Goal: Check status: Check status

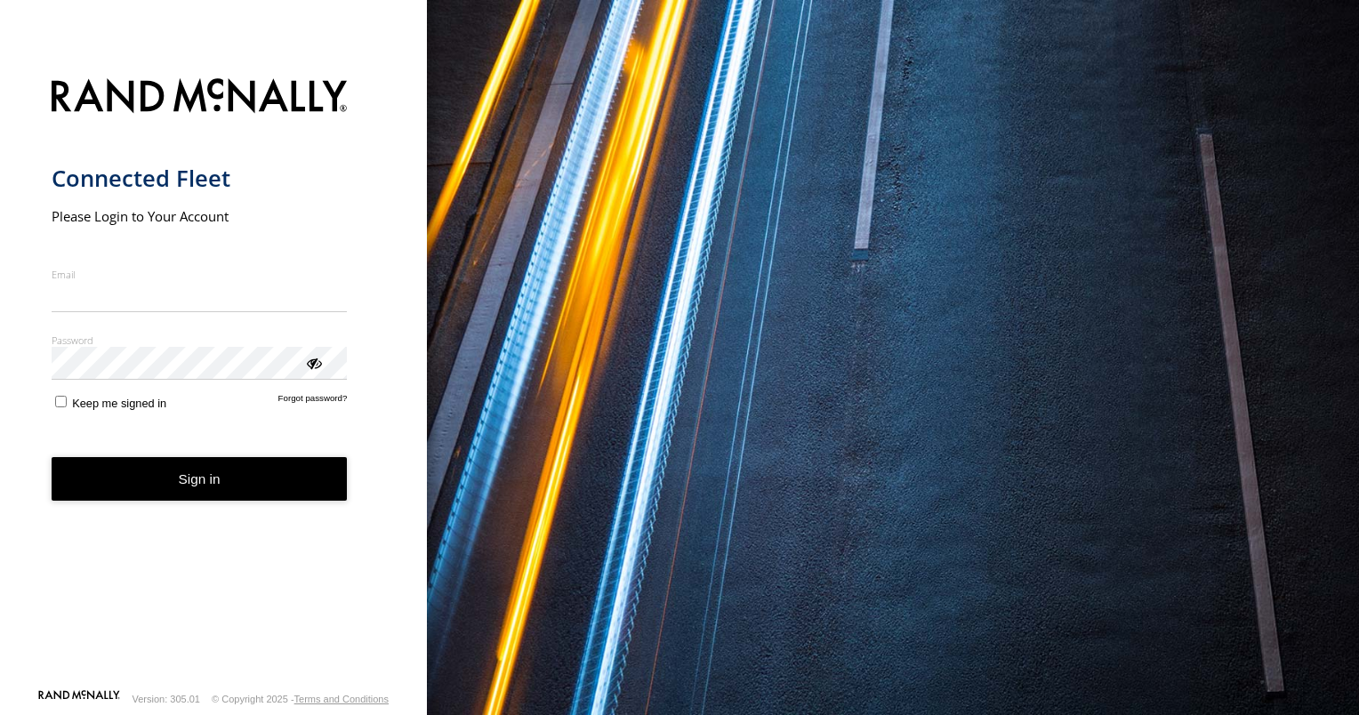
type input "**********"
click at [172, 505] on form "**********" at bounding box center [214, 378] width 325 height 621
click at [185, 482] on button "Sign in" at bounding box center [200, 479] width 296 height 44
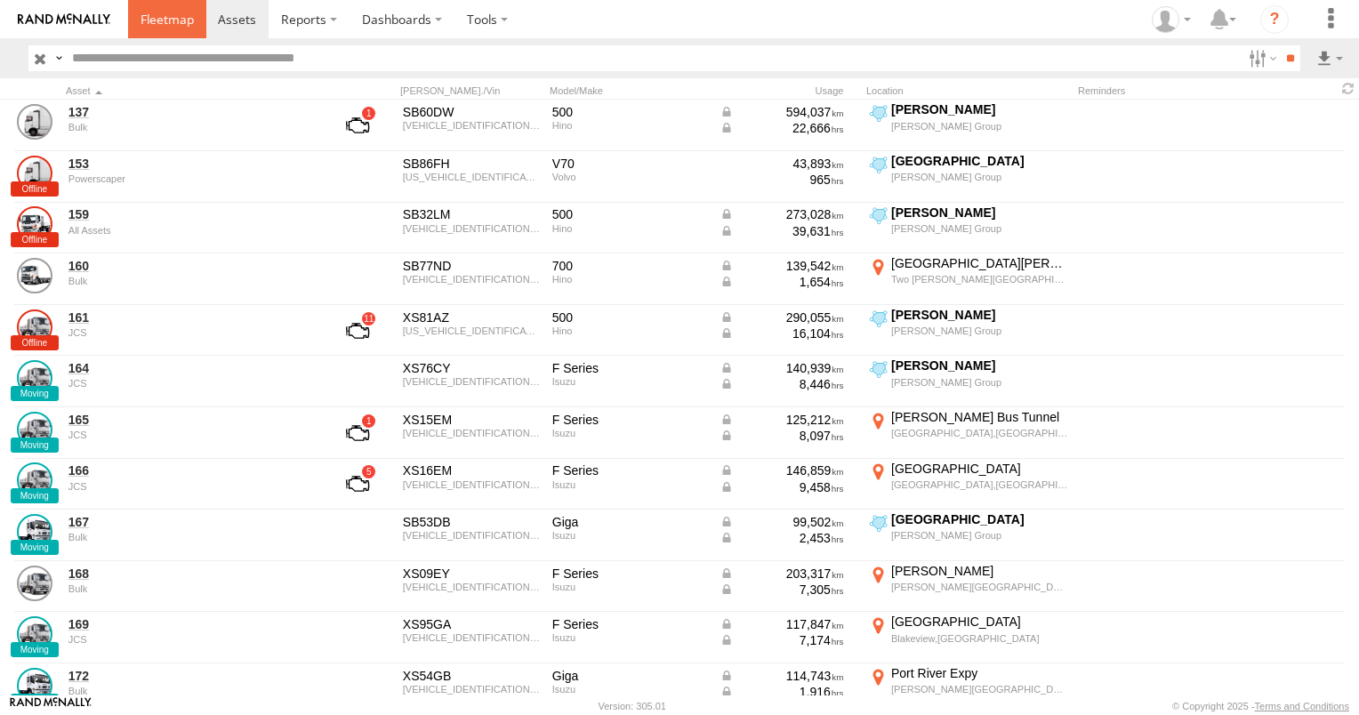
click at [170, 22] on span at bounding box center [166, 19] width 53 height 17
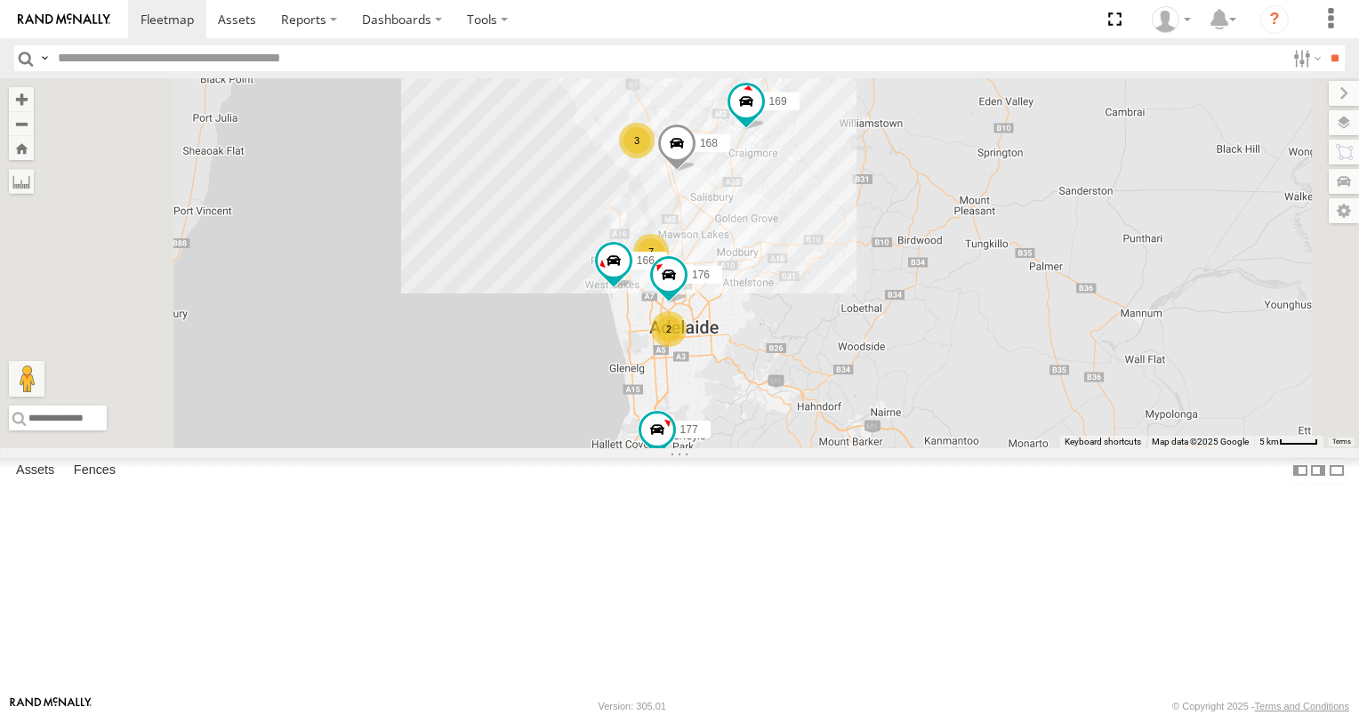
scroll to position [267, 0]
click at [0, 0] on span at bounding box center [0, 0] width 0 height 0
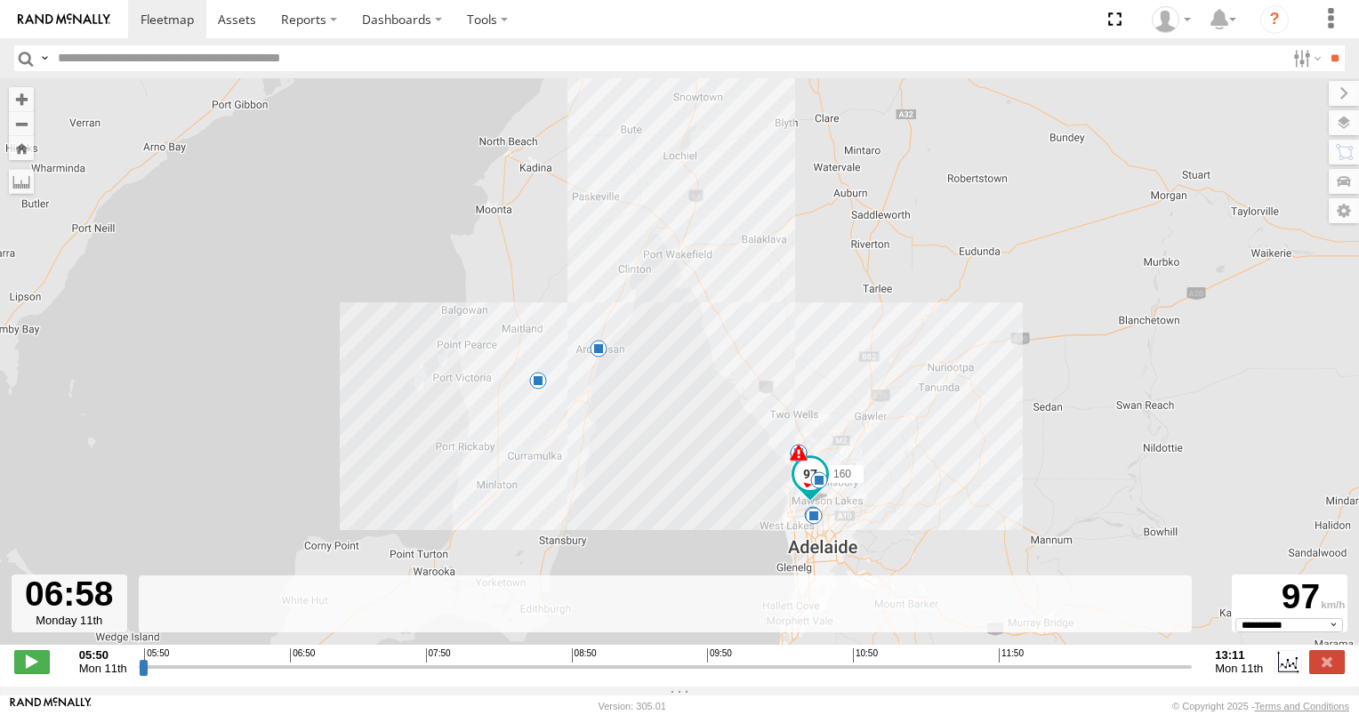
drag, startPoint x: 140, startPoint y: 676, endPoint x: 301, endPoint y: 677, distance: 160.9
click at [301, 675] on input "range" at bounding box center [666, 666] width 1054 height 17
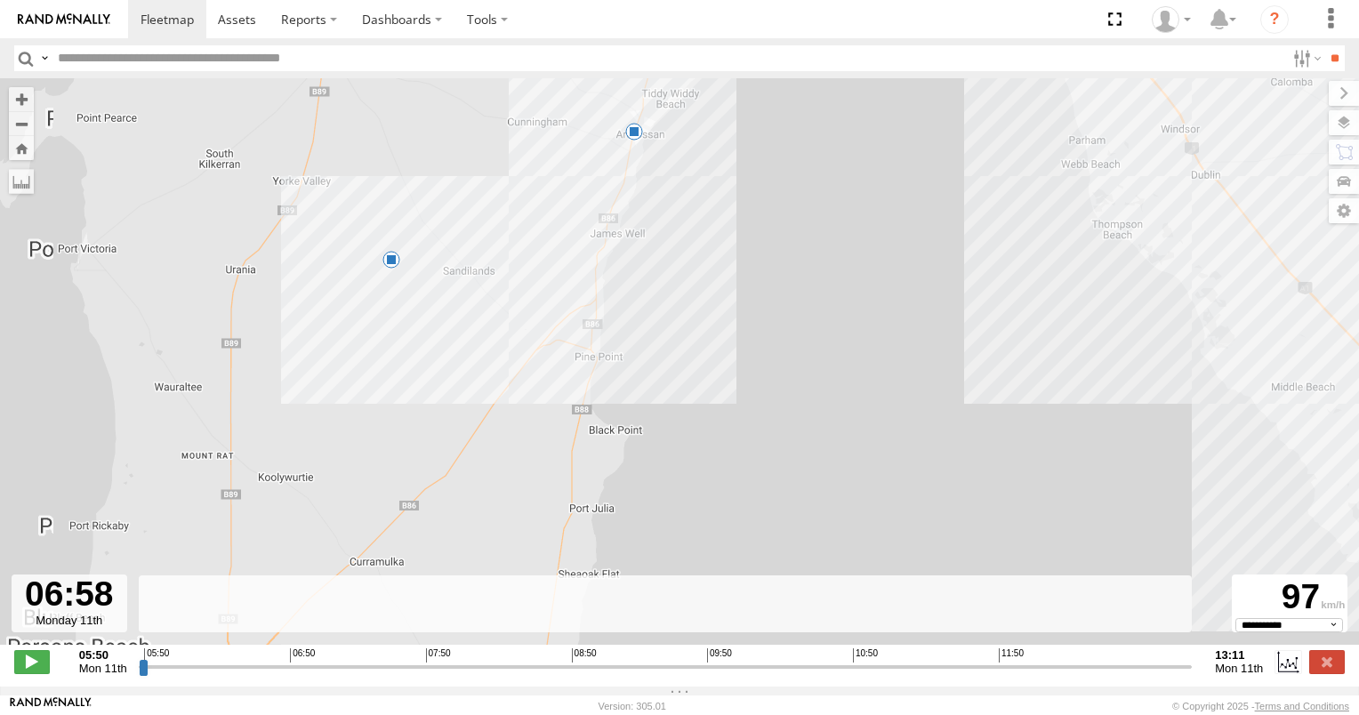
drag, startPoint x: 566, startPoint y: 493, endPoint x: 405, endPoint y: 333, distance: 227.6
click at [409, 337] on div "160 05:55 Mon 05:55 Mon 06:26 Mon 07:15 Mon 07:23 Mon 07:43 Mon 08:06 Mon 10:14…" at bounding box center [679, 370] width 1359 height 585
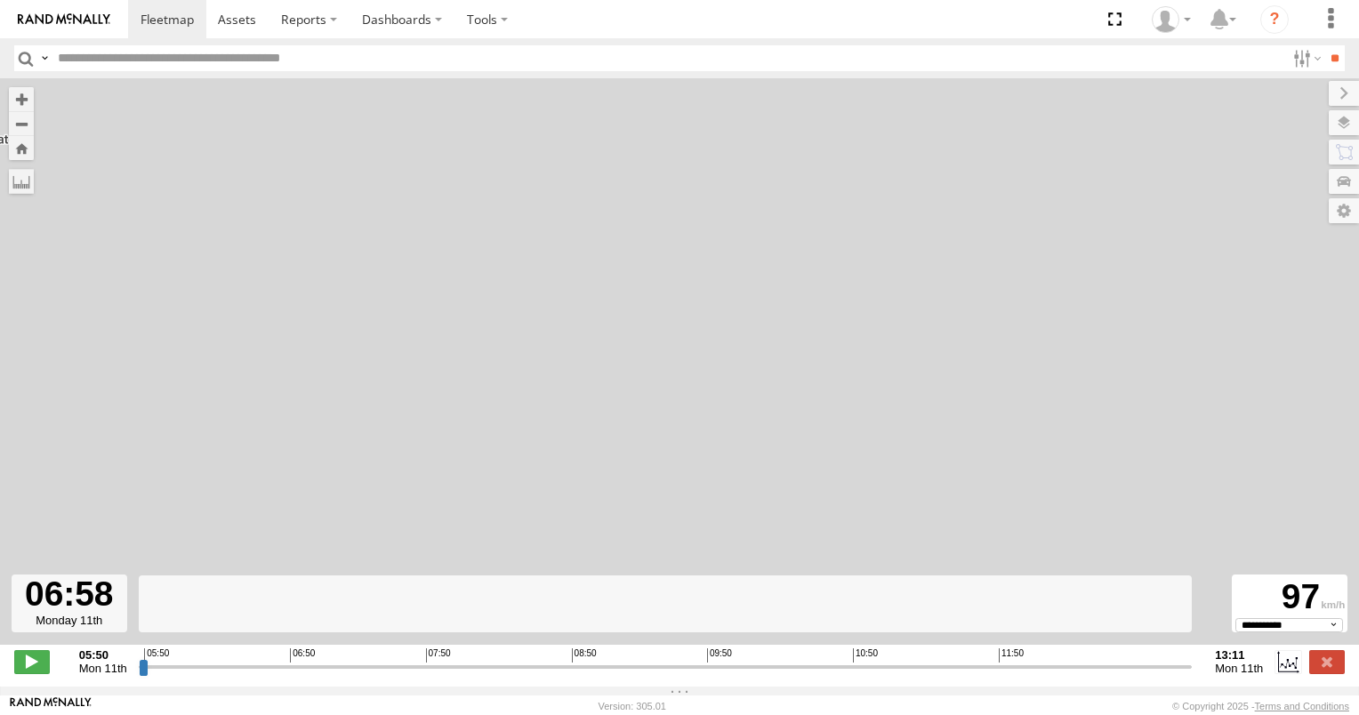
drag, startPoint x: 708, startPoint y: 336, endPoint x: 417, endPoint y: 281, distance: 295.9
click at [417, 283] on div "160 05:55 Mon 05:55 Mon 06:26 Mon 07:15 Mon 07:23 Mon 07:43 Mon 08:06 Mon 10:14…" at bounding box center [679, 370] width 1359 height 585
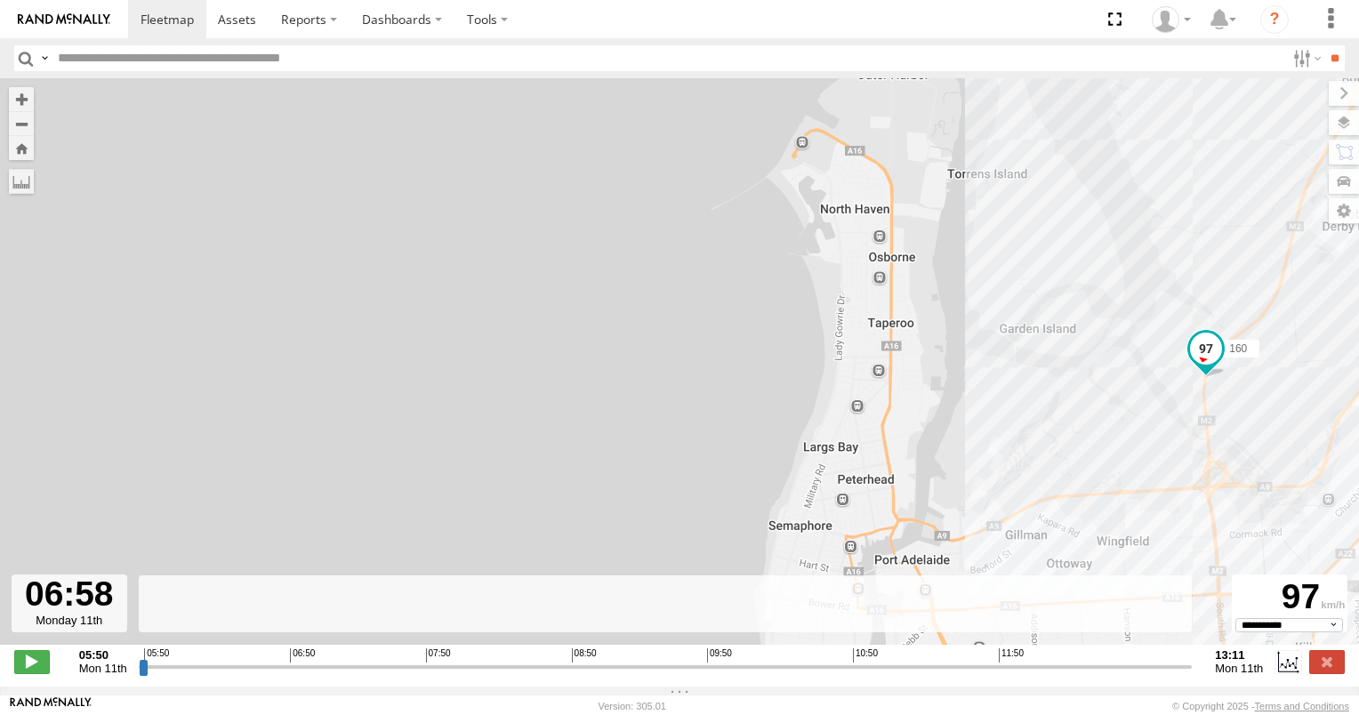
drag, startPoint x: 741, startPoint y: 395, endPoint x: 559, endPoint y: 398, distance: 181.4
click at [560, 398] on div "160 05:55 Mon 05:55 Mon 06:26 Mon 07:15 Mon 07:23 Mon 07:43 Mon 08:06 Mon 10:14…" at bounding box center [679, 370] width 1359 height 585
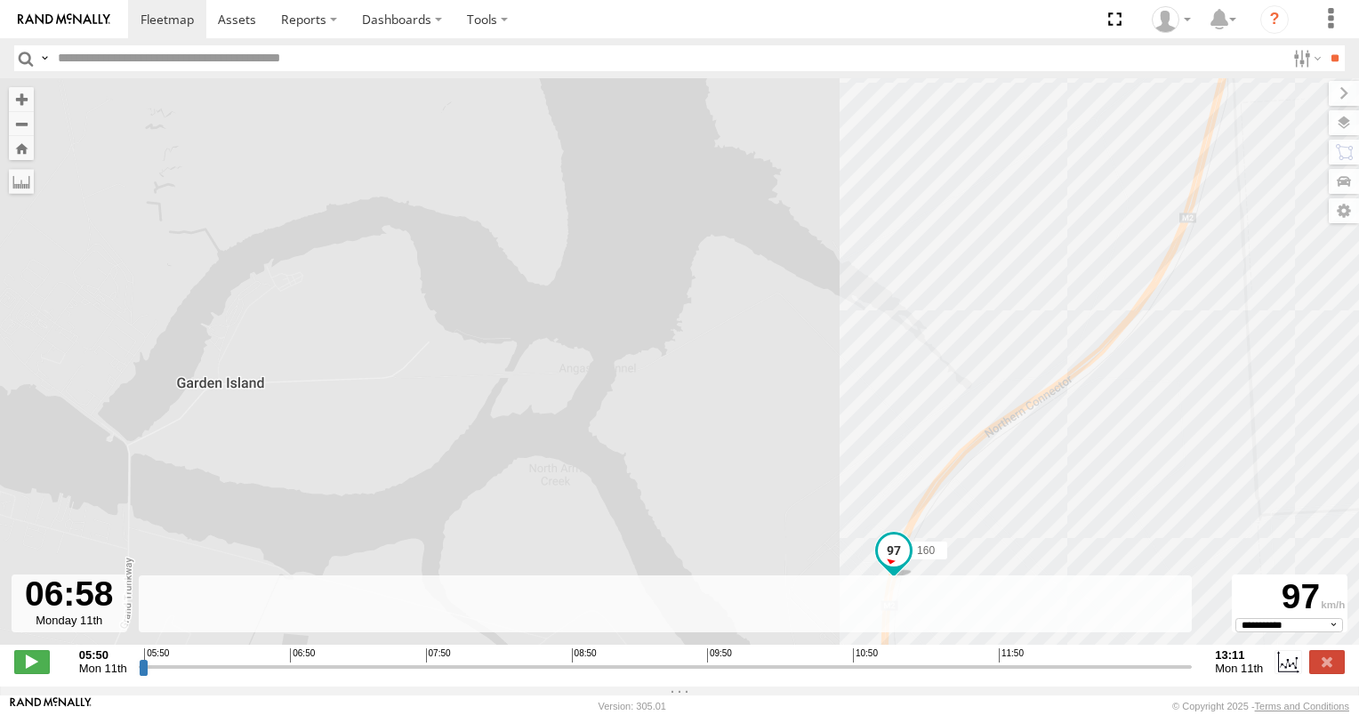
drag, startPoint x: 612, startPoint y: 369, endPoint x: 581, endPoint y: 250, distance: 122.9
click at [588, 269] on div "160 05:55 Mon 05:55 Mon 06:26 Mon 07:15 Mon 07:23 Mon 07:43 Mon 08:06 Mon 10:14…" at bounding box center [679, 370] width 1359 height 585
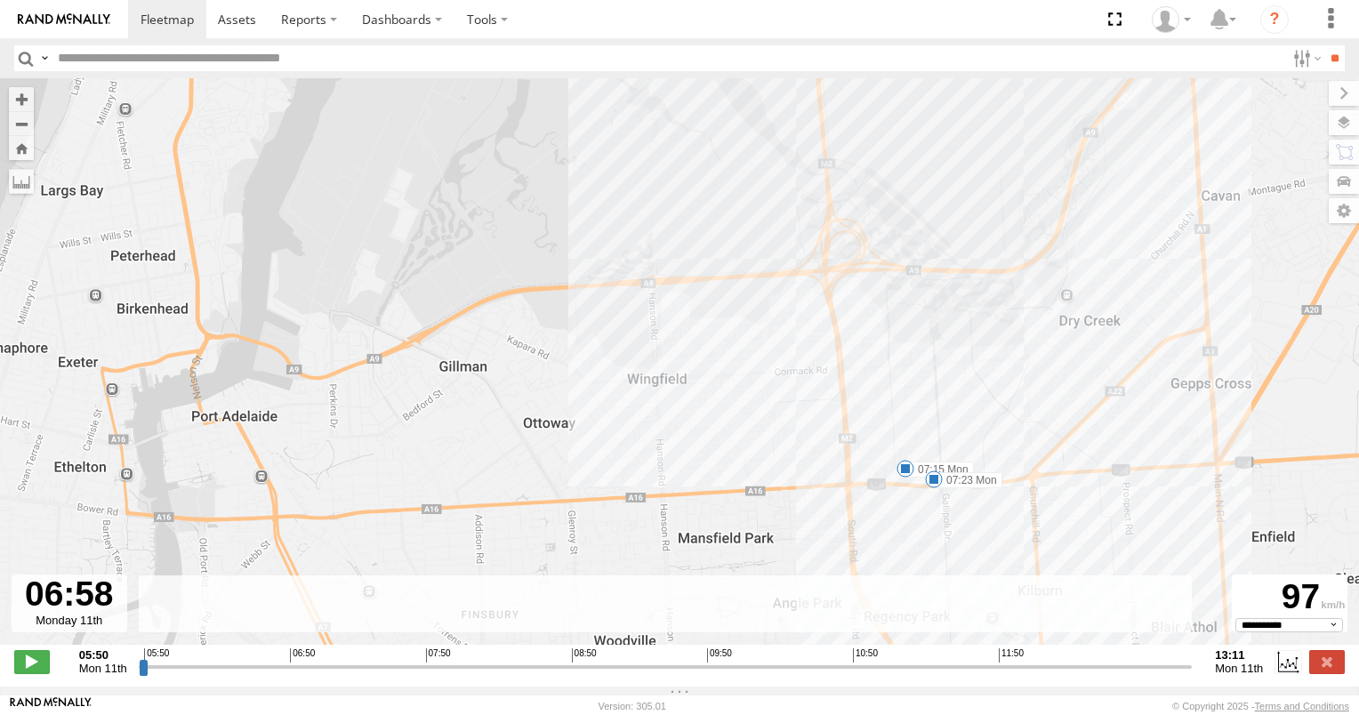
drag, startPoint x: 568, startPoint y: 384, endPoint x: 523, endPoint y: 308, distance: 88.9
click at [532, 317] on div "160 05:55 Mon 05:55 Mon 06:26 Mon 07:15 Mon 07:23 Mon 07:43 Mon 08:06 Mon 10:14…" at bounding box center [679, 370] width 1359 height 585
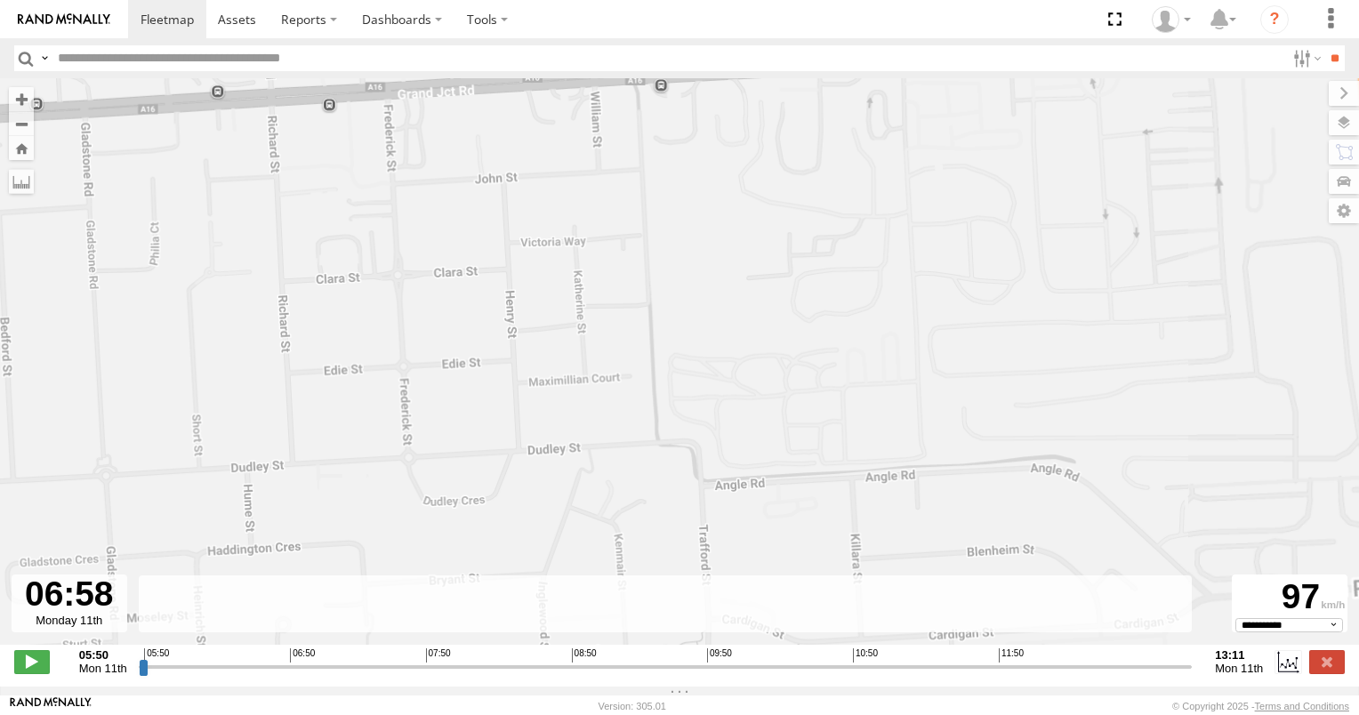
drag, startPoint x: 932, startPoint y: 212, endPoint x: 285, endPoint y: 235, distance: 647.6
click at [231, 274] on div "160 05:55 Mon 05:55 Mon 06:26 Mon 07:15 Mon 07:23 Mon 07:43 Mon 08:06 Mon 10:14…" at bounding box center [679, 370] width 1359 height 585
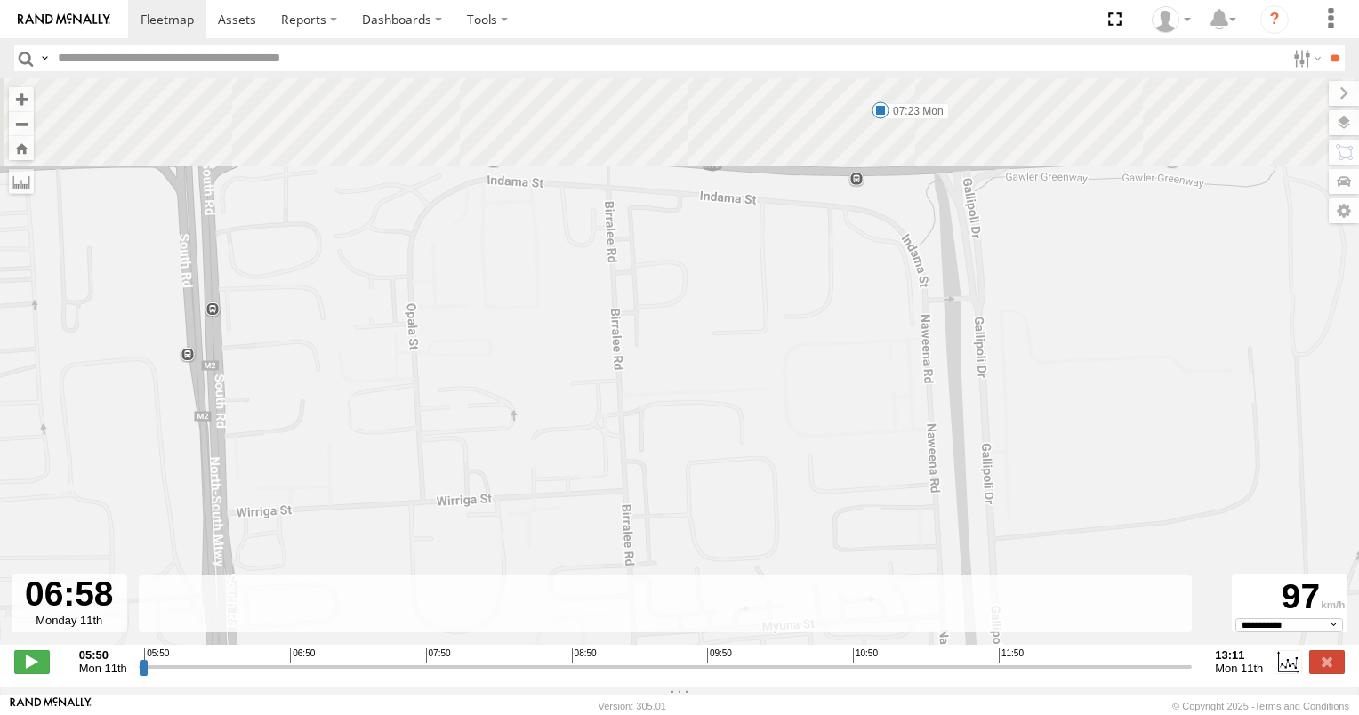
drag, startPoint x: 472, startPoint y: 178, endPoint x: 423, endPoint y: 385, distance: 212.9
click at [423, 385] on div "160 05:55 Mon 05:55 Mon 06:26 Mon 07:15 Mon 07:23 Mon 07:43 Mon 08:06 Mon 10:14…" at bounding box center [679, 370] width 1359 height 585
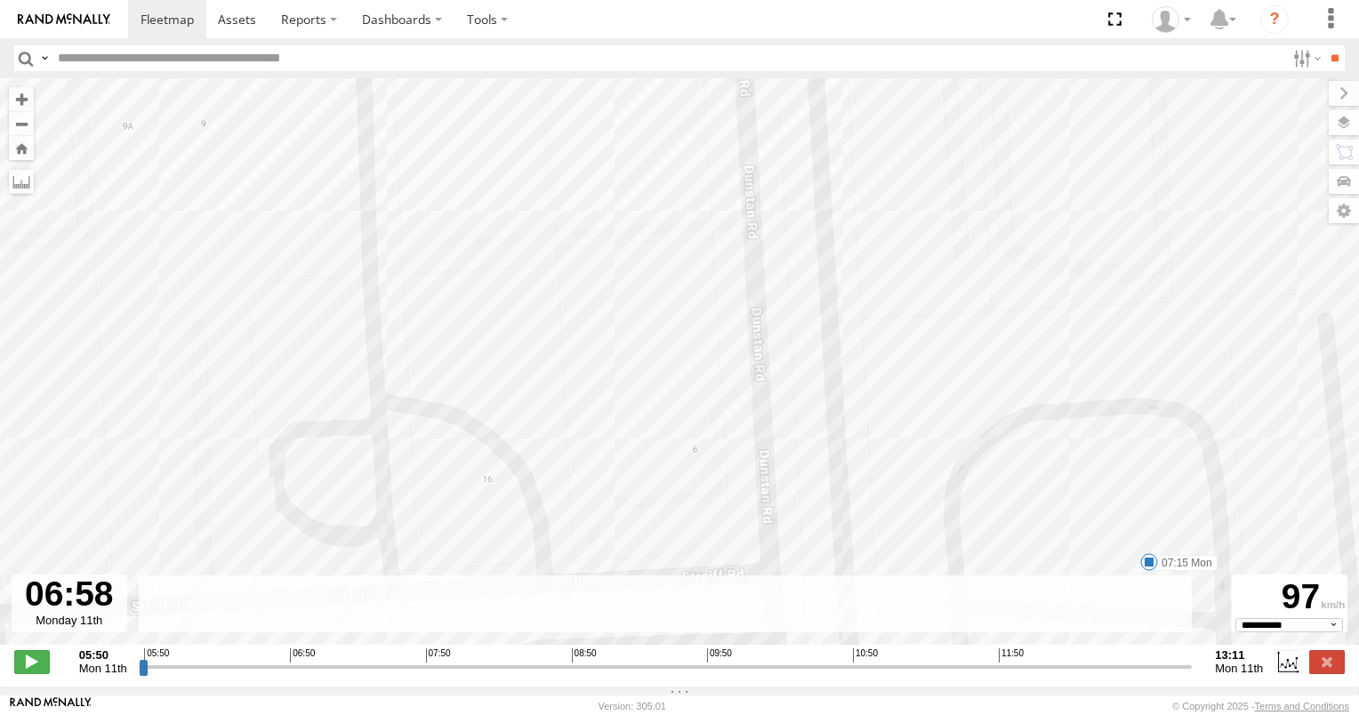
drag, startPoint x: 565, startPoint y: 445, endPoint x: 479, endPoint y: 211, distance: 248.9
click at [479, 211] on div "160 05:55 Mon 05:55 Mon 06:26 Mon 07:15 Mon 07:23 Mon 07:43 Mon 08:06 Mon 10:14…" at bounding box center [679, 370] width 1359 height 585
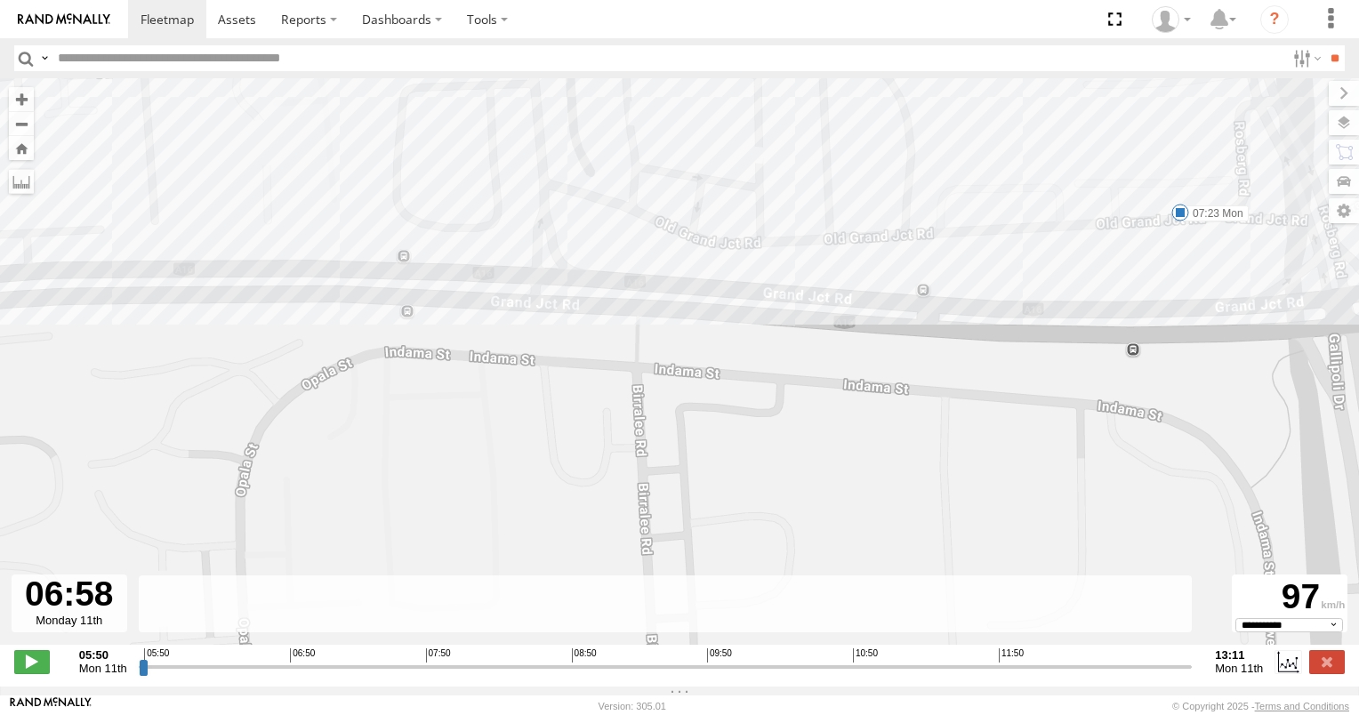
drag, startPoint x: 594, startPoint y: 228, endPoint x: 594, endPoint y: 277, distance: 49.8
click at [594, 277] on div "160 05:55 Mon 05:55 Mon 06:26 Mon 07:15 Mon 07:23 Mon 07:43 Mon 08:06 Mon 10:14…" at bounding box center [679, 370] width 1359 height 585
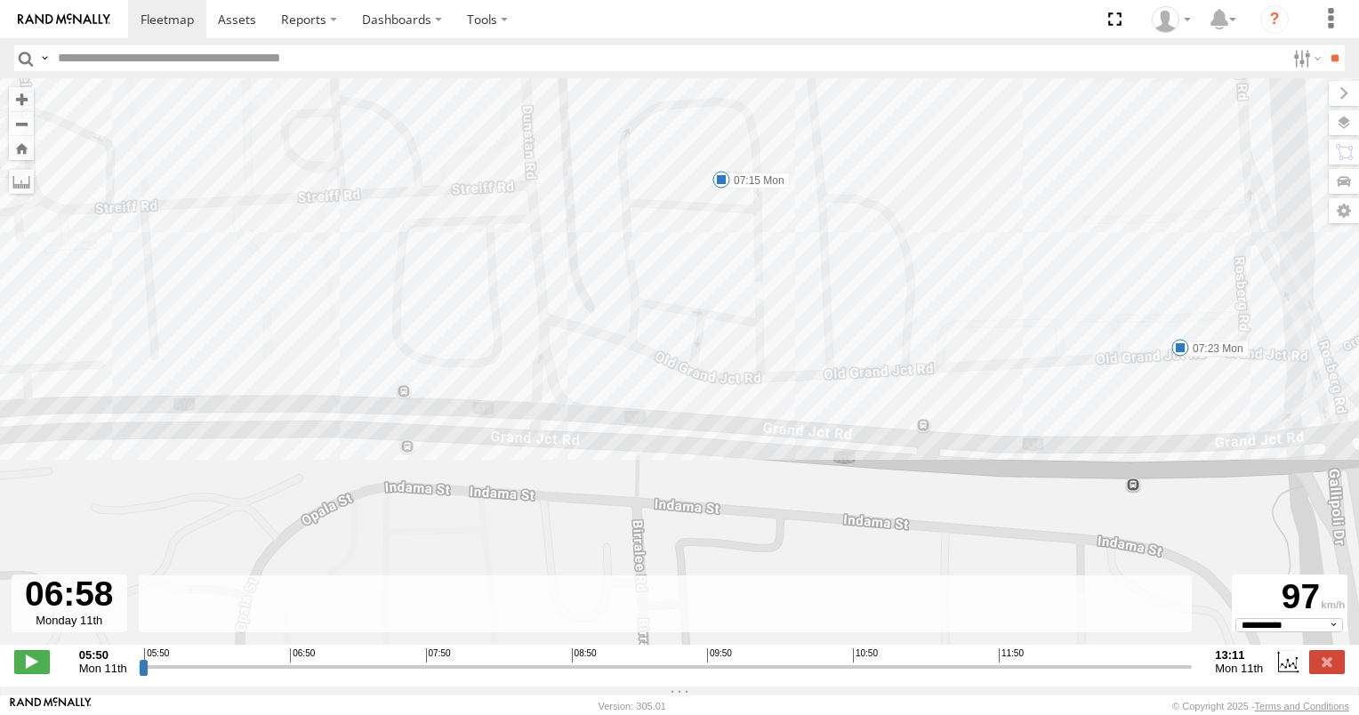
drag, startPoint x: 637, startPoint y: 202, endPoint x: 637, endPoint y: 288, distance: 86.2
click at [637, 287] on div "160 05:55 Mon 05:55 Mon 06:26 Mon 07:15 Mon 07:23 Mon 07:43 Mon 08:06 Mon 10:14…" at bounding box center [679, 370] width 1359 height 585
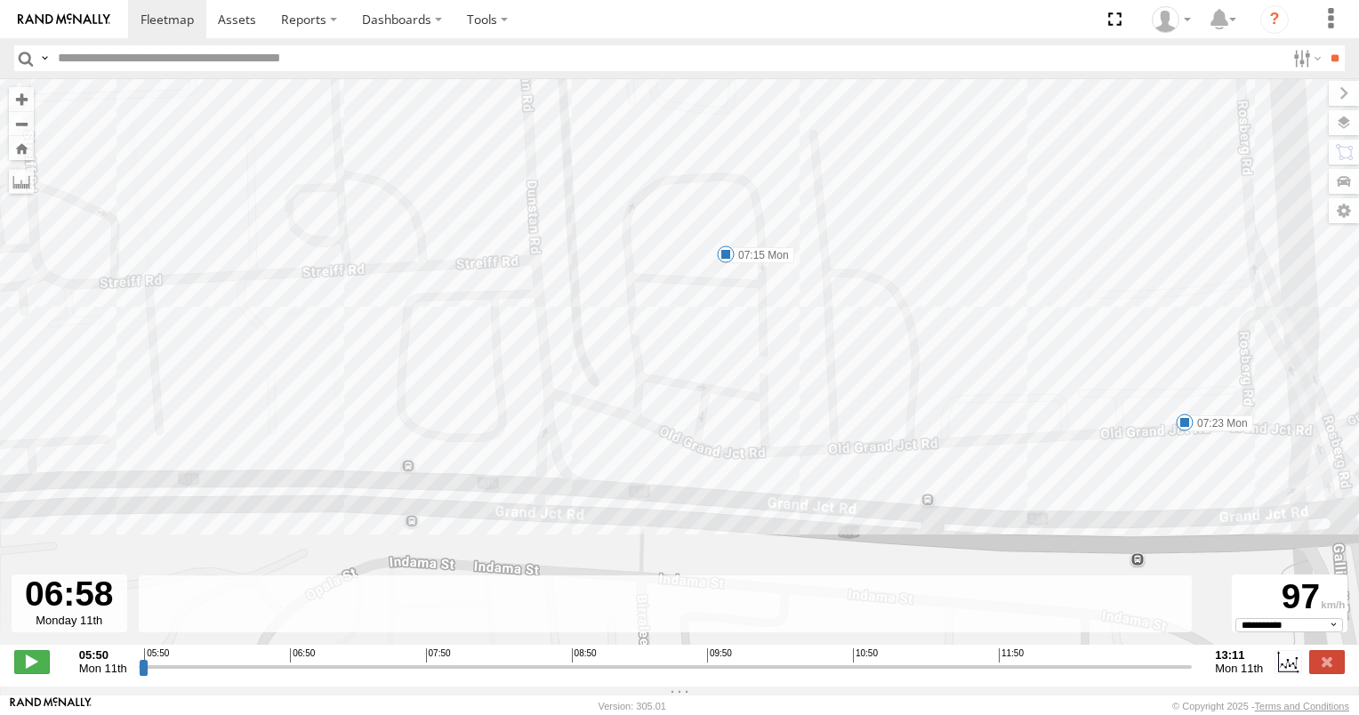
drag, startPoint x: 483, startPoint y: 212, endPoint x: 523, endPoint y: 373, distance: 166.7
click at [523, 373] on div "160 05:55 Mon 05:55 Mon 06:26 Mon 07:15 Mon 07:23 Mon 07:43 Mon 08:06 Mon 10:14…" at bounding box center [679, 370] width 1359 height 585
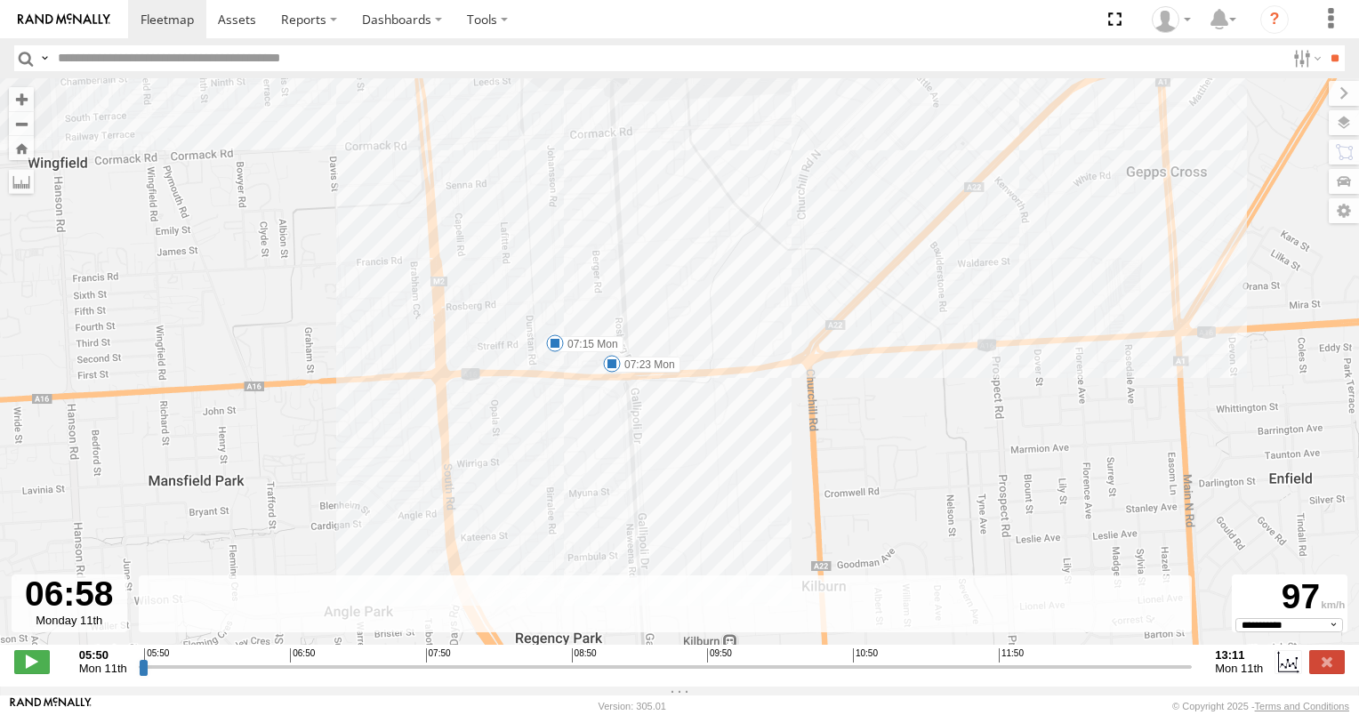
drag, startPoint x: 614, startPoint y: 225, endPoint x: 612, endPoint y: 267, distance: 41.9
click at [612, 267] on div "160 05:55 Mon 05:55 Mon 06:26 Mon 07:15 Mon 07:23 Mon 07:43 Mon 08:06 Mon 10:14…" at bounding box center [679, 370] width 1359 height 585
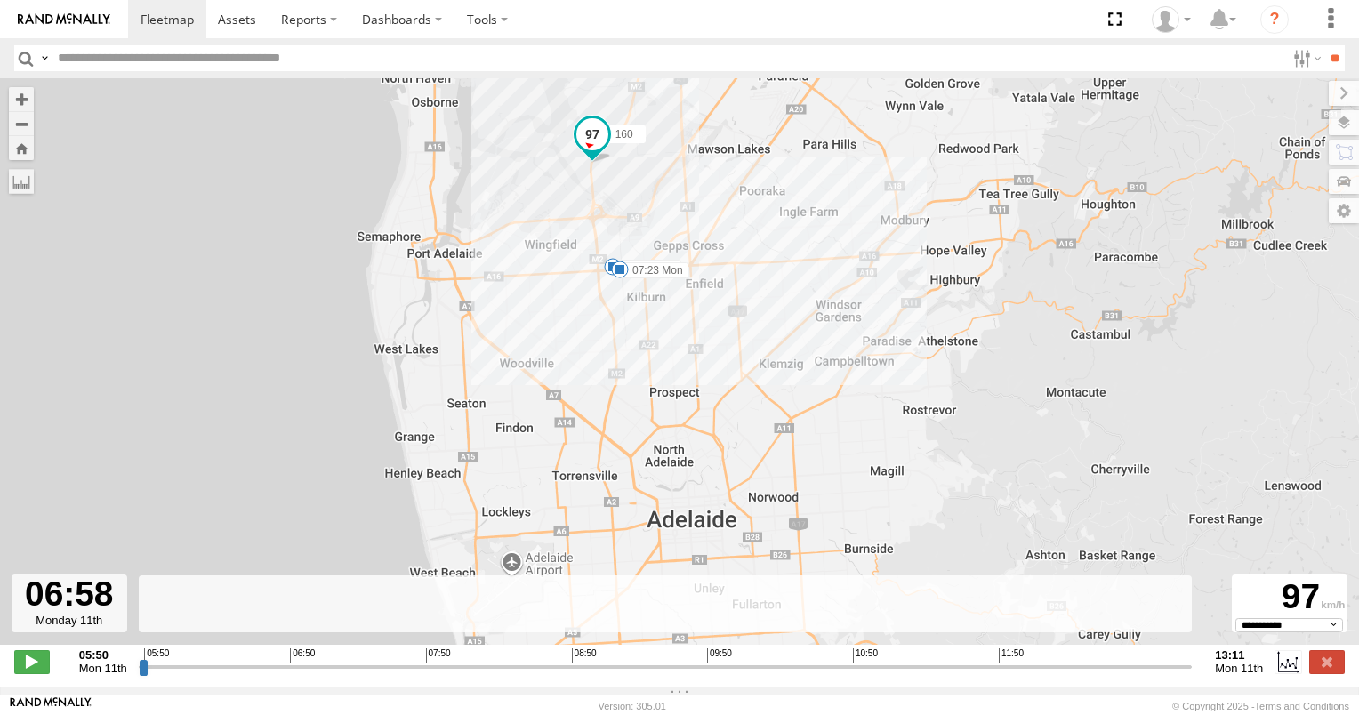
drag, startPoint x: 653, startPoint y: 170, endPoint x: 639, endPoint y: 244, distance: 75.0
click at [637, 244] on div "160 05:55 Mon 05:55 Mon 06:26 Mon 07:15 Mon 07:23 Mon 07:43 Mon 08:06 Mon 10:14…" at bounding box center [679, 370] width 1359 height 585
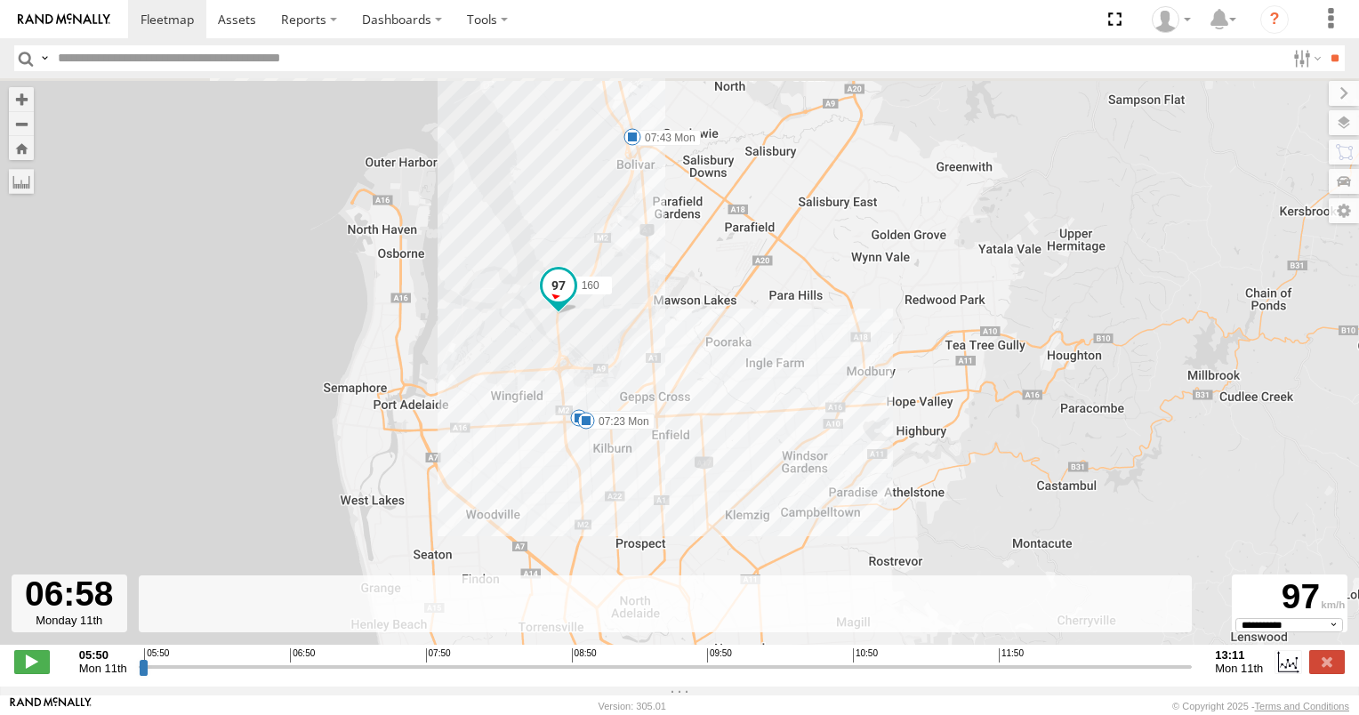
drag, startPoint x: 646, startPoint y: 207, endPoint x: 637, endPoint y: 253, distance: 46.2
click at [637, 253] on div "160 05:55 Mon 05:55 Mon 06:26 Mon 07:15 Mon 07:23 Mon 07:43 Mon 08:06 Mon 10:14…" at bounding box center [679, 370] width 1359 height 585
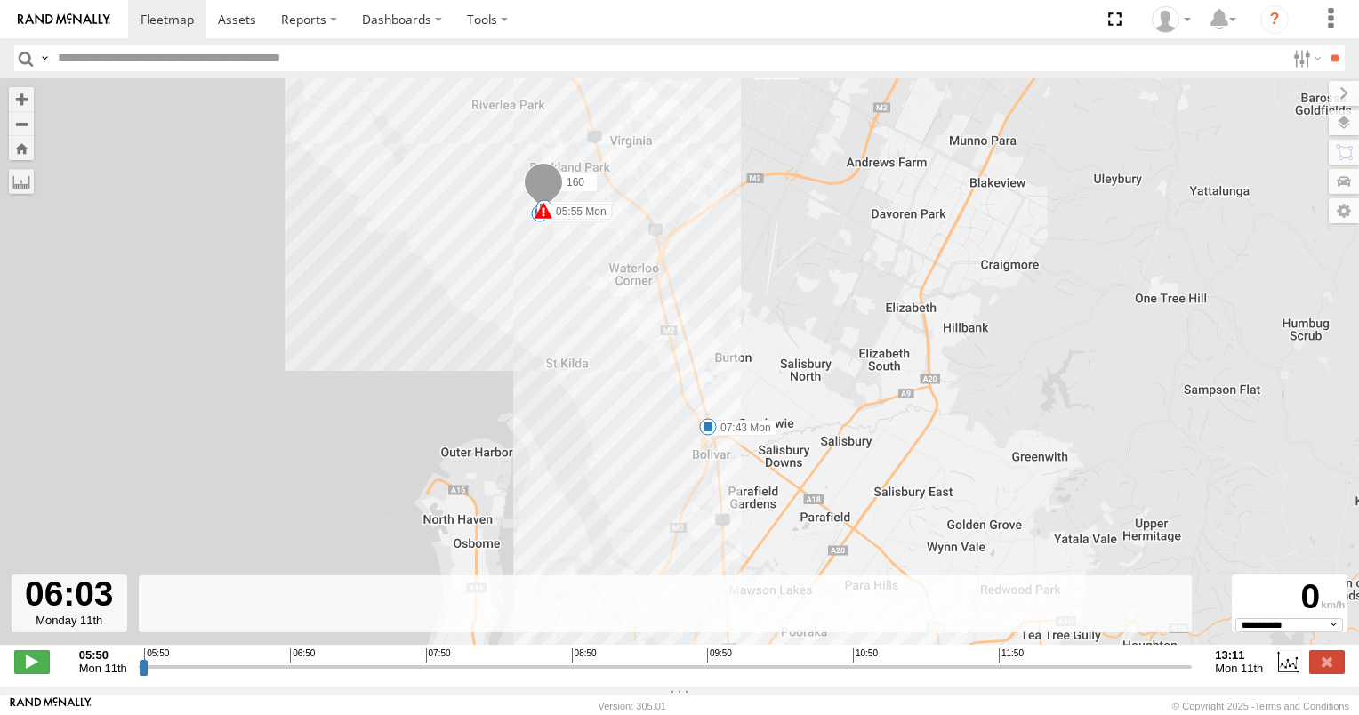
drag, startPoint x: 299, startPoint y: 678, endPoint x: 172, endPoint y: 679, distance: 127.1
click at [172, 675] on input "range" at bounding box center [666, 666] width 1054 height 17
drag, startPoint x: 36, startPoint y: 665, endPoint x: 71, endPoint y: 633, distance: 47.8
click at [36, 664] on span at bounding box center [32, 661] width 36 height 23
click at [207, 674] on input "range" at bounding box center [666, 666] width 1054 height 17
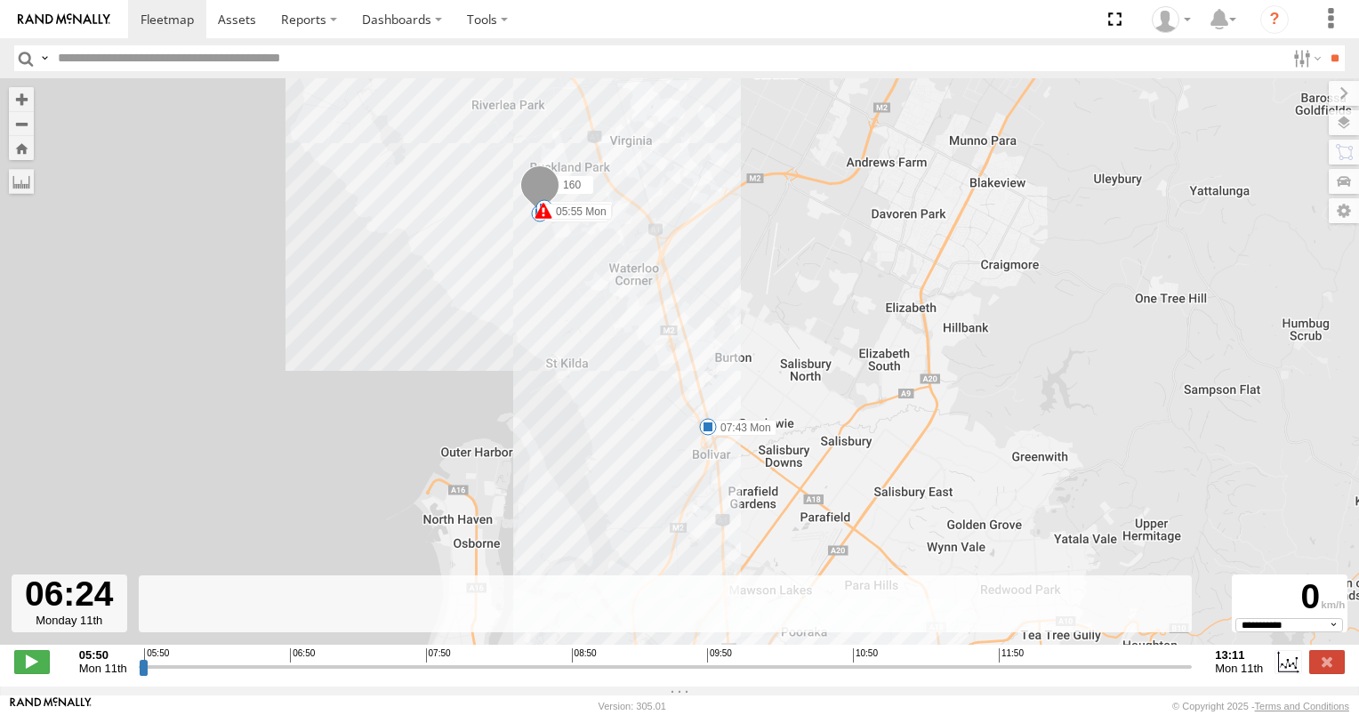
click at [234, 674] on input "range" at bounding box center [666, 666] width 1054 height 17
click at [269, 675] on input "range" at bounding box center [666, 666] width 1054 height 17
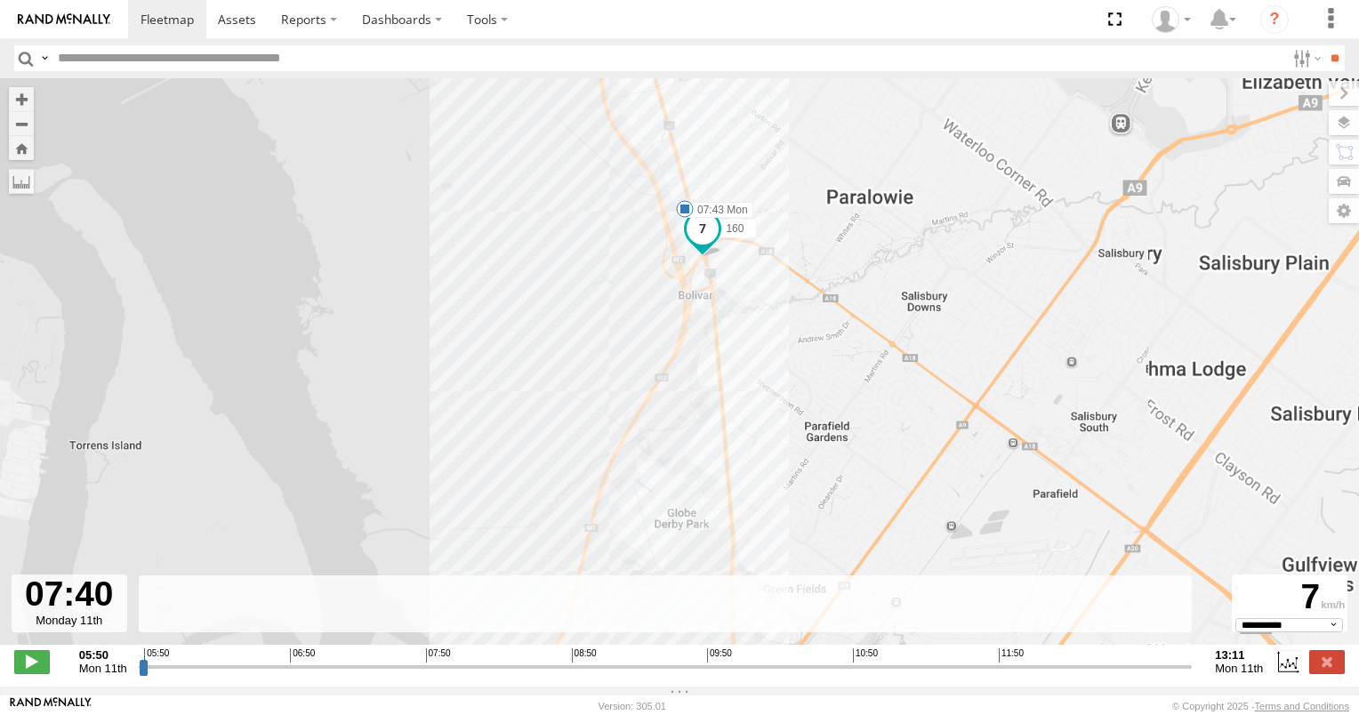
drag, startPoint x: 622, startPoint y: 454, endPoint x: 657, endPoint y: 207, distance: 249.6
click at [661, 206] on div "160 05:55 Mon 05:55 Mon 06:26 Mon 07:15 Mon 07:23 Mon 07:43 Mon 08:06 Mon 10:14…" at bounding box center [679, 370] width 1359 height 585
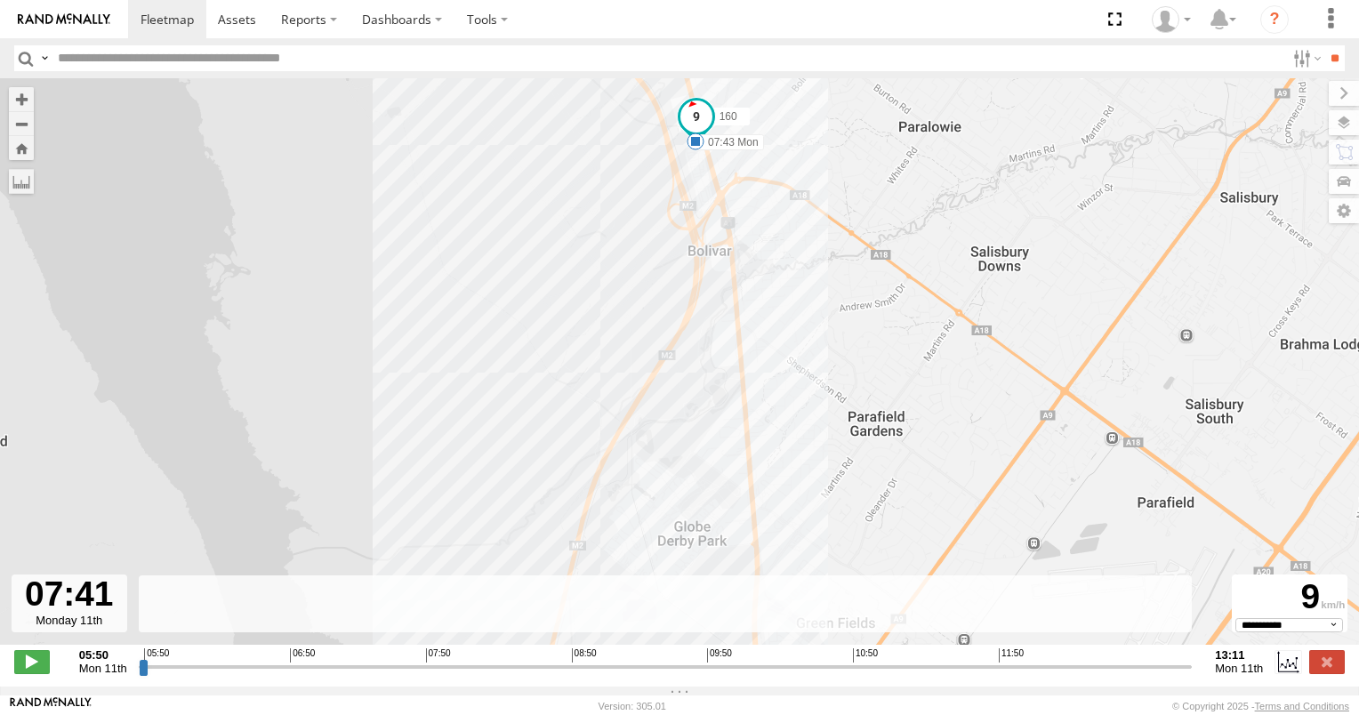
drag, startPoint x: 504, startPoint y: 405, endPoint x: 575, endPoint y: 118, distance: 295.9
click at [574, 119] on div "160 05:55 Mon 05:55 Mon 06:26 Mon 07:15 Mon 07:23 Mon 07:43 Mon 08:06 Mon 10:14…" at bounding box center [679, 370] width 1359 height 585
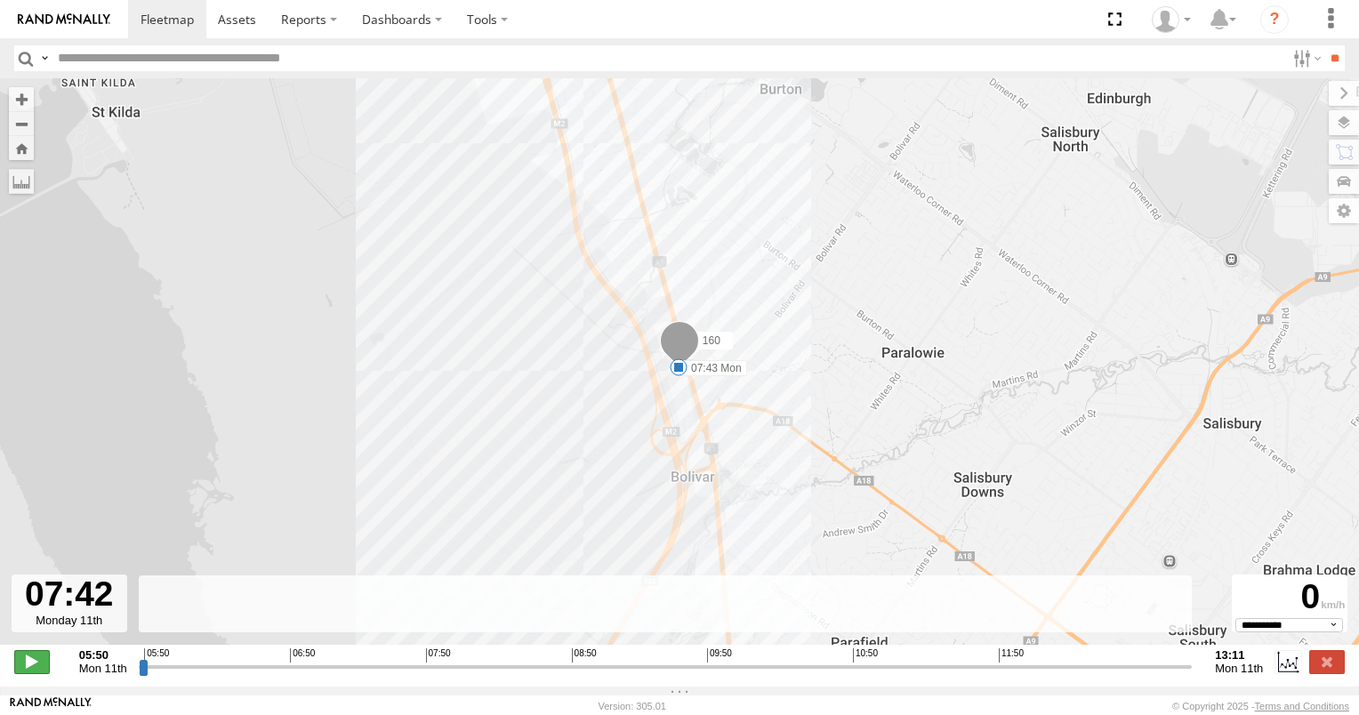
click at [25, 673] on span at bounding box center [32, 661] width 36 height 23
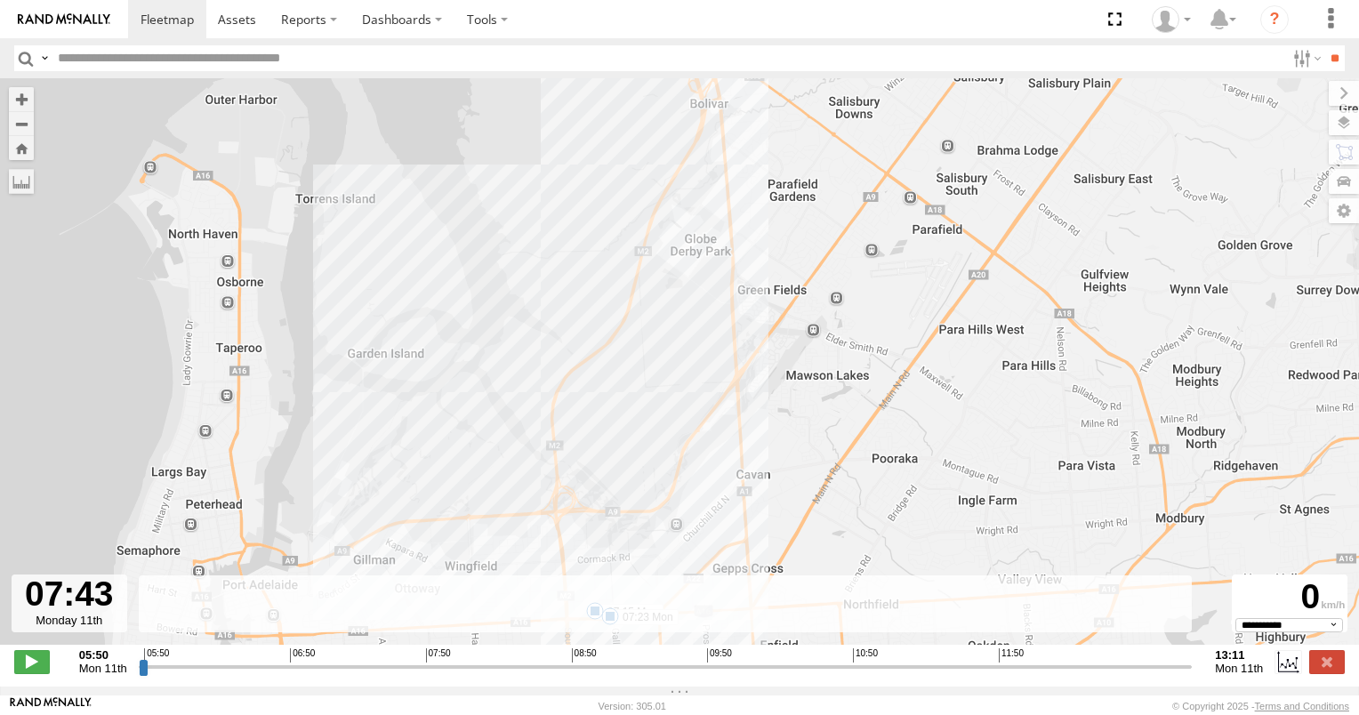
drag, startPoint x: 379, startPoint y: 495, endPoint x: 572, endPoint y: 129, distance: 414.0
click at [572, 129] on div "160 05:55 Mon 05:55 Mon 06:26 Mon 07:15 Mon 07:23 Mon 07:43 Mon 08:06 Mon 10:14…" at bounding box center [679, 370] width 1359 height 585
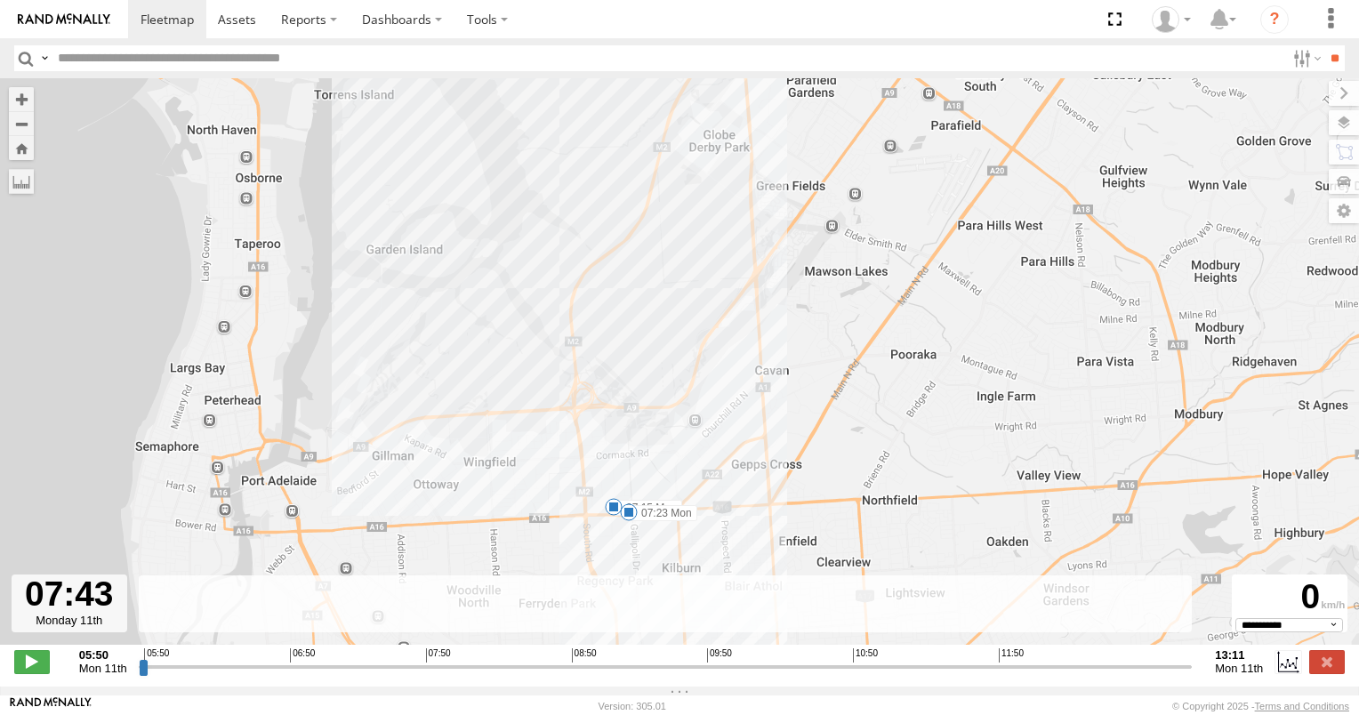
drag, startPoint x: 491, startPoint y: 341, endPoint x: 533, endPoint y: 185, distance: 161.1
click at [531, 186] on div "160 05:55 Mon 05:55 Mon 06:26 Mon 07:15 Mon 07:23 Mon 07:43 Mon 08:06 Mon 10:14…" at bounding box center [679, 370] width 1359 height 585
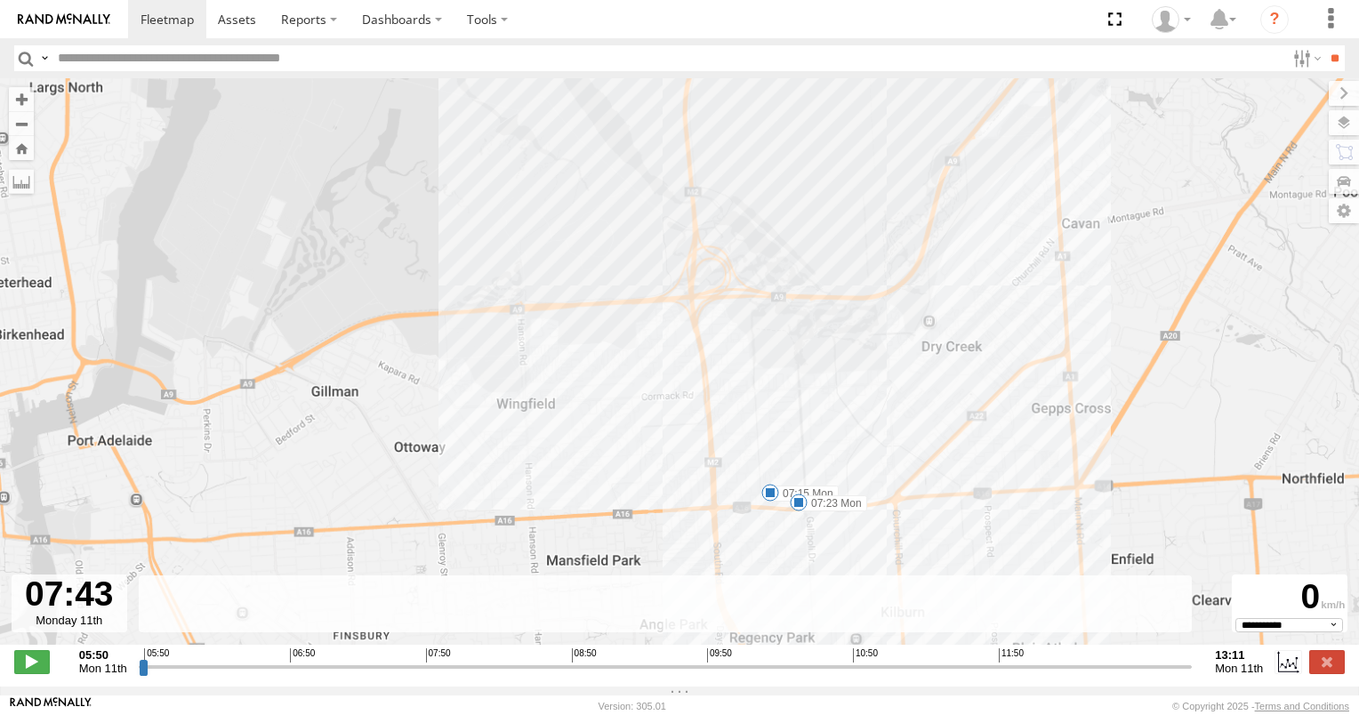
drag, startPoint x: 542, startPoint y: 417, endPoint x: 549, endPoint y: 376, distance: 41.4
click at [549, 376] on div "160 05:55 Mon 05:55 Mon 06:26 Mon 07:15 Mon 07:23 Mon 07:43 Mon 08:06 Mon 10:14…" at bounding box center [679, 370] width 1359 height 585
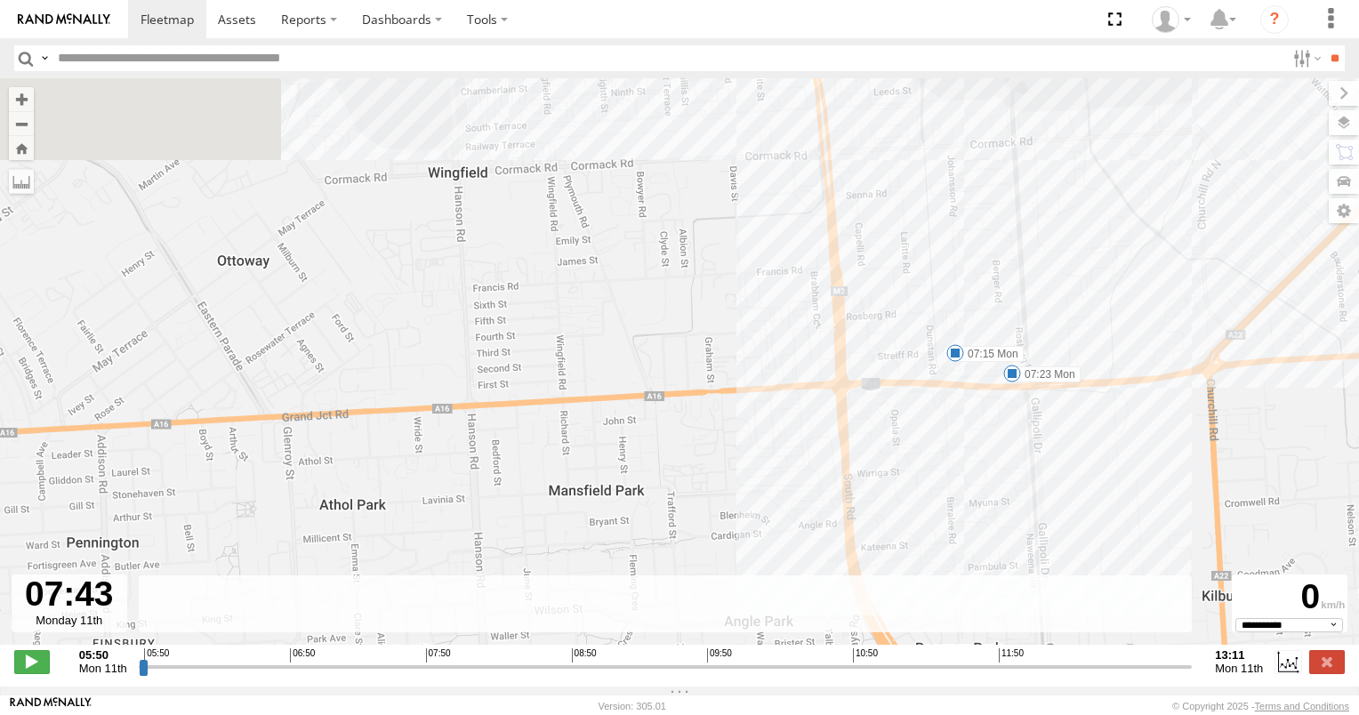
drag, startPoint x: 708, startPoint y: 194, endPoint x: 597, endPoint y: 336, distance: 180.5
click at [597, 336] on div "160 05:55 Mon 05:55 Mon 06:26 Mon 07:15 Mon 07:23 Mon 07:43 Mon 08:06 Mon 10:14…" at bounding box center [679, 370] width 1359 height 585
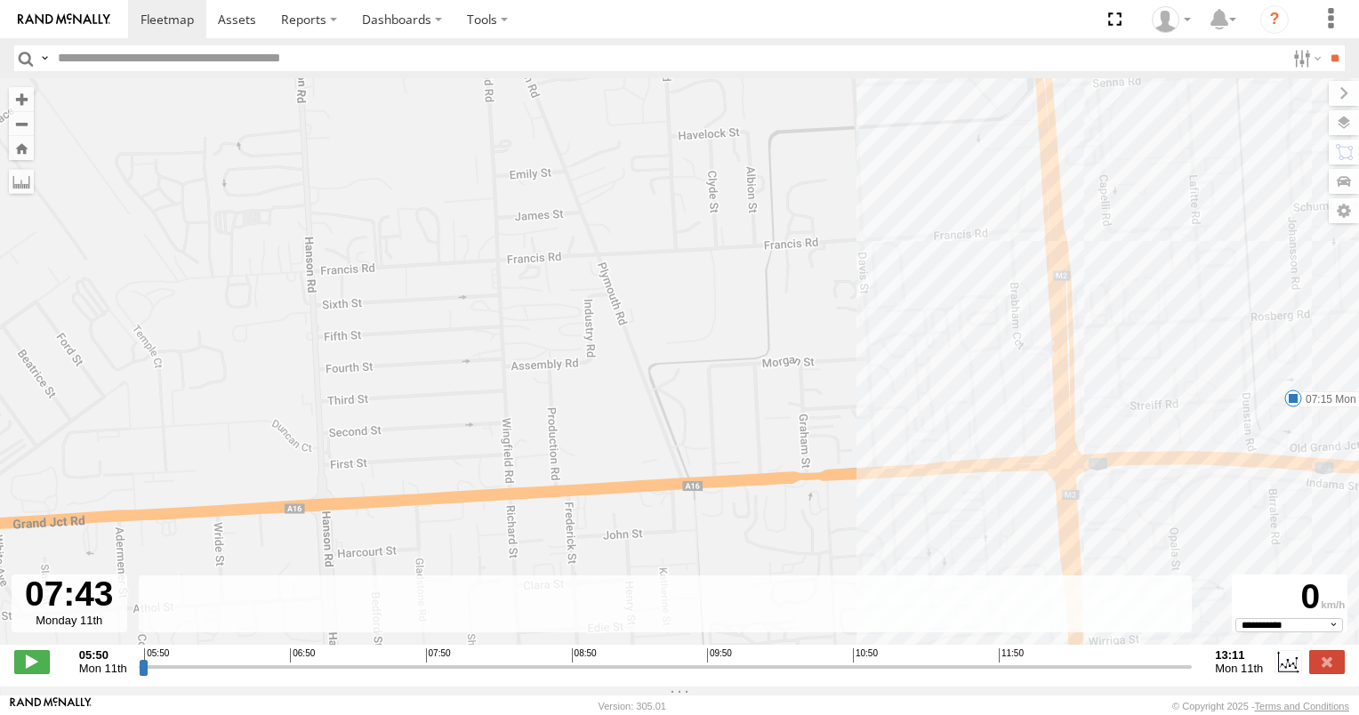
drag, startPoint x: 687, startPoint y: 238, endPoint x: 439, endPoint y: 389, distance: 290.5
click at [441, 395] on div "160 05:55 Mon 05:55 Mon 06:26 Mon 07:15 Mon 07:23 Mon 07:43 Mon 08:06 Mon 10:14…" at bounding box center [679, 370] width 1359 height 585
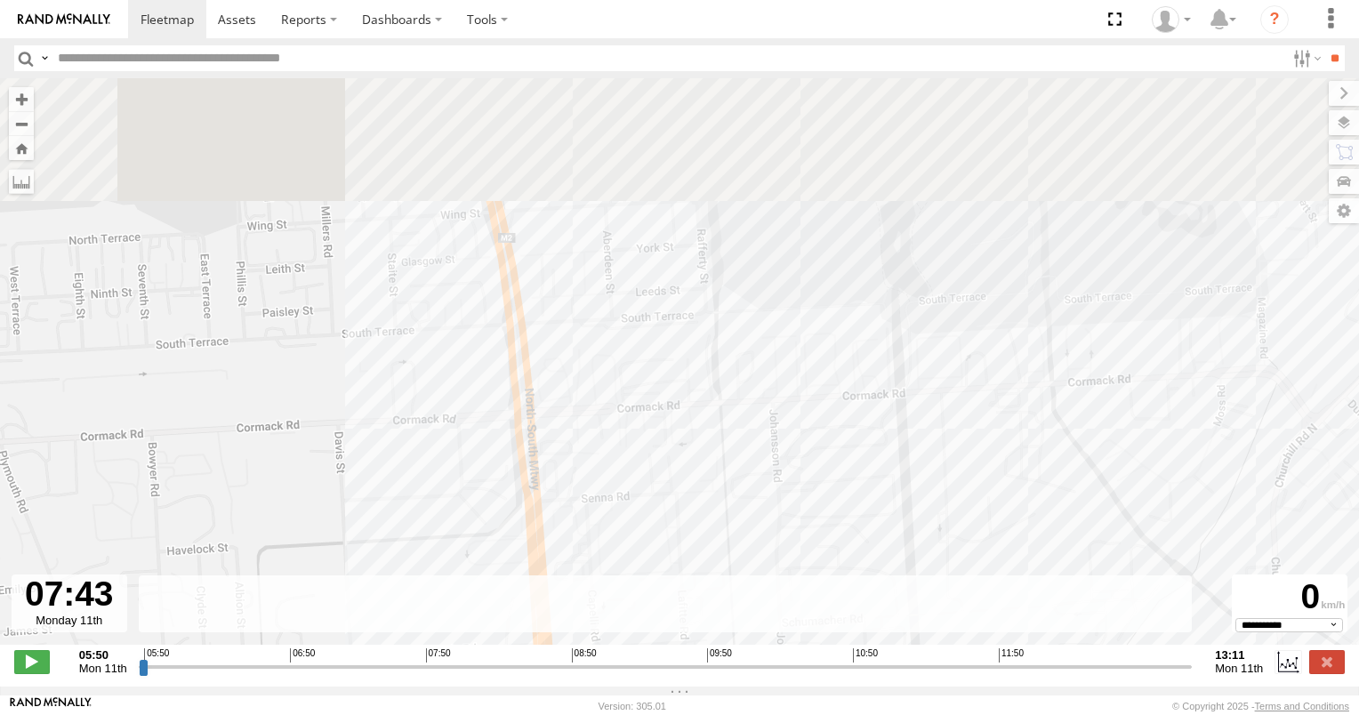
drag, startPoint x: 690, startPoint y: 214, endPoint x: 670, endPoint y: 413, distance: 199.2
click at [670, 413] on div "160 05:55 Mon 05:55 Mon 06:26 Mon 07:15 Mon 07:23 Mon 07:43 Mon 08:06 Mon 10:14…" at bounding box center [679, 370] width 1359 height 585
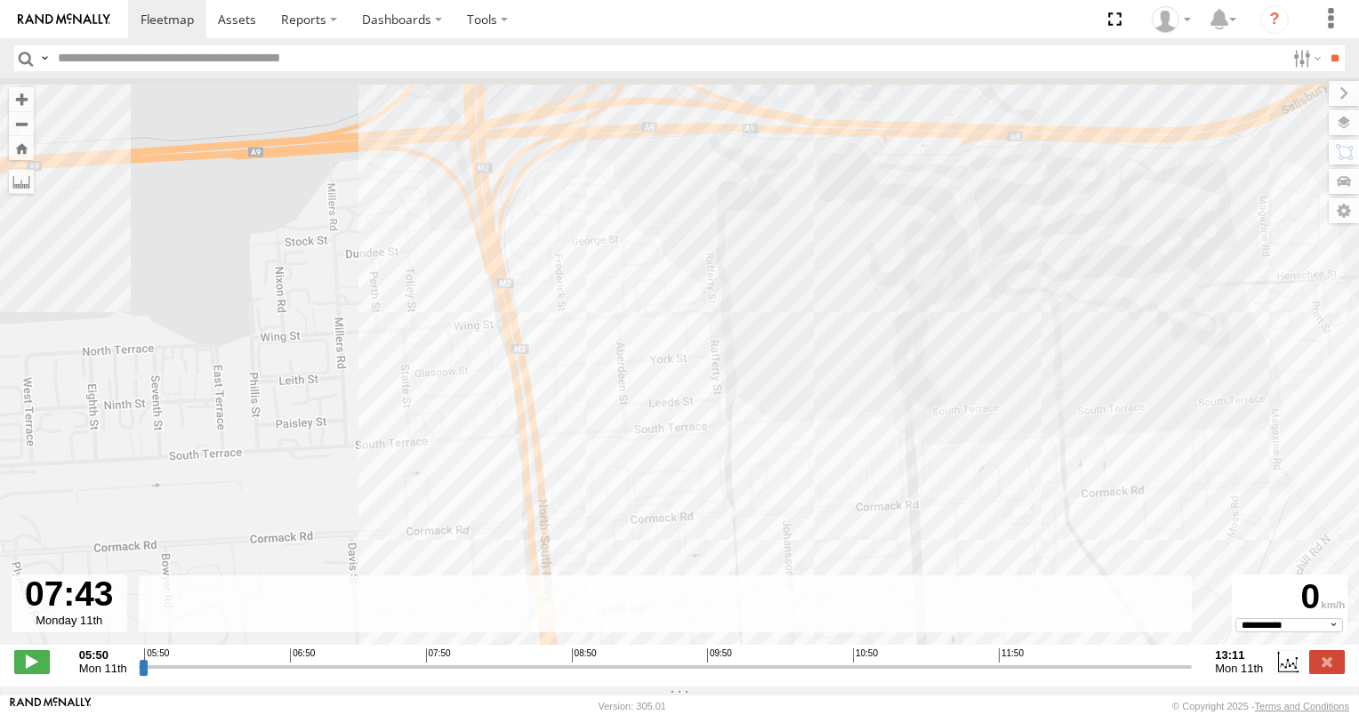
drag, startPoint x: 624, startPoint y: 285, endPoint x: 645, endPoint y: 452, distance: 168.4
click at [645, 457] on div "160 05:55 Mon 05:55 Mon 06:26 Mon 07:15 Mon 07:23 Mon 07:43 Mon 08:06 Mon 10:14…" at bounding box center [679, 370] width 1359 height 585
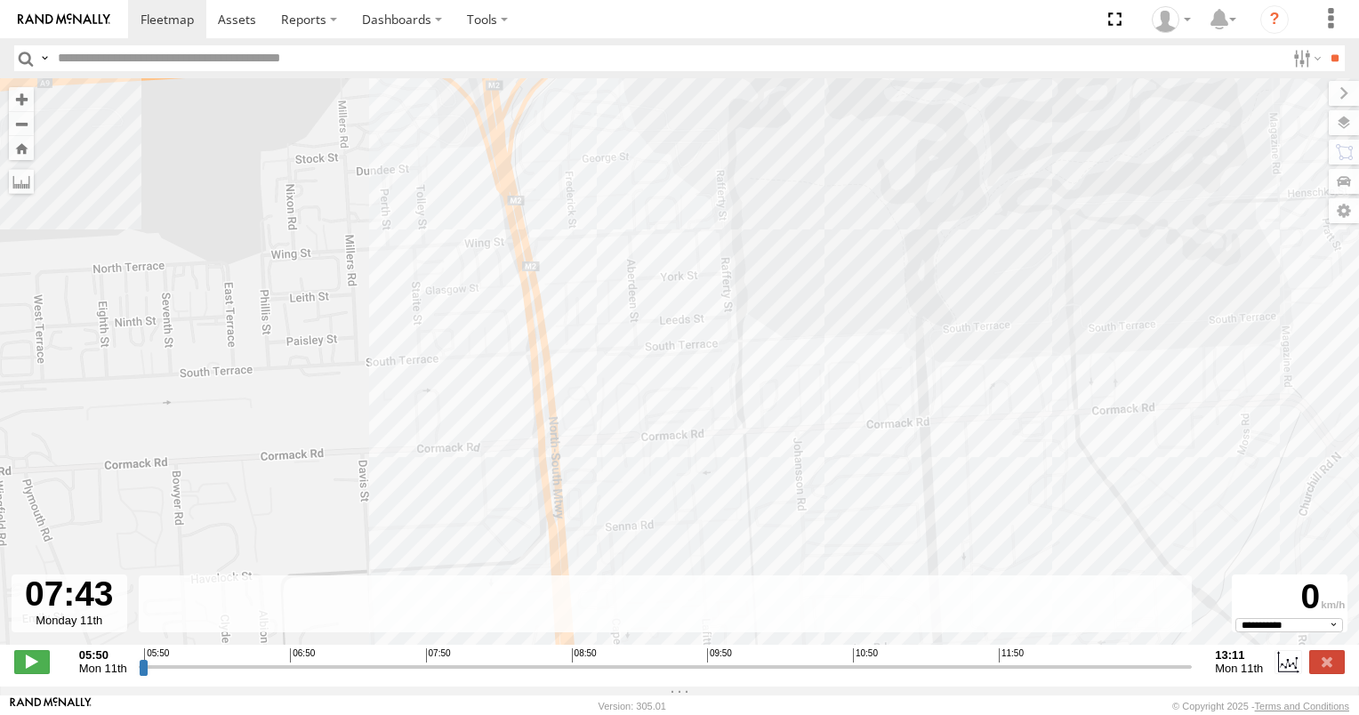
drag, startPoint x: 615, startPoint y: 412, endPoint x: 619, endPoint y: 264, distance: 147.6
click at [619, 267] on div "160 05:55 Mon 05:55 Mon 06:26 Mon 07:15 Mon 07:23 Mon 07:43 Mon 08:06 Mon 10:14…" at bounding box center [679, 370] width 1359 height 585
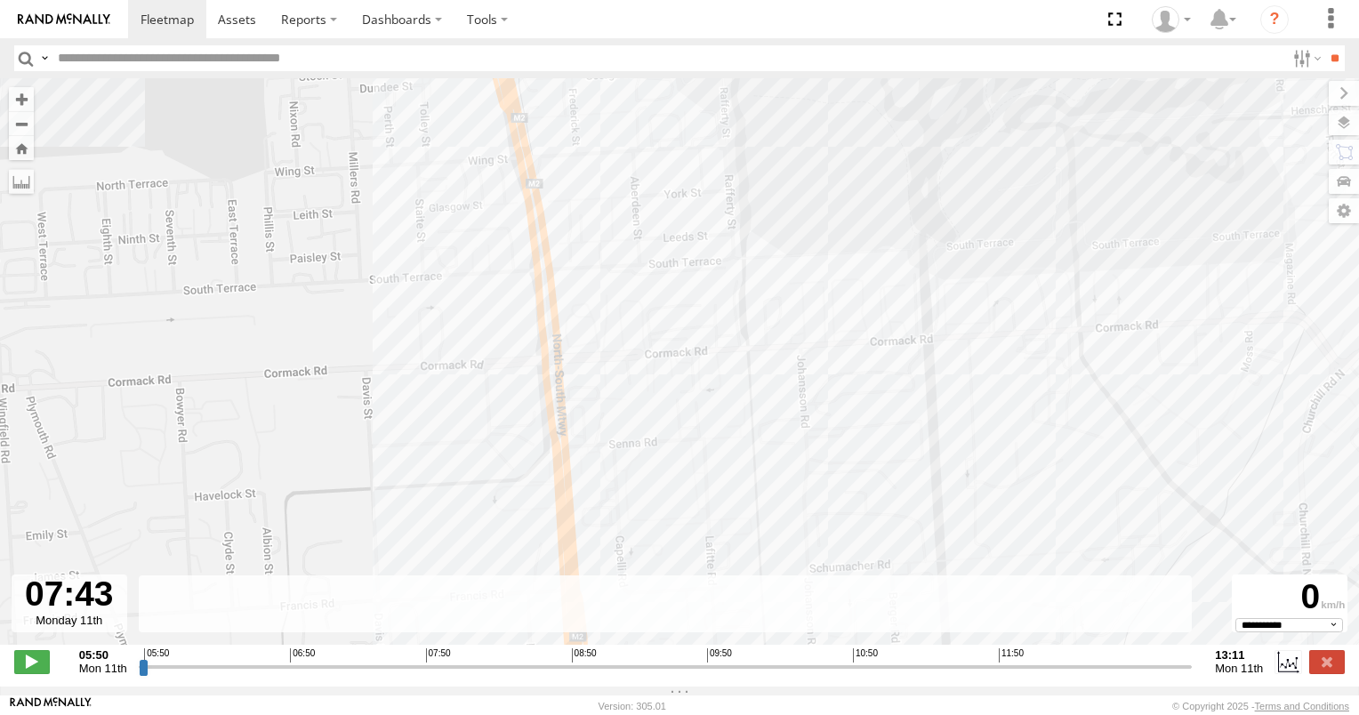
drag, startPoint x: 613, startPoint y: 441, endPoint x: 635, endPoint y: 261, distance: 180.9
click at [633, 267] on div "160 05:55 Mon 05:55 Mon 06:26 Mon 07:15 Mon 07:23 Mon 07:43 Mon 08:06 Mon 10:14…" at bounding box center [679, 370] width 1359 height 585
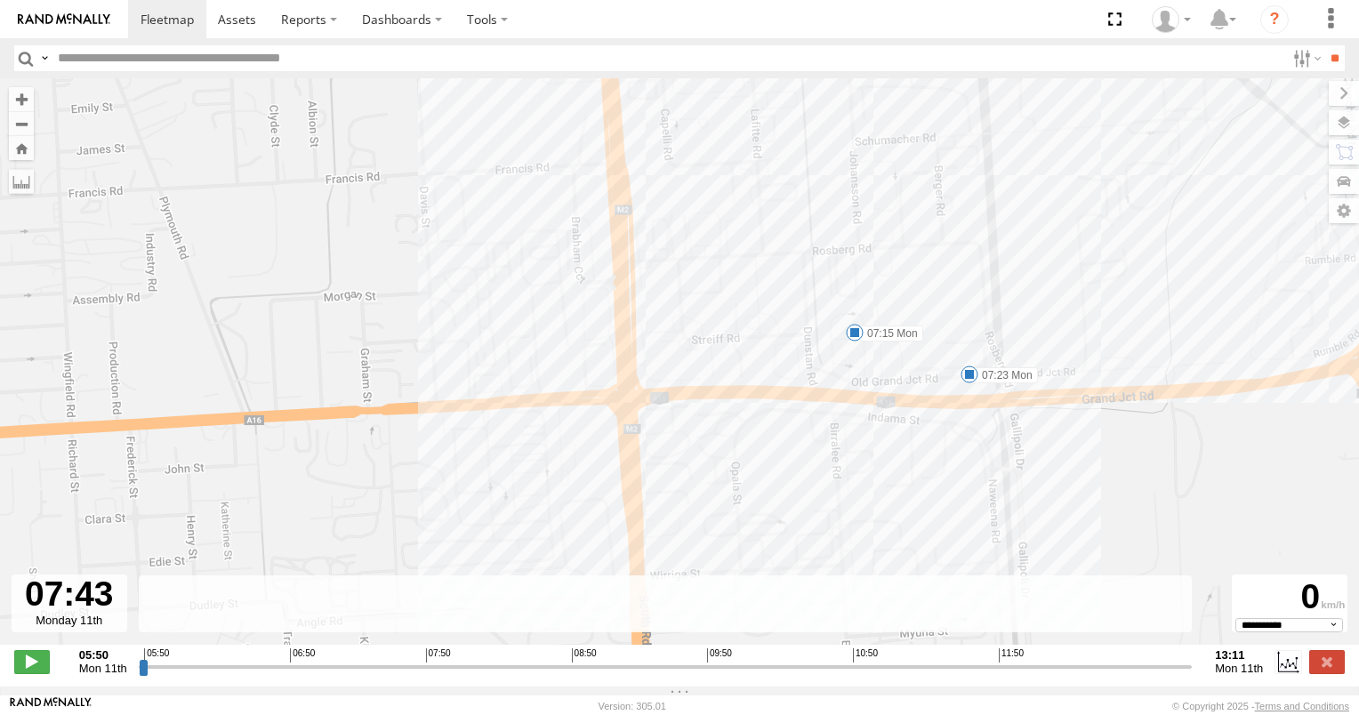
drag, startPoint x: 666, startPoint y: 434, endPoint x: 672, endPoint y: 386, distance: 48.4
click at [671, 389] on div "160 05:55 Mon 05:55 Mon 06:26 Mon 07:15 Mon 07:23 Mon 07:43 Mon 08:06 Mon 10:14…" at bounding box center [679, 370] width 1359 height 585
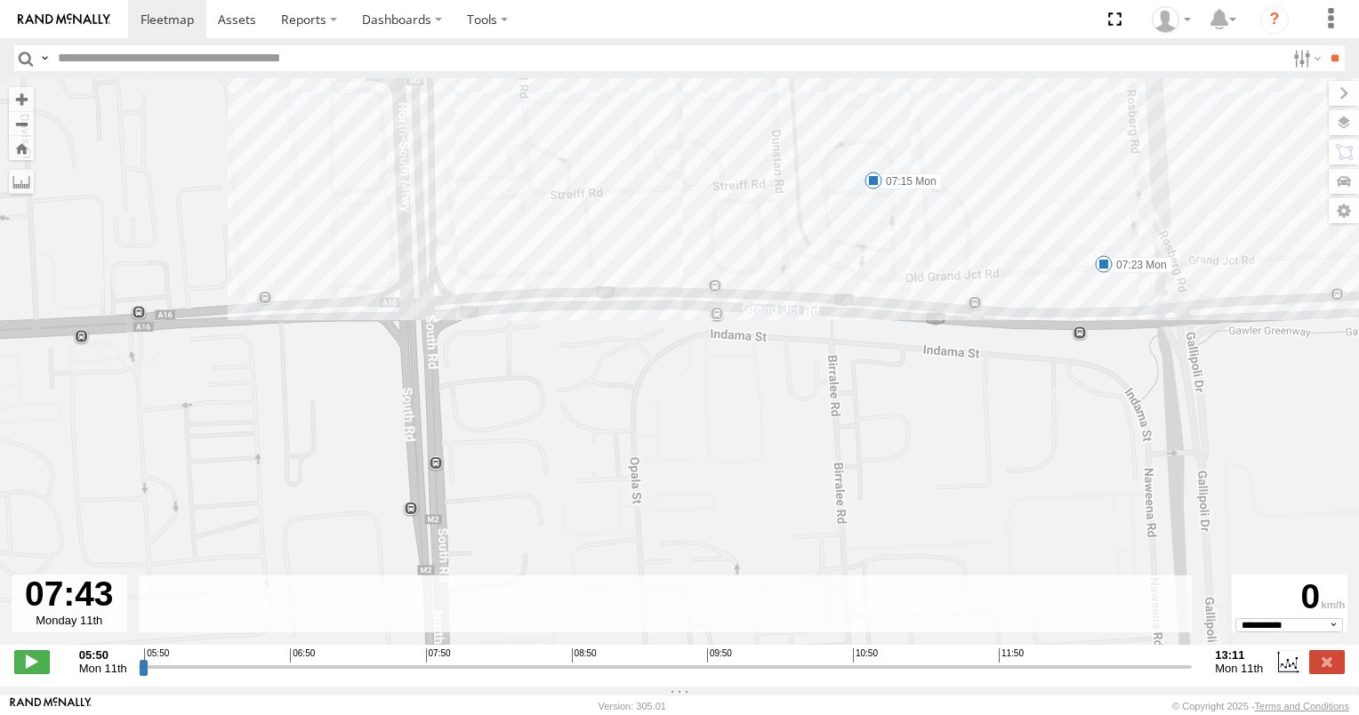
drag, startPoint x: 810, startPoint y: 336, endPoint x: 720, endPoint y: 398, distance: 109.3
click at [726, 398] on div "160 05:55 Mon 05:55 Mon 06:26 Mon 07:15 Mon 07:23 Mon 07:43 Mon 08:06 Mon 10:14…" at bounding box center [679, 370] width 1359 height 585
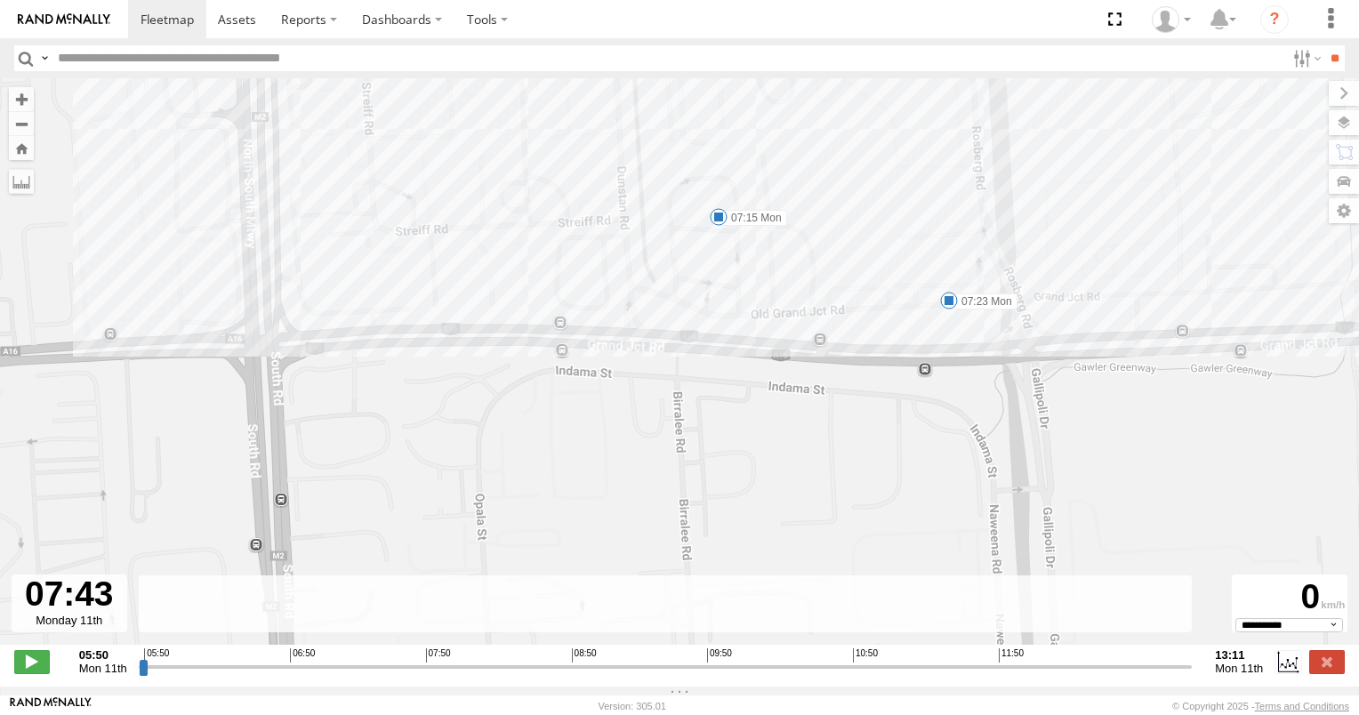
drag, startPoint x: 870, startPoint y: 274, endPoint x: 742, endPoint y: 310, distance: 133.1
click at [742, 310] on div "160 05:55 Mon 05:55 Mon 06:26 Mon 07:15 Mon 07:23 Mon 07:43 Mon 08:06 Mon 10:14…" at bounding box center [679, 370] width 1359 height 585
click at [31, 663] on span at bounding box center [32, 661] width 36 height 23
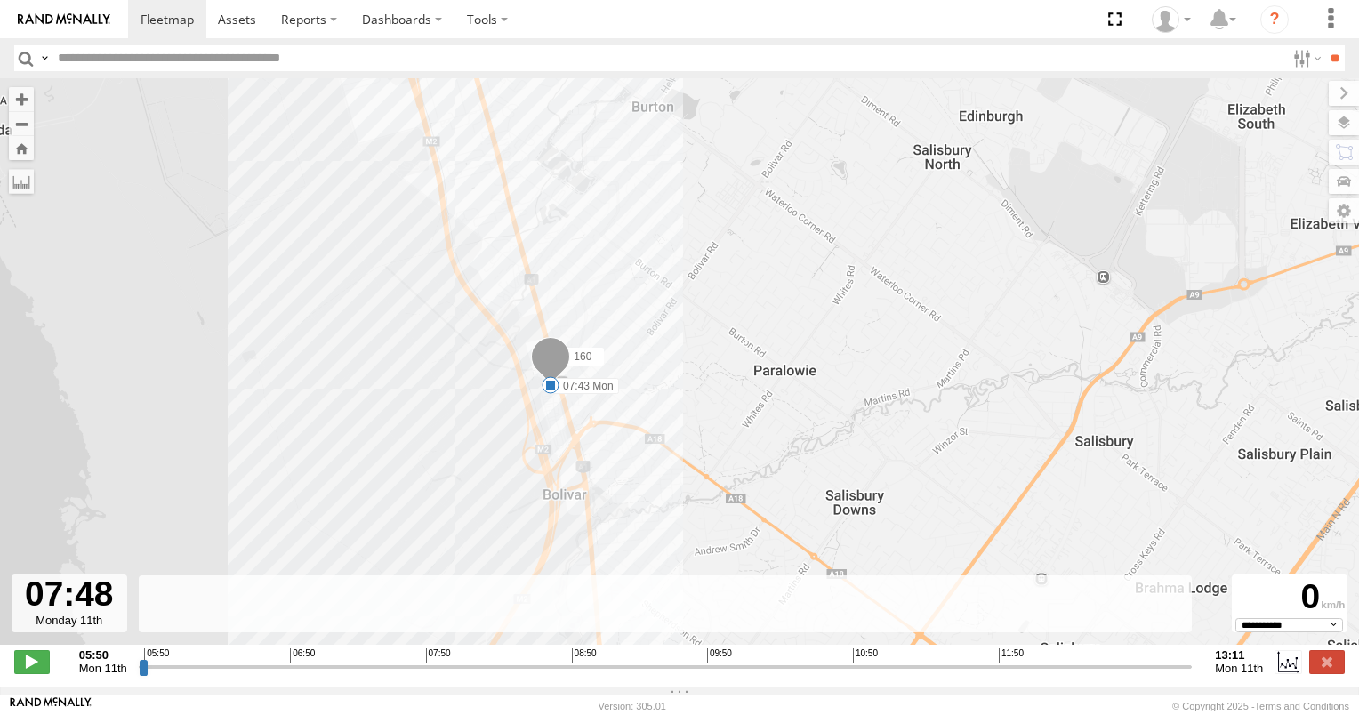
drag, startPoint x: 288, startPoint y: 373, endPoint x: 323, endPoint y: 432, distance: 68.2
click at [320, 434] on div "160 05:55 Mon 05:55 Mon 06:26 Mon 07:15 Mon 07:23 Mon 07:43 Mon 08:06 Mon 10:14…" at bounding box center [679, 370] width 1359 height 585
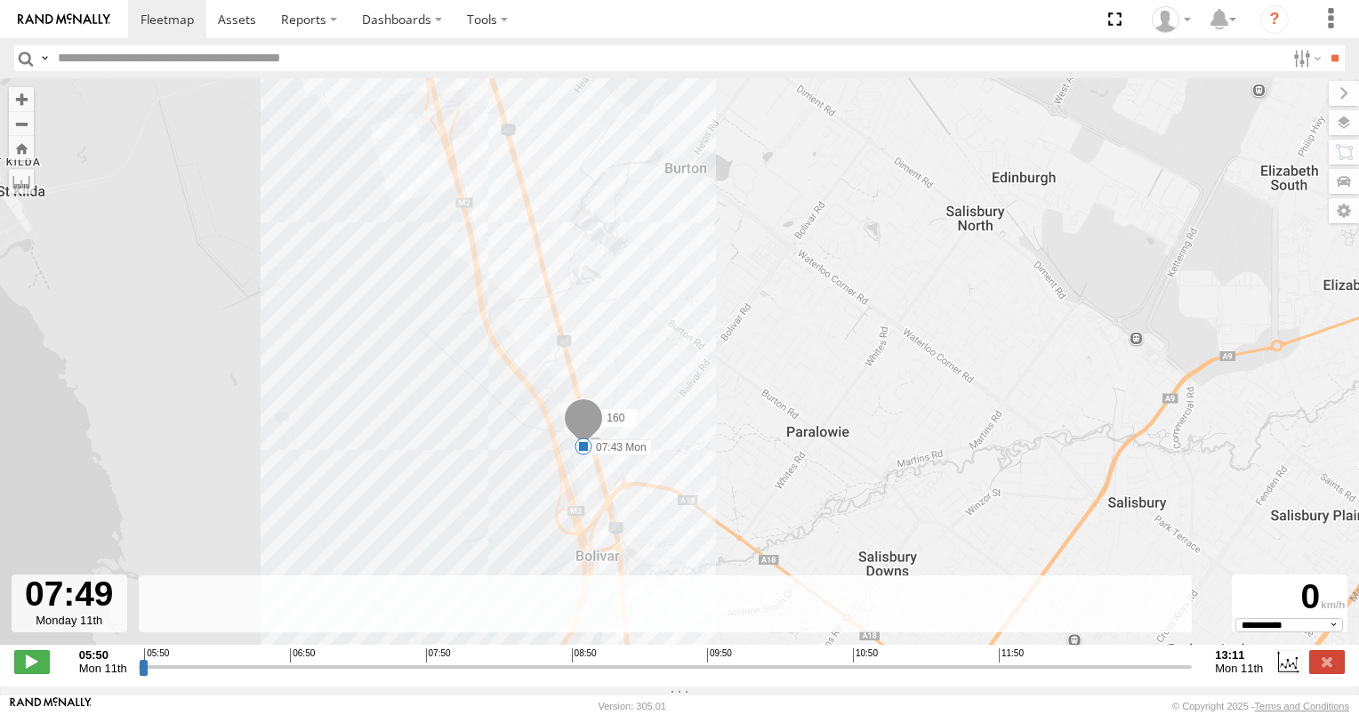
drag, startPoint x: 284, startPoint y: 285, endPoint x: 358, endPoint y: 458, distance: 188.0
click at [358, 458] on div "160 05:55 Mon 05:55 Mon 06:26 Mon 07:15 Mon 07:23 Mon 07:43 Mon 08:06 Mon 10:14…" at bounding box center [679, 370] width 1359 height 585
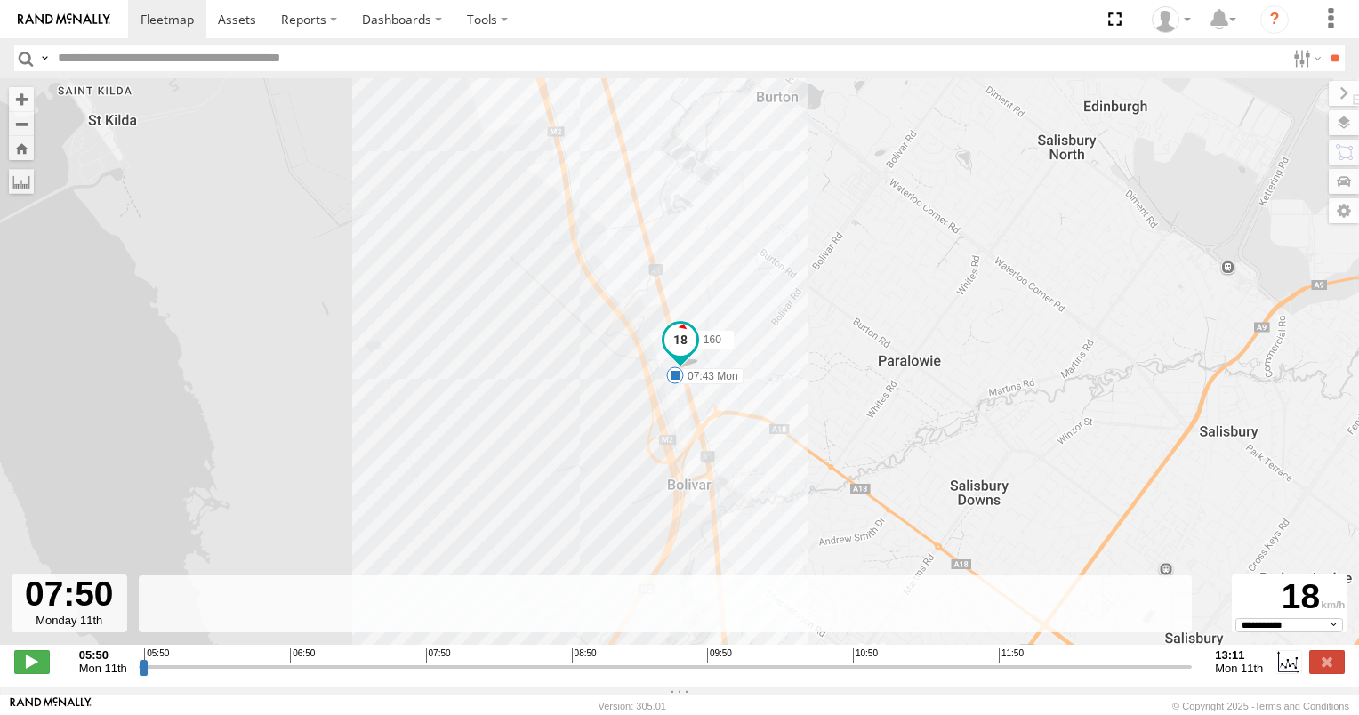
drag, startPoint x: 381, startPoint y: 220, endPoint x: 439, endPoint y: 423, distance: 211.6
click at [434, 430] on div "160 05:55 Mon 05:55 Mon 06:26 Mon 07:15 Mon 07:23 Mon 07:43 Mon 08:06 Mon 10:14…" at bounding box center [679, 370] width 1359 height 585
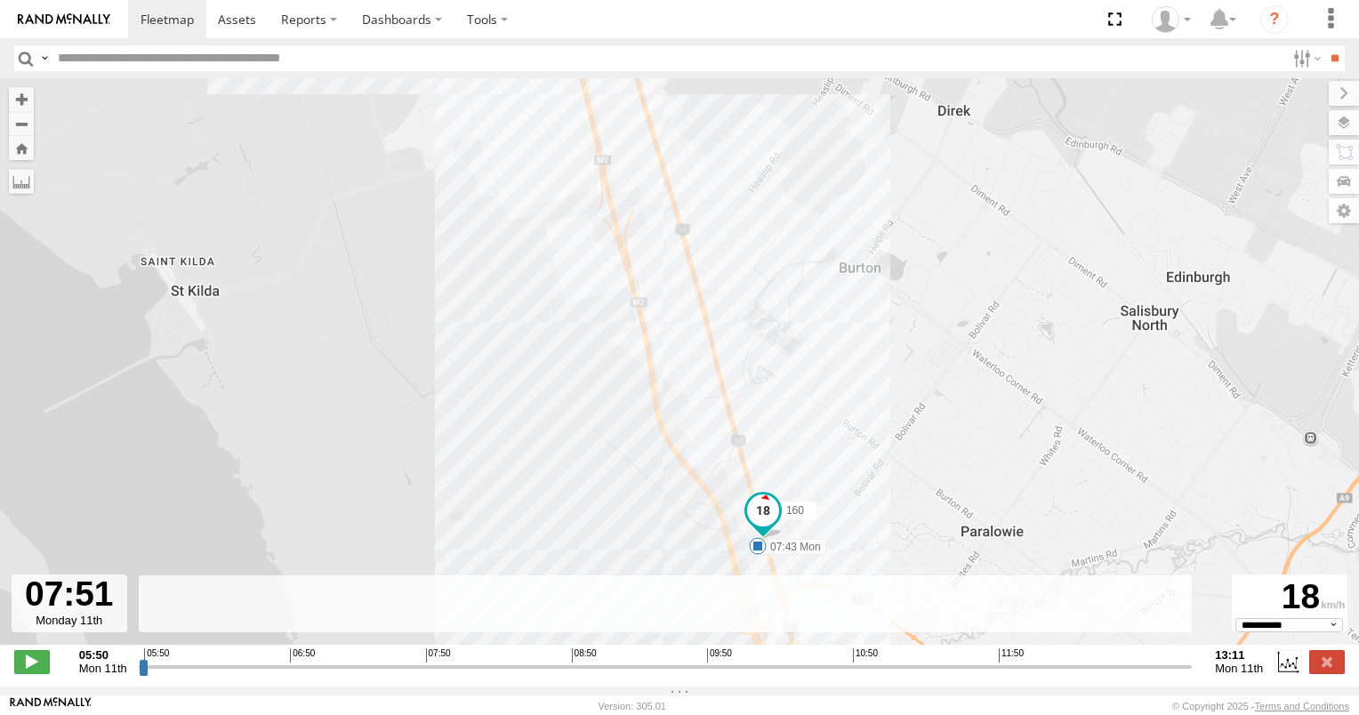
drag, startPoint x: 406, startPoint y: 181, endPoint x: 520, endPoint y: 426, distance: 269.7
click at [514, 425] on div "160 05:55 Mon 05:55 Mon 06:26 Mon 07:15 Mon 07:23 Mon 07:43 Mon 08:06 Mon 10:14…" at bounding box center [679, 370] width 1359 height 585
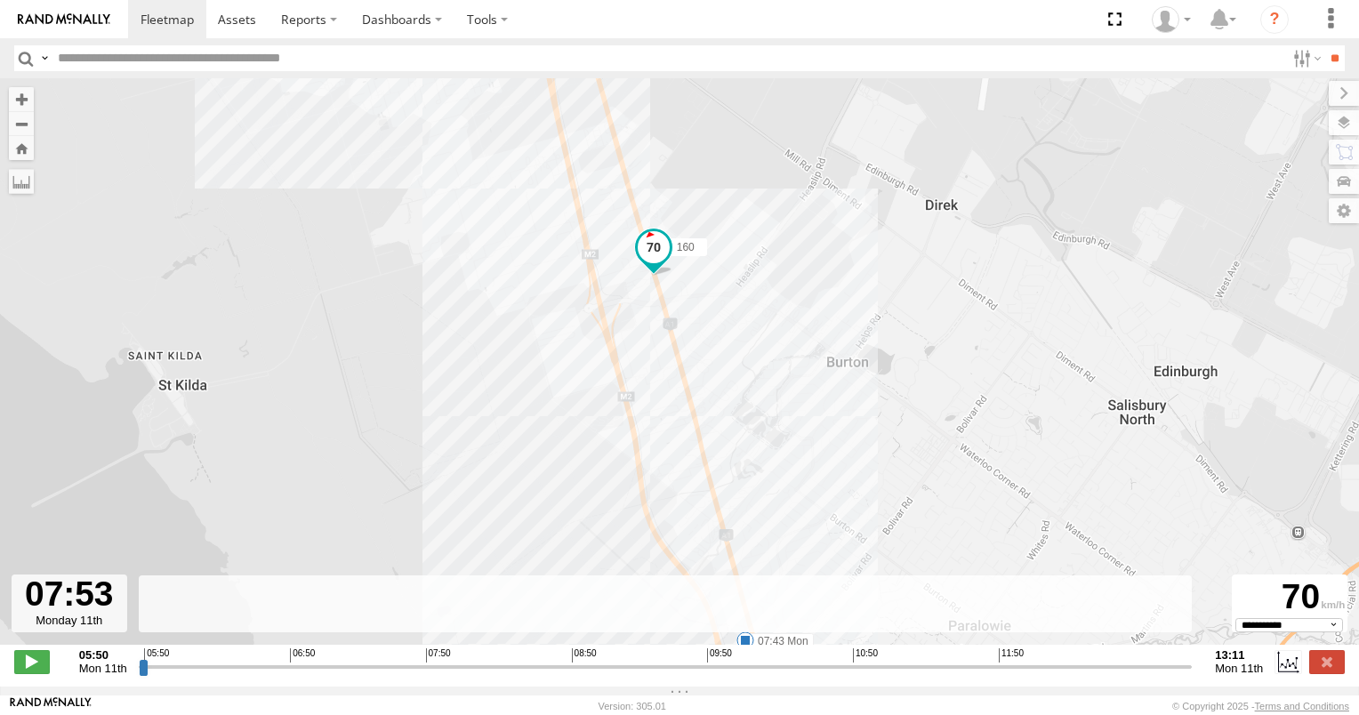
drag, startPoint x: 378, startPoint y: 213, endPoint x: 640, endPoint y: 573, distance: 445.5
click at [627, 573] on div "160 05:55 Mon 05:55 Mon 06:26 Mon 07:15 Mon 07:23 Mon 07:43 Mon 08:06 Mon 10:14…" at bounding box center [679, 370] width 1359 height 585
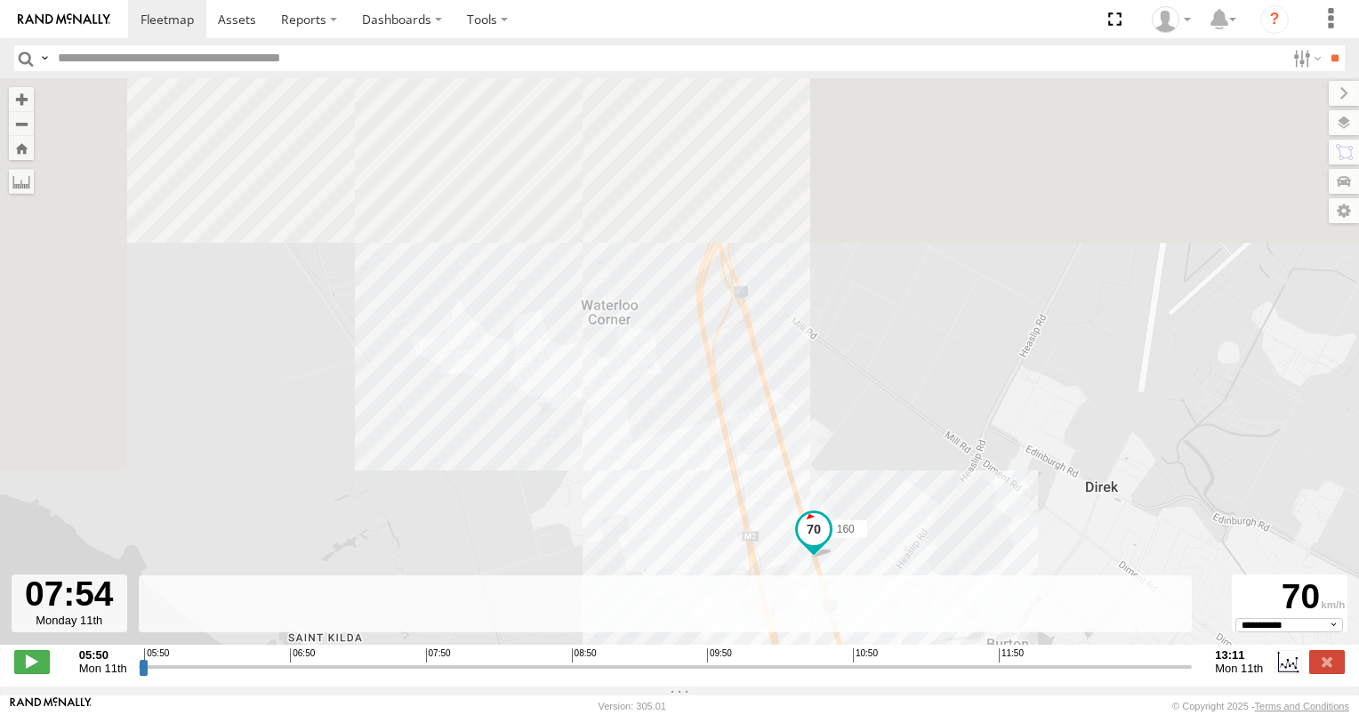
drag, startPoint x: 349, startPoint y: 224, endPoint x: 548, endPoint y: 450, distance: 301.1
click at [546, 500] on div "160 05:55 Mon 05:55 Mon 06:26 Mon 07:15 Mon 07:23 Mon 07:43 Mon 08:06 Mon 10:14…" at bounding box center [679, 370] width 1359 height 585
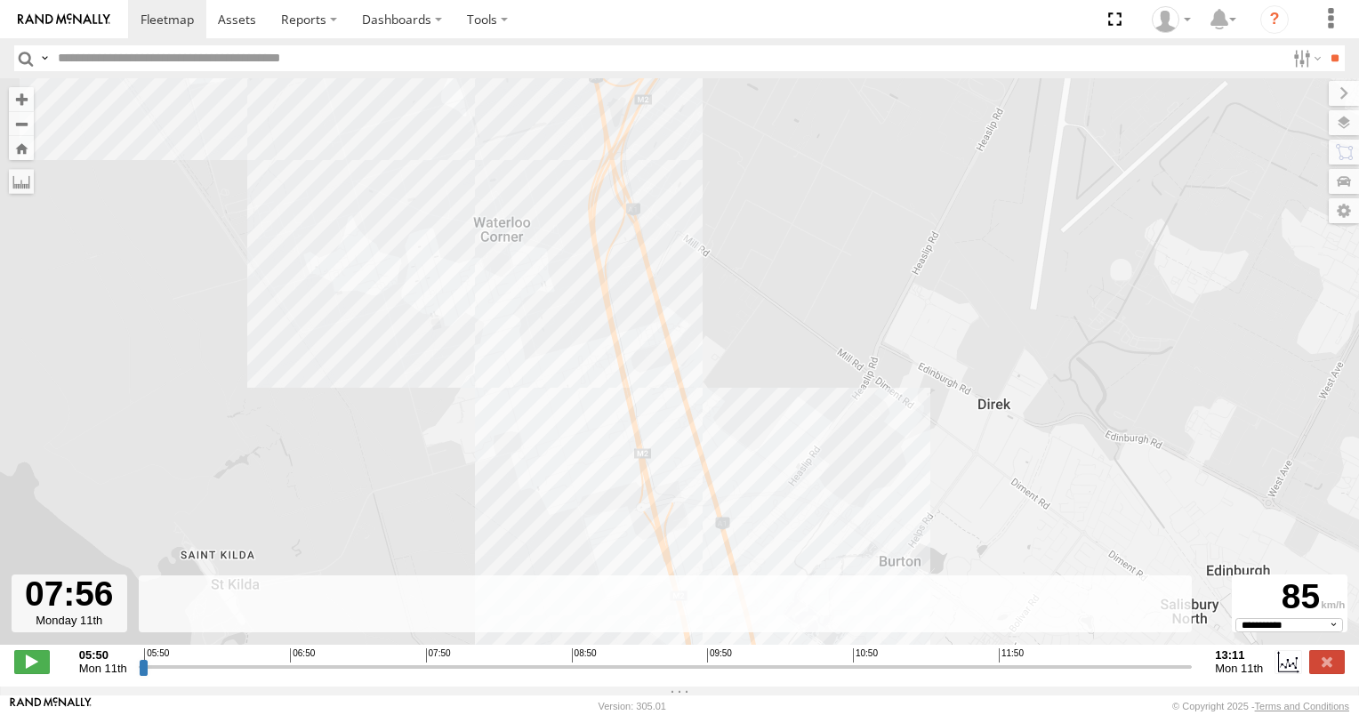
drag, startPoint x: 817, startPoint y: 203, endPoint x: 886, endPoint y: 435, distance: 241.9
click at [871, 452] on div "160 05:55 Mon 05:55 Mon 06:26 Mon 07:15 Mon 07:23 Mon 07:43 Mon 08:06 Mon 10:14…" at bounding box center [679, 370] width 1359 height 585
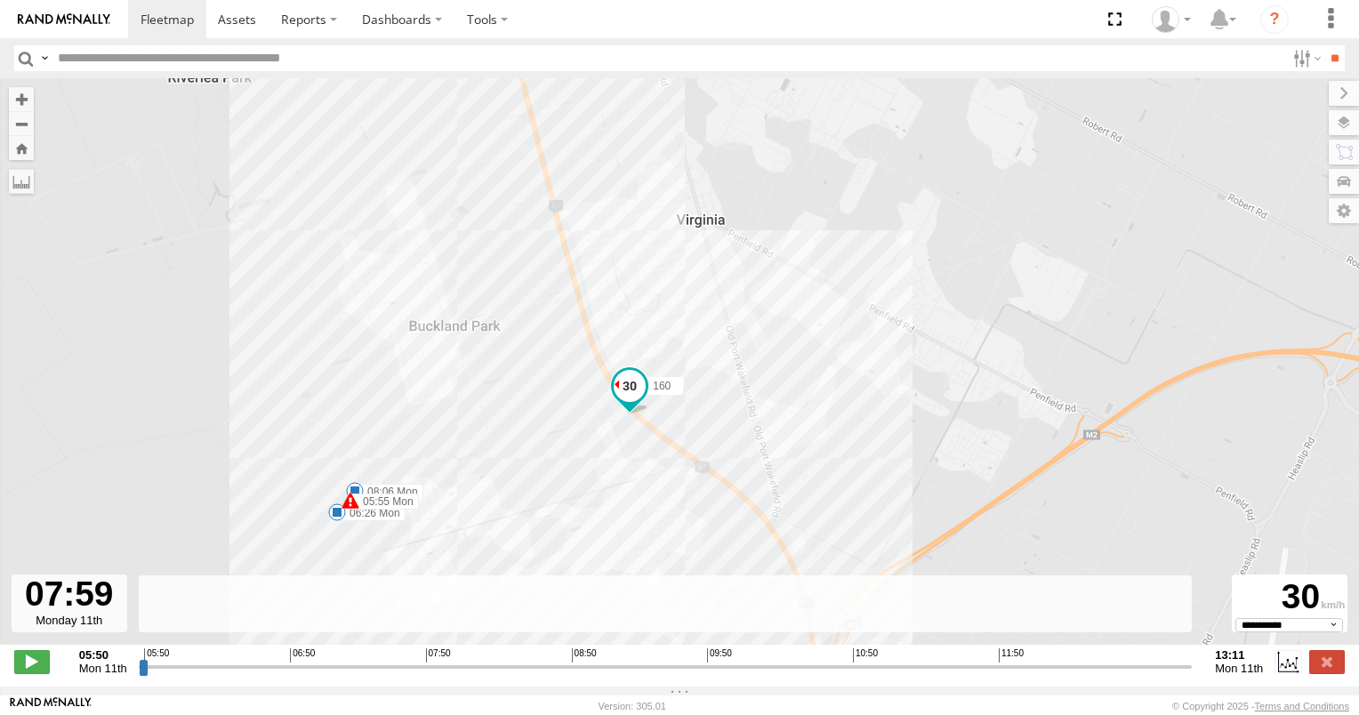
drag, startPoint x: 811, startPoint y: 243, endPoint x: 878, endPoint y: 383, distance: 155.9
click at [878, 383] on div "160 05:55 Mon 05:55 Mon 06:26 Mon 07:15 Mon 07:23 Mon 07:43 Mon 08:06 Mon 10:14…" at bounding box center [679, 370] width 1359 height 585
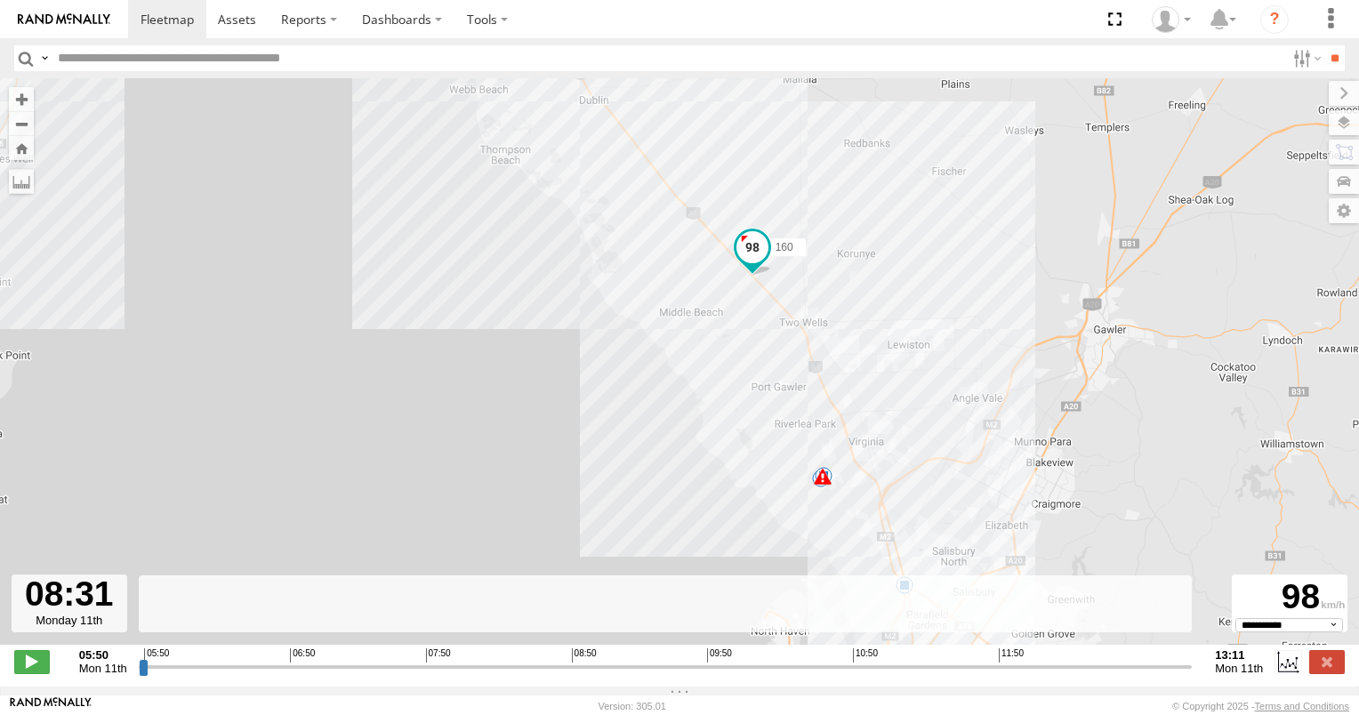
drag, startPoint x: 533, startPoint y: 455, endPoint x: 515, endPoint y: 333, distance: 123.2
click at [513, 341] on div "160 05:55 Mon 05:55 Mon 06:26 Mon 07:15 Mon 07:23 Mon 07:43 Mon 08:06 Mon 10:14…" at bounding box center [679, 370] width 1359 height 585
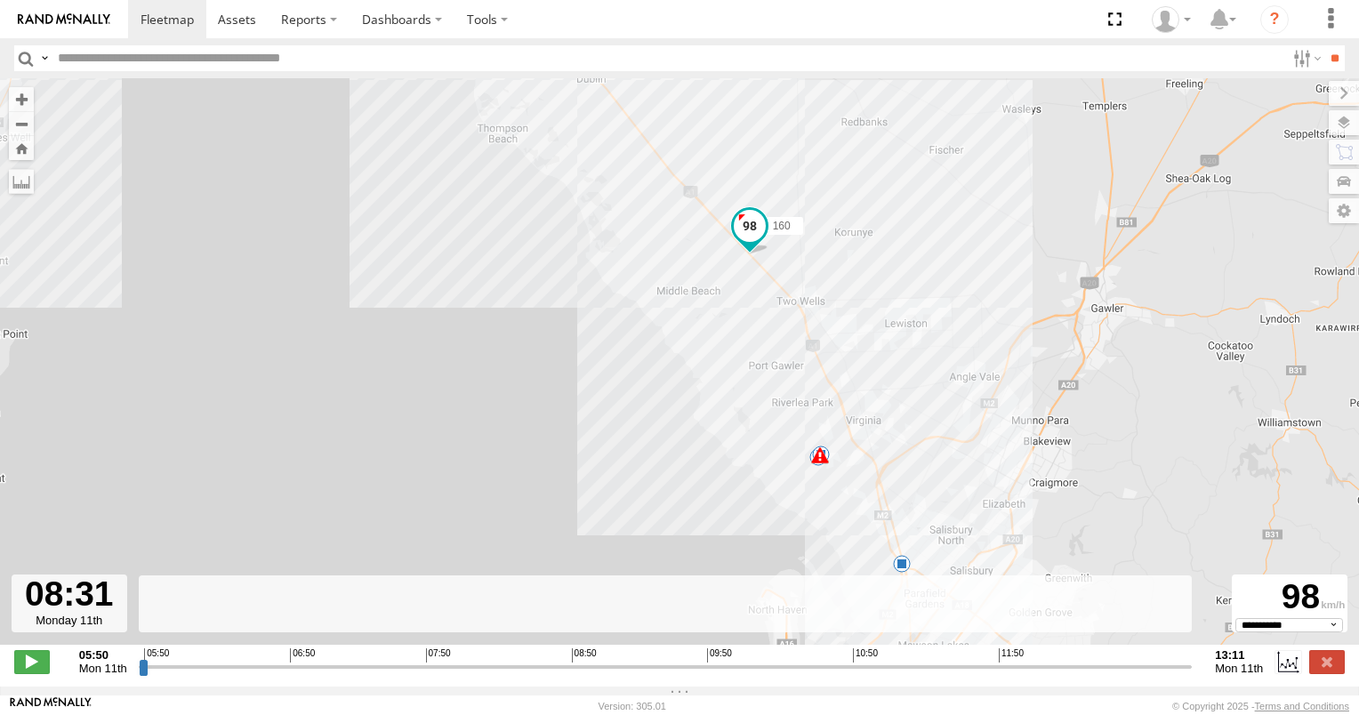
drag, startPoint x: 632, startPoint y: 423, endPoint x: 484, endPoint y: 253, distance: 226.2
click at [484, 253] on div "160 05:55 Mon 05:55 Mon 06:26 Mon 07:15 Mon 07:23 Mon 07:43 Mon 08:06 Mon 10:14…" at bounding box center [679, 370] width 1359 height 585
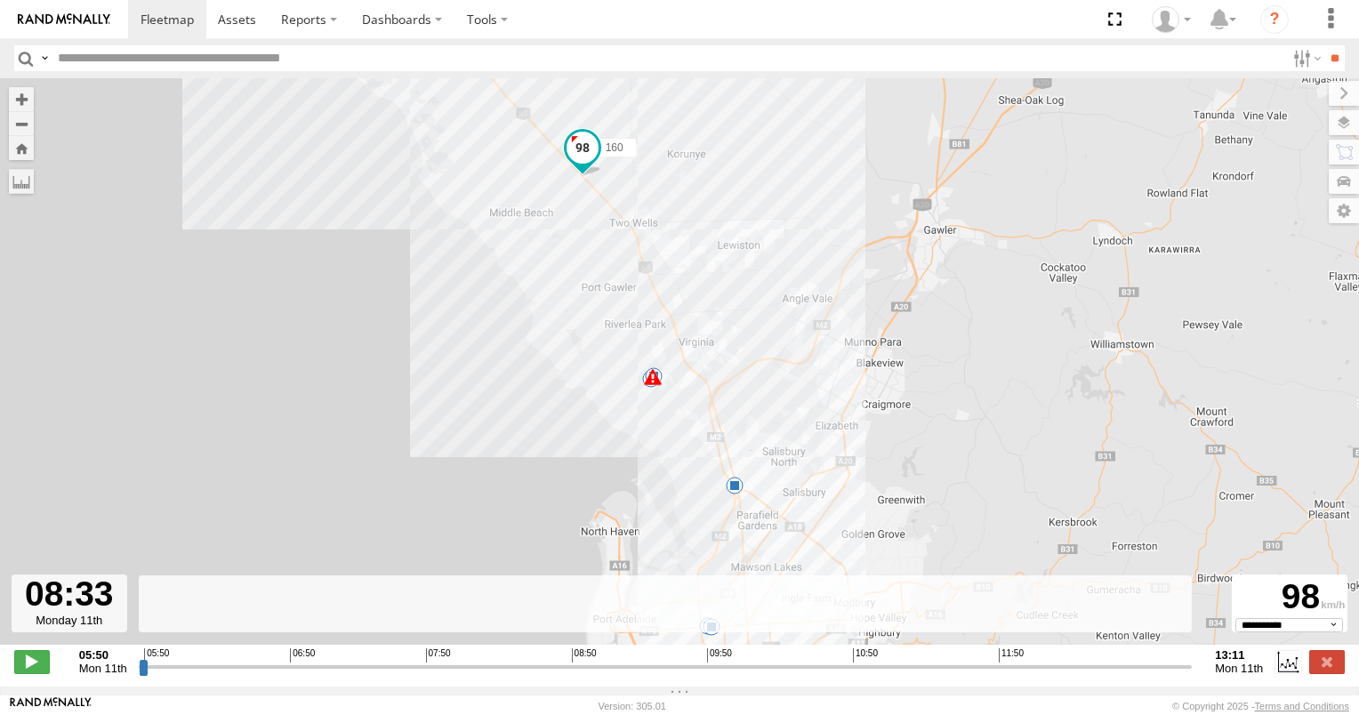
drag, startPoint x: 550, startPoint y: 380, endPoint x: 450, endPoint y: 129, distance: 270.1
click at [450, 130] on div "160 05:55 Mon 05:55 Mon 06:26 Mon 07:15 Mon 07:23 Mon 07:43 Mon 08:06 Mon 10:14…" at bounding box center [679, 370] width 1359 height 585
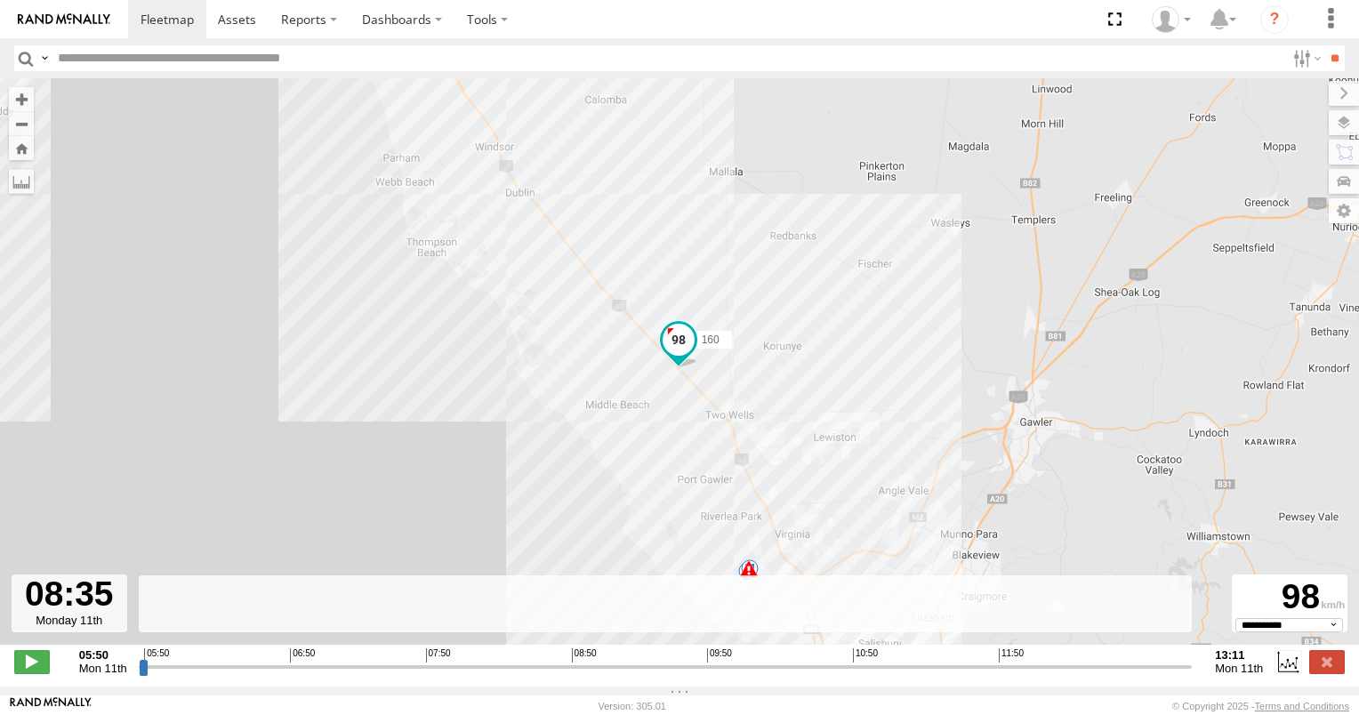
drag, startPoint x: 565, startPoint y: 498, endPoint x: 482, endPoint y: 188, distance: 321.4
click at [482, 188] on div "160 05:55 Mon 05:55 Mon 06:26 Mon 07:15 Mon 07:23 Mon 07:43 Mon 08:06 Mon 10:14…" at bounding box center [679, 370] width 1359 height 585
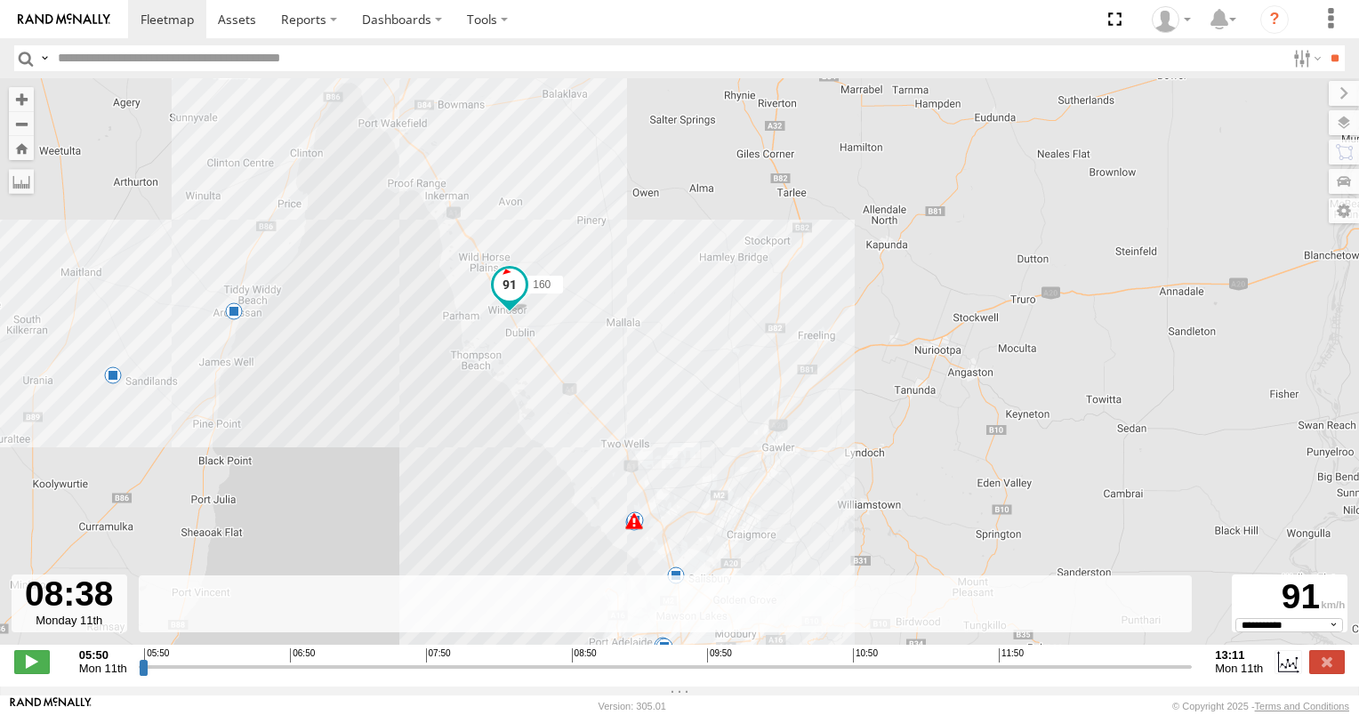
drag, startPoint x: 185, startPoint y: 520, endPoint x: 345, endPoint y: 467, distance: 168.7
click at [364, 468] on div "160 05:55 Mon 05:55 Mon 06:26 Mon 07:15 Mon 07:23 Mon 07:43 Mon 08:06 Mon 10:14…" at bounding box center [679, 370] width 1359 height 585
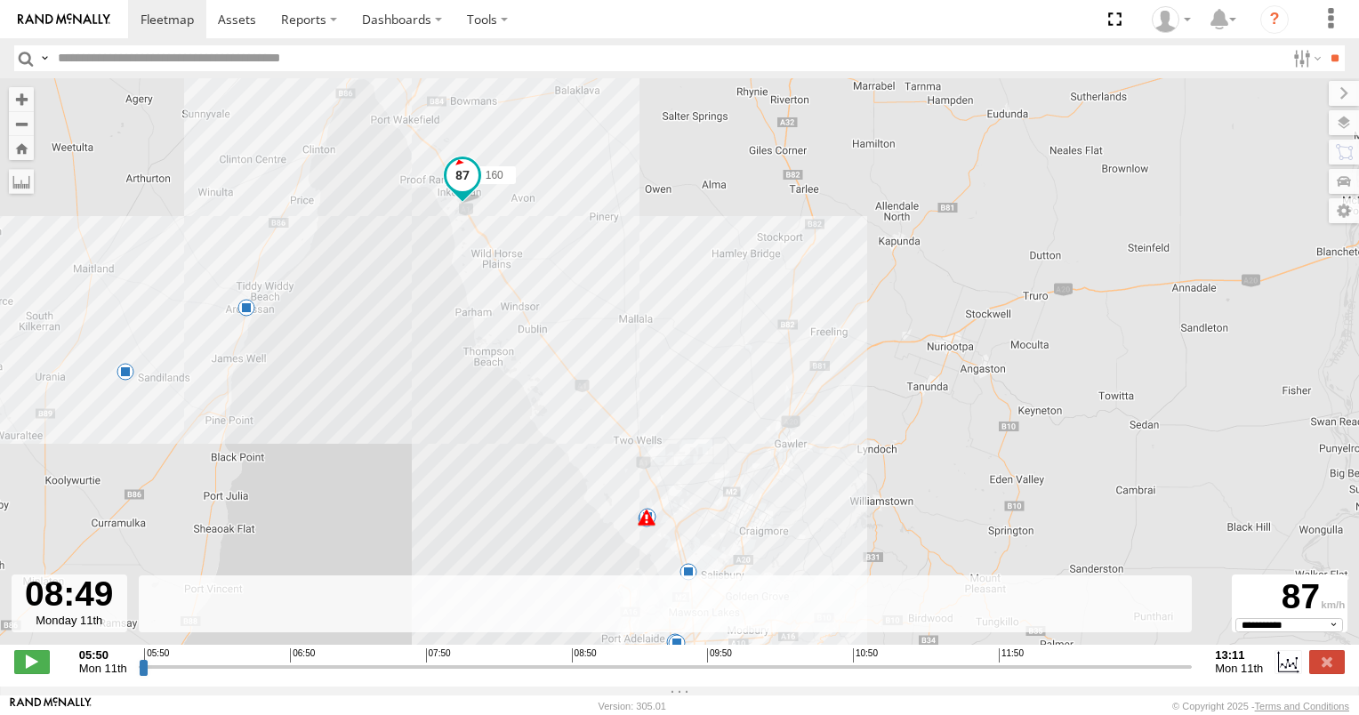
drag, startPoint x: 426, startPoint y: 453, endPoint x: 413, endPoint y: 291, distance: 163.3
click at [413, 292] on div "160 05:55 Mon 05:55 Mon 06:26 Mon 07:15 Mon 07:23 Mon 07:43 Mon 08:06 Mon 10:14…" at bounding box center [679, 370] width 1359 height 585
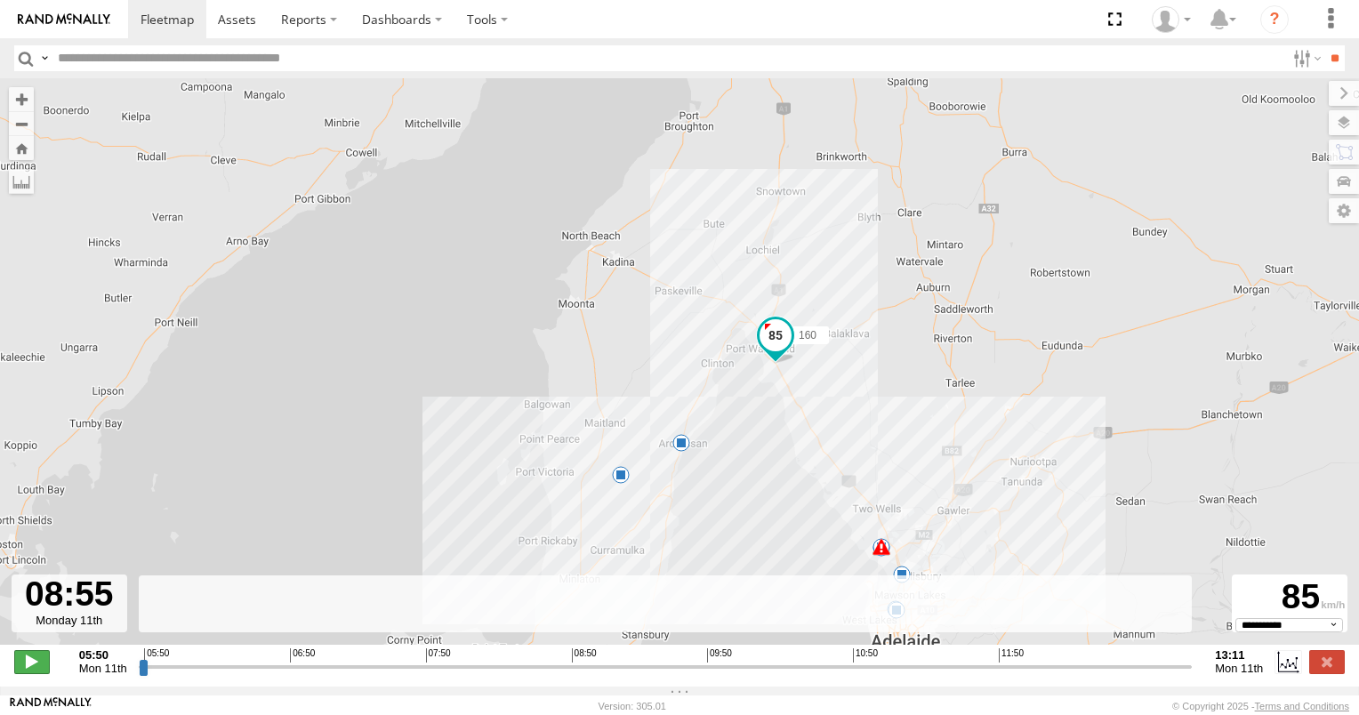
click at [36, 671] on span at bounding box center [32, 661] width 36 height 23
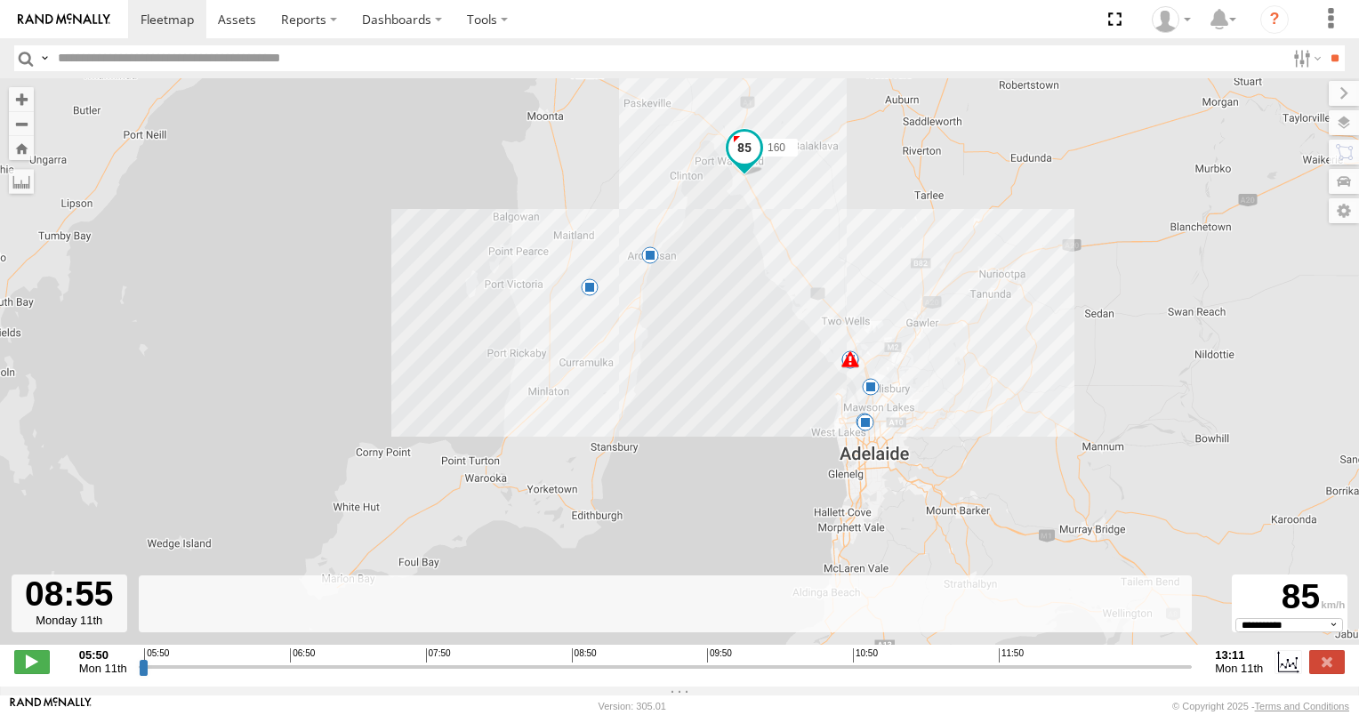
drag, startPoint x: 491, startPoint y: 515, endPoint x: 454, endPoint y: 289, distance: 228.8
click at [455, 295] on div "160 05:55 Mon 05:55 Mon 06:26 Mon 07:15 Mon 07:23 Mon 07:43 Mon 08:06 Mon 10:14…" at bounding box center [679, 370] width 1359 height 585
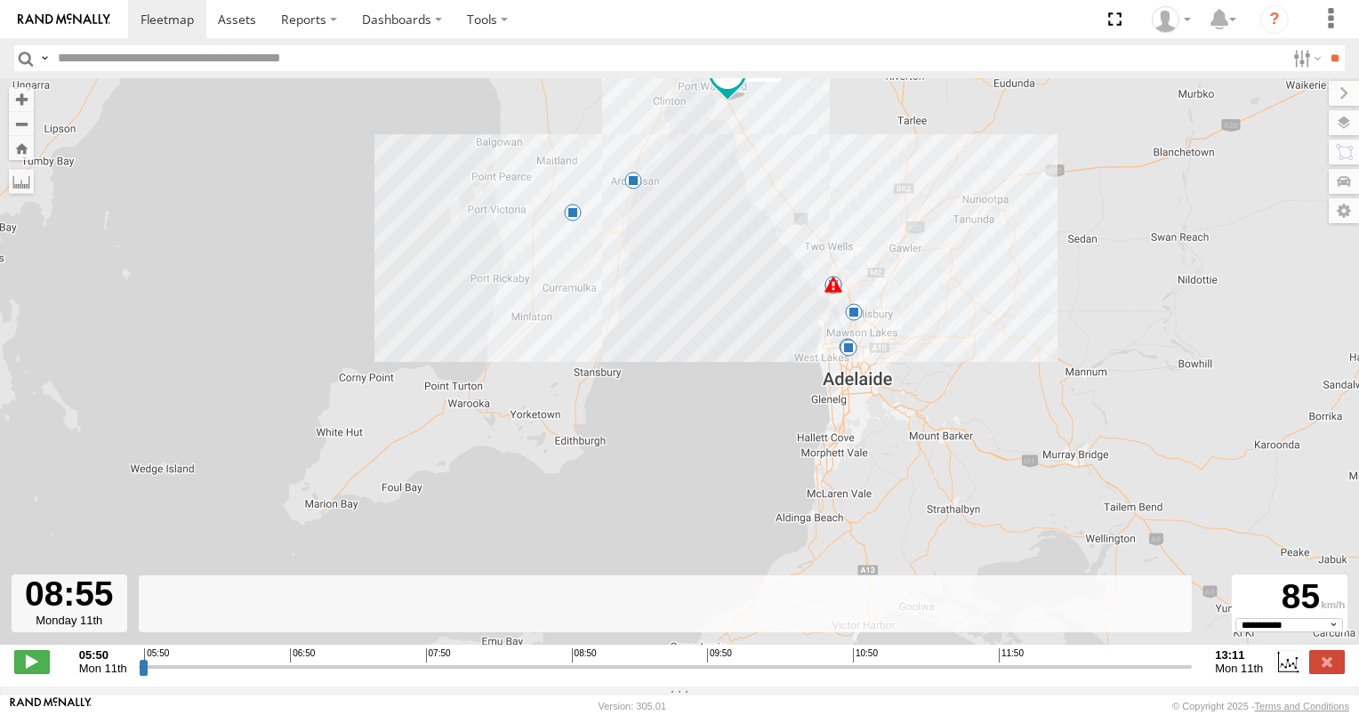
drag, startPoint x: 737, startPoint y: 400, endPoint x: 730, endPoint y: 357, distance: 44.1
click at [730, 357] on div "160 05:55 Mon 05:55 Mon 06:26 Mon 07:15 Mon 07:23 Mon 07:43 Mon 08:06 Mon 10:14…" at bounding box center [679, 370] width 1359 height 585
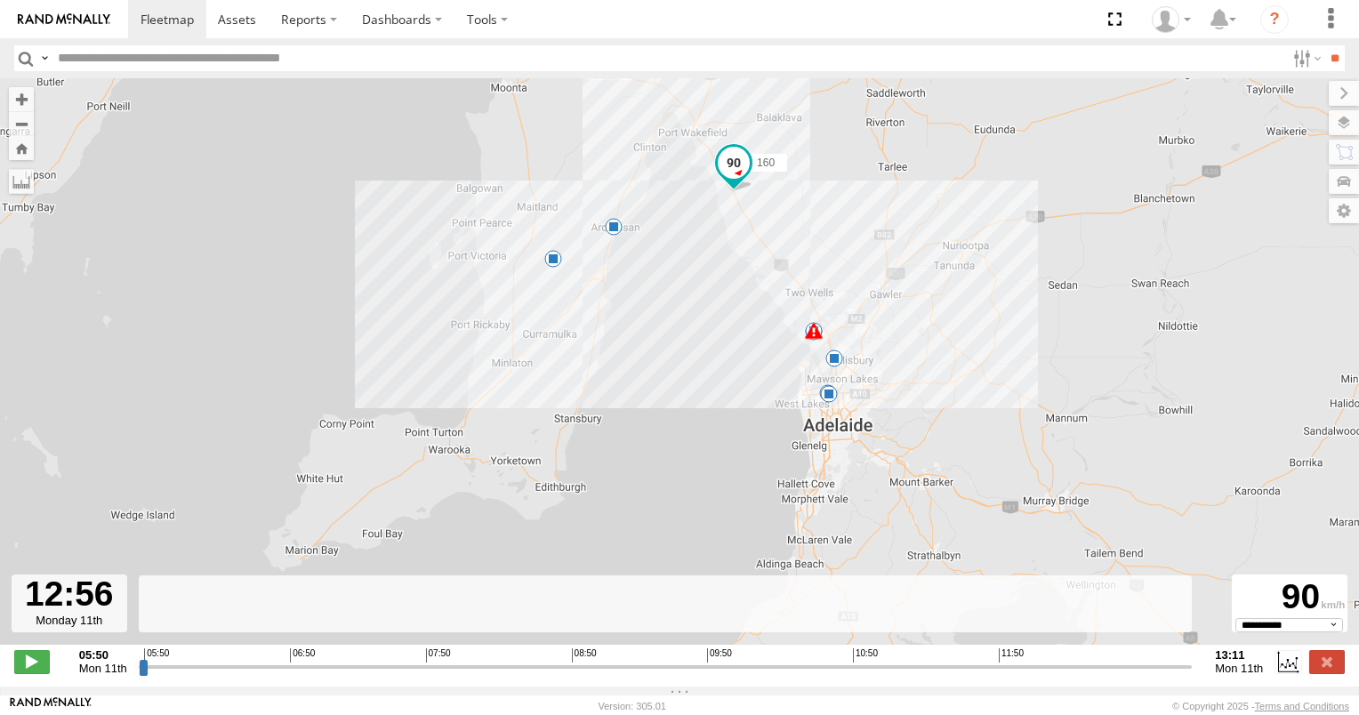
click at [1150, 671] on input "range" at bounding box center [666, 666] width 1054 height 17
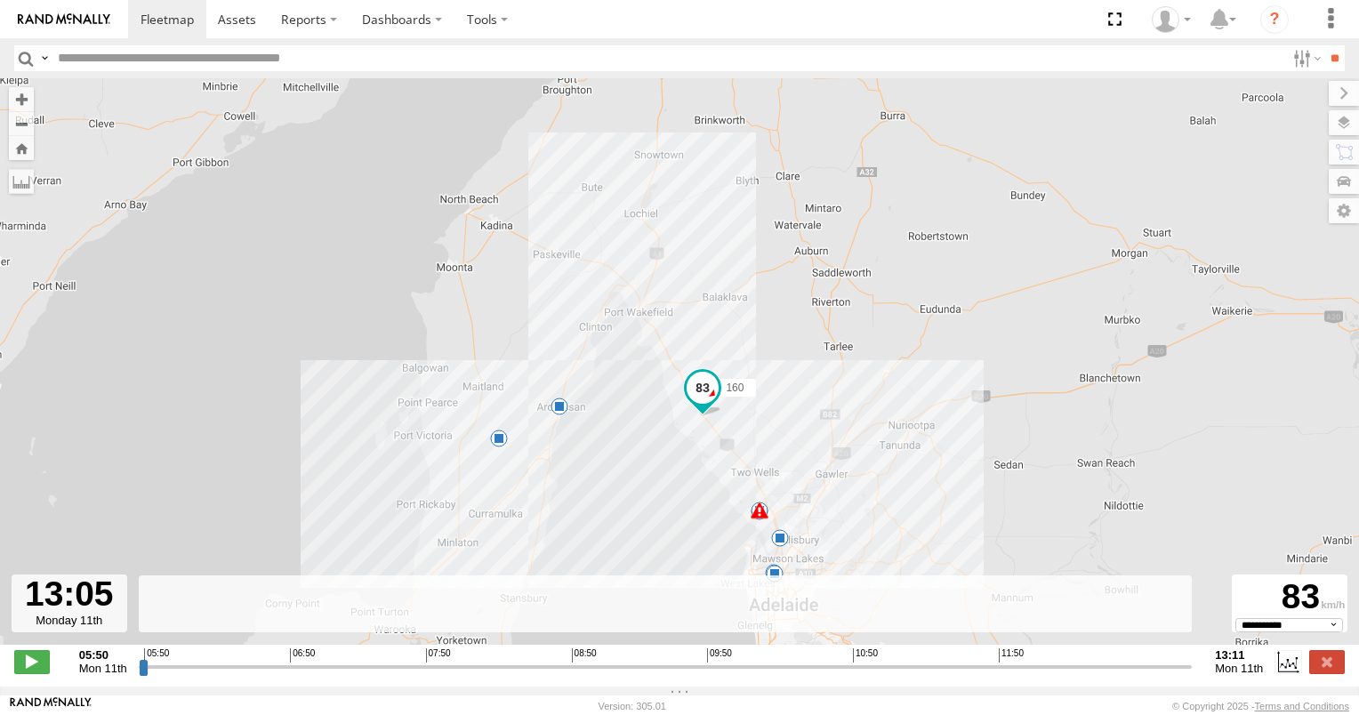
click at [1171, 671] on input "range" at bounding box center [666, 666] width 1054 height 17
click at [1183, 671] on input "range" at bounding box center [666, 666] width 1054 height 17
drag, startPoint x: 1125, startPoint y: 674, endPoint x: 1026, endPoint y: 681, distance: 98.9
click at [1035, 675] on input "range" at bounding box center [666, 666] width 1054 height 17
drag, startPoint x: 1024, startPoint y: 681, endPoint x: 911, endPoint y: 683, distance: 112.9
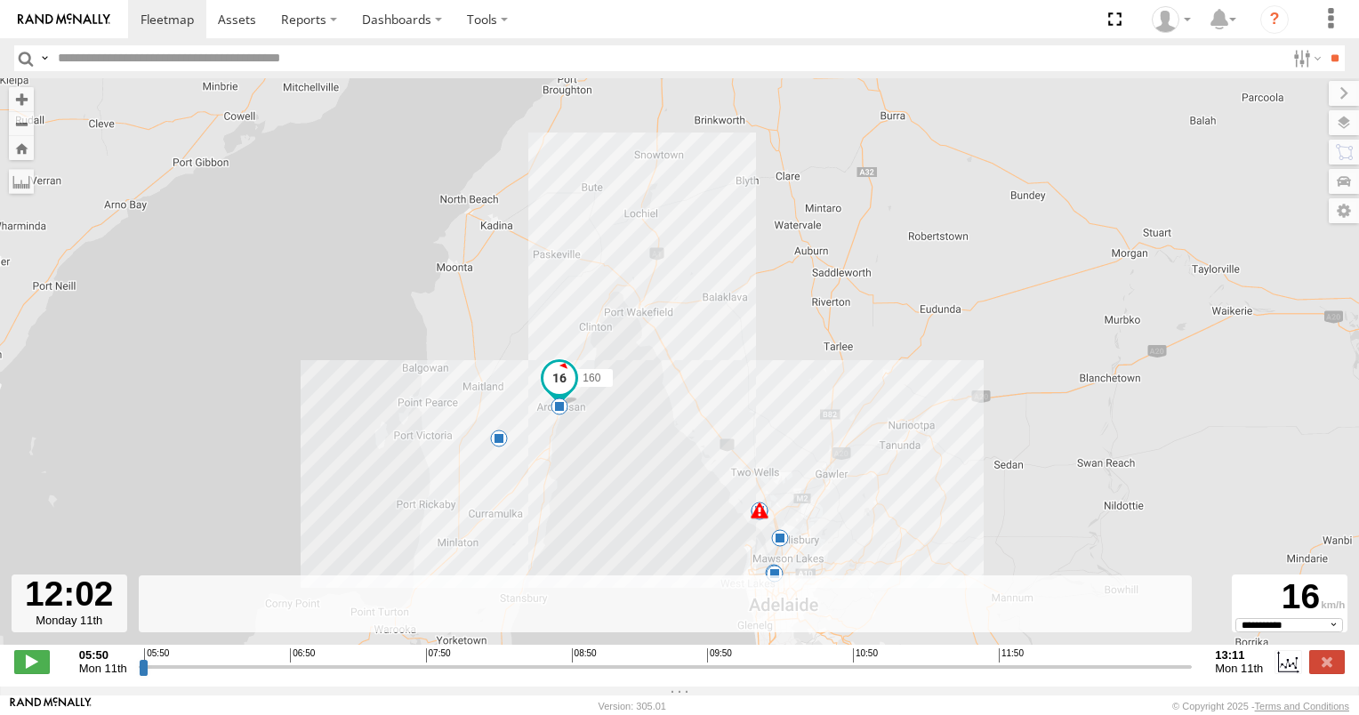
click at [969, 675] on input "range" at bounding box center [666, 666] width 1054 height 17
click at [854, 686] on div "← Move left → Move right ↑ Move up ↓ Move down + Zoom in - Zoom out Home Jump l…" at bounding box center [679, 382] width 1359 height 608
drag, startPoint x: 736, startPoint y: 695, endPoint x: 656, endPoint y: 699, distance: 80.1
click at [693, 699] on footer "Rand McNally Version: 305.01 © Copyright 2025 - Terms and Conditions" at bounding box center [679, 705] width 1359 height 20
click at [504, 660] on div "05:50 06:50 07:50 08:50 09:50 10:50 11:50" at bounding box center [665, 654] width 1042 height 12
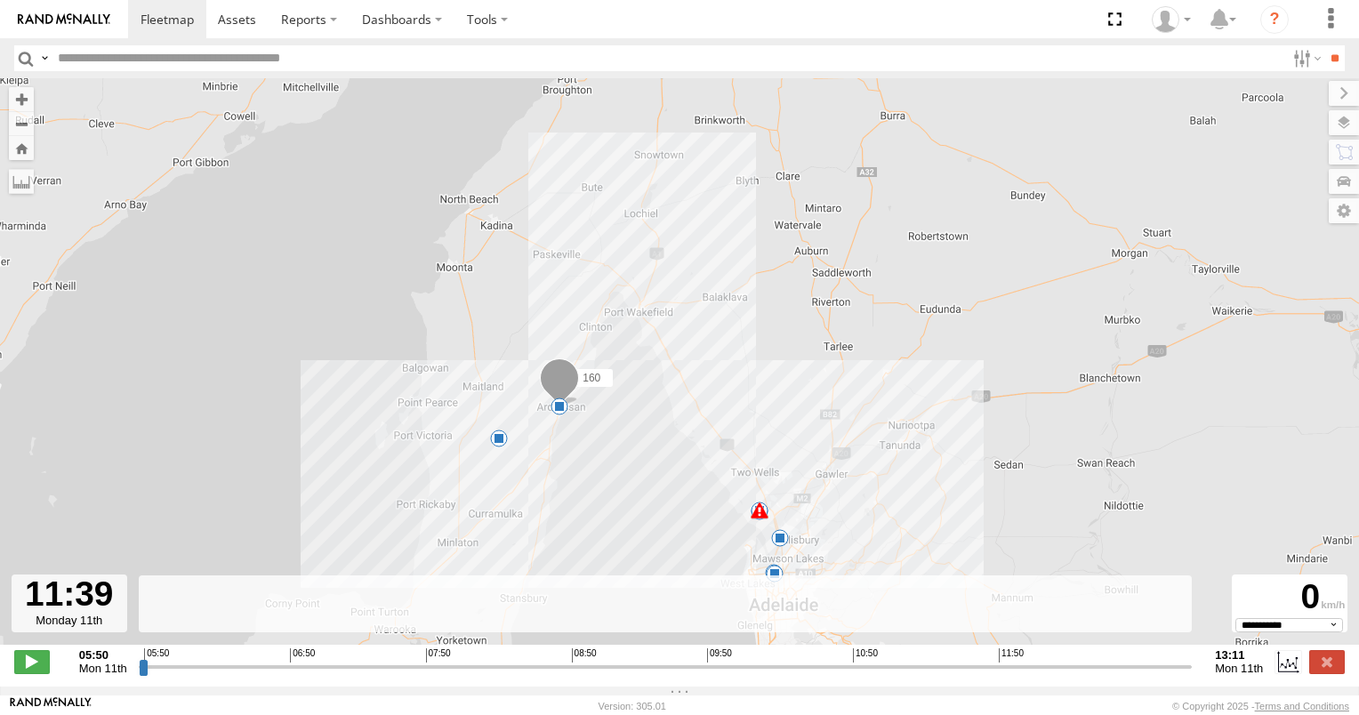
drag, startPoint x: 435, startPoint y: 671, endPoint x: 335, endPoint y: 676, distance: 99.7
click at [396, 675] on input "range" at bounding box center [666, 666] width 1054 height 17
drag, startPoint x: 335, startPoint y: 676, endPoint x: 287, endPoint y: 678, distance: 48.1
click at [313, 675] on input "range" at bounding box center [666, 666] width 1054 height 17
click at [261, 675] on input "range" at bounding box center [666, 666] width 1054 height 17
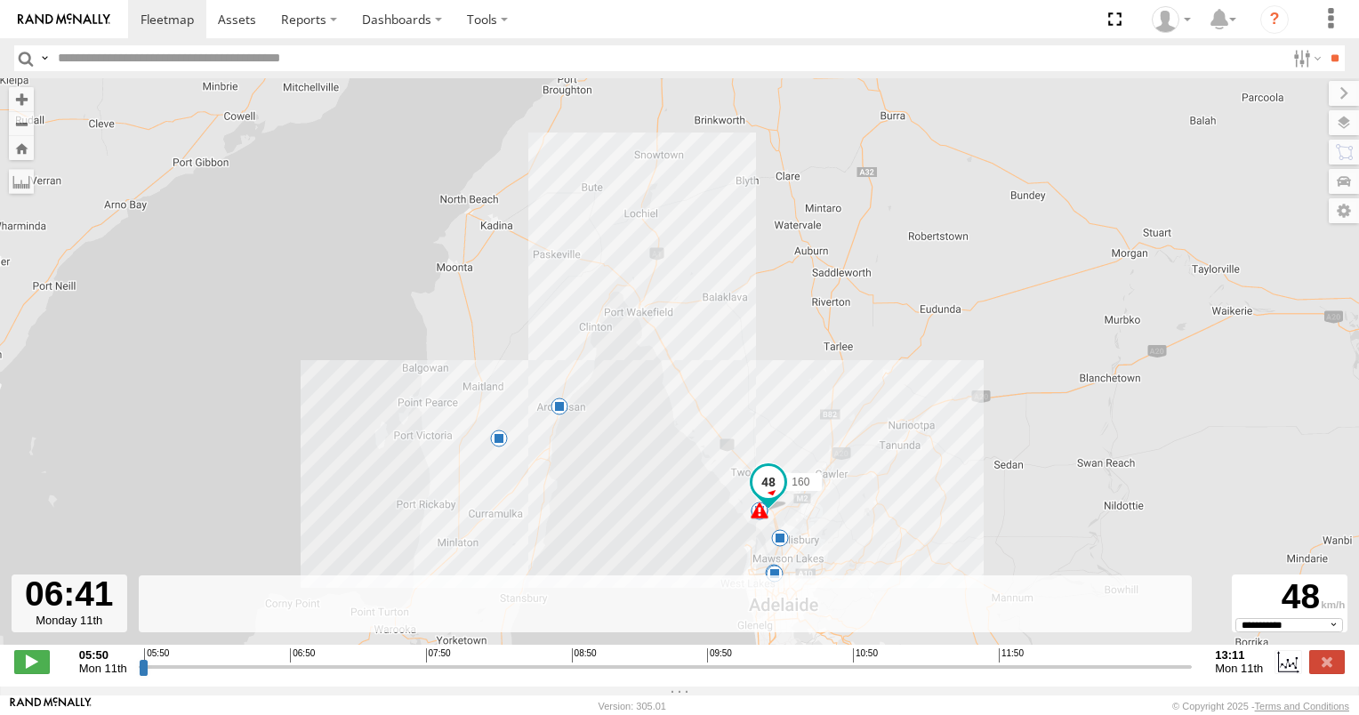
click at [235, 675] on input "range" at bounding box center [666, 666] width 1054 height 17
click at [198, 675] on input "range" at bounding box center [666, 666] width 1054 height 17
click at [185, 675] on input "range" at bounding box center [666, 666] width 1054 height 17
drag, startPoint x: 29, startPoint y: 662, endPoint x: 88, endPoint y: 623, distance: 70.5
click at [32, 662] on span at bounding box center [32, 661] width 36 height 23
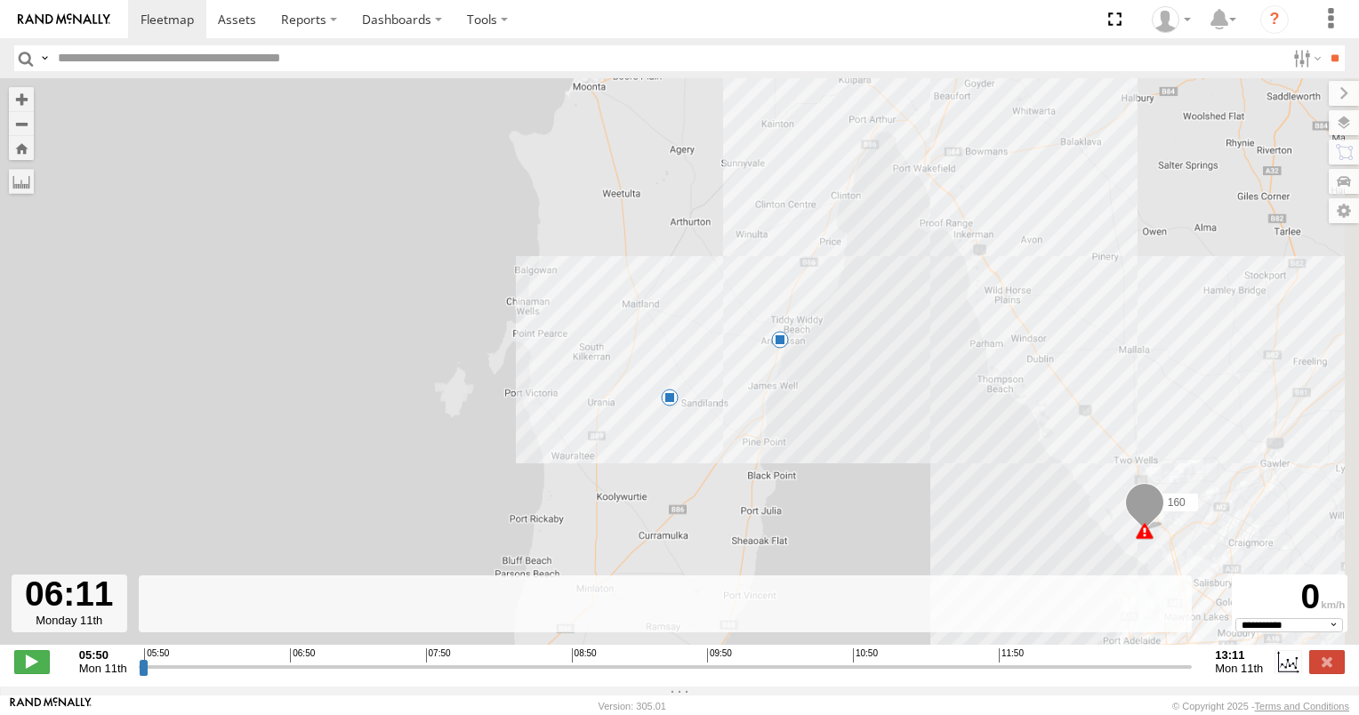
drag, startPoint x: 360, startPoint y: 461, endPoint x: 341, endPoint y: 215, distance: 247.0
click at [341, 217] on div "160 05:55 Mon 05:55 Mon 10:14 Mon 11:15 Mon" at bounding box center [679, 370] width 1359 height 585
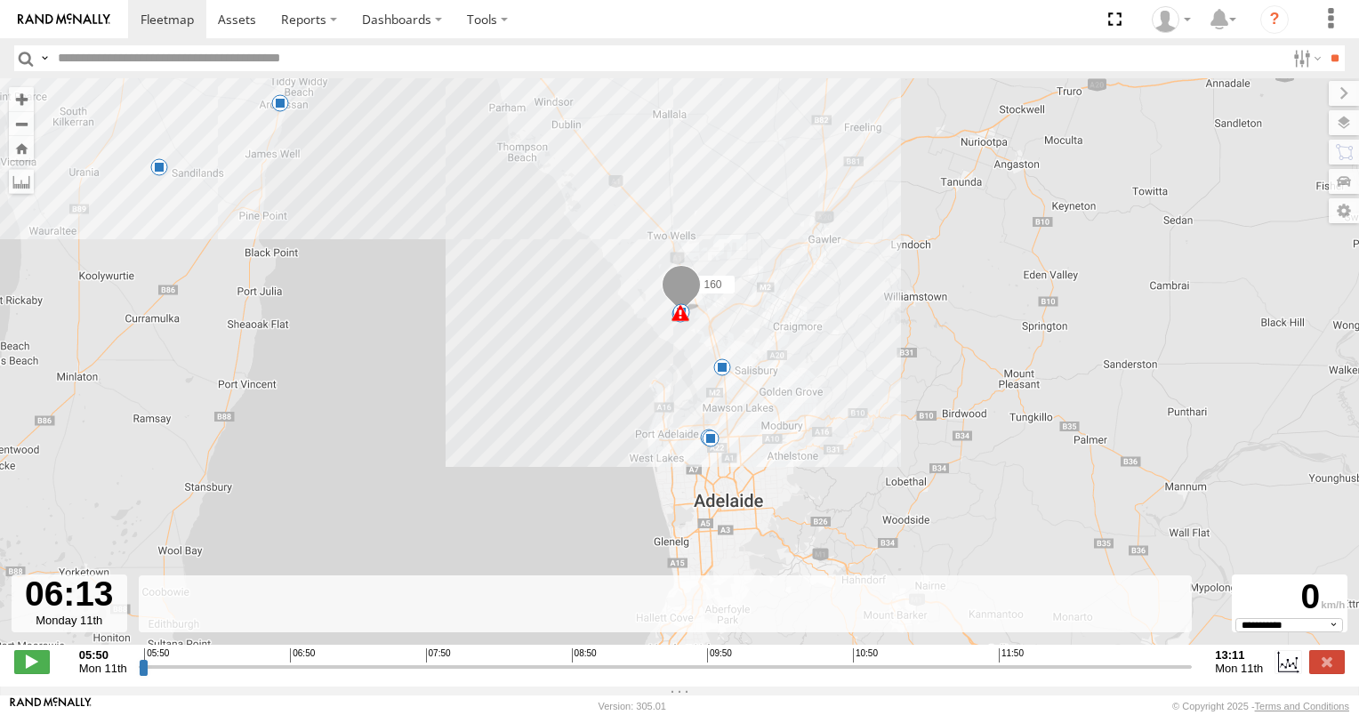
drag, startPoint x: 632, startPoint y: 427, endPoint x: 637, endPoint y: 328, distance: 98.8
click at [637, 328] on div "160 05:55 Mon 05:55 Mon 10:14 Mon 11:15 Mon 06:26 Mon 07:15 Mon 07:23 Mon 07:43…" at bounding box center [679, 370] width 1359 height 585
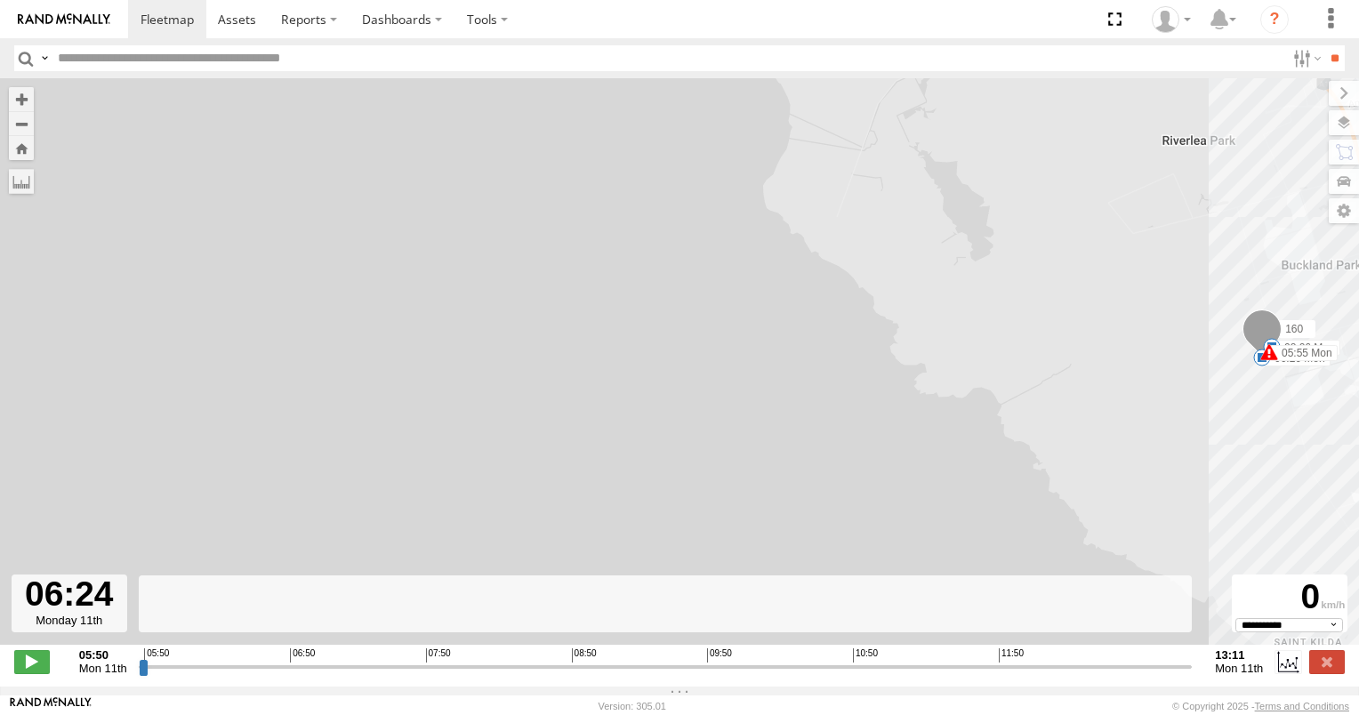
drag, startPoint x: 622, startPoint y: 430, endPoint x: 517, endPoint y: 402, distance: 109.6
click at [517, 402] on div "160 05:55 Mon 05:55 Mon 10:14 Mon 11:15 Mon 06:26 Mon 07:15 Mon 07:23 Mon 07:43…" at bounding box center [679, 370] width 1359 height 585
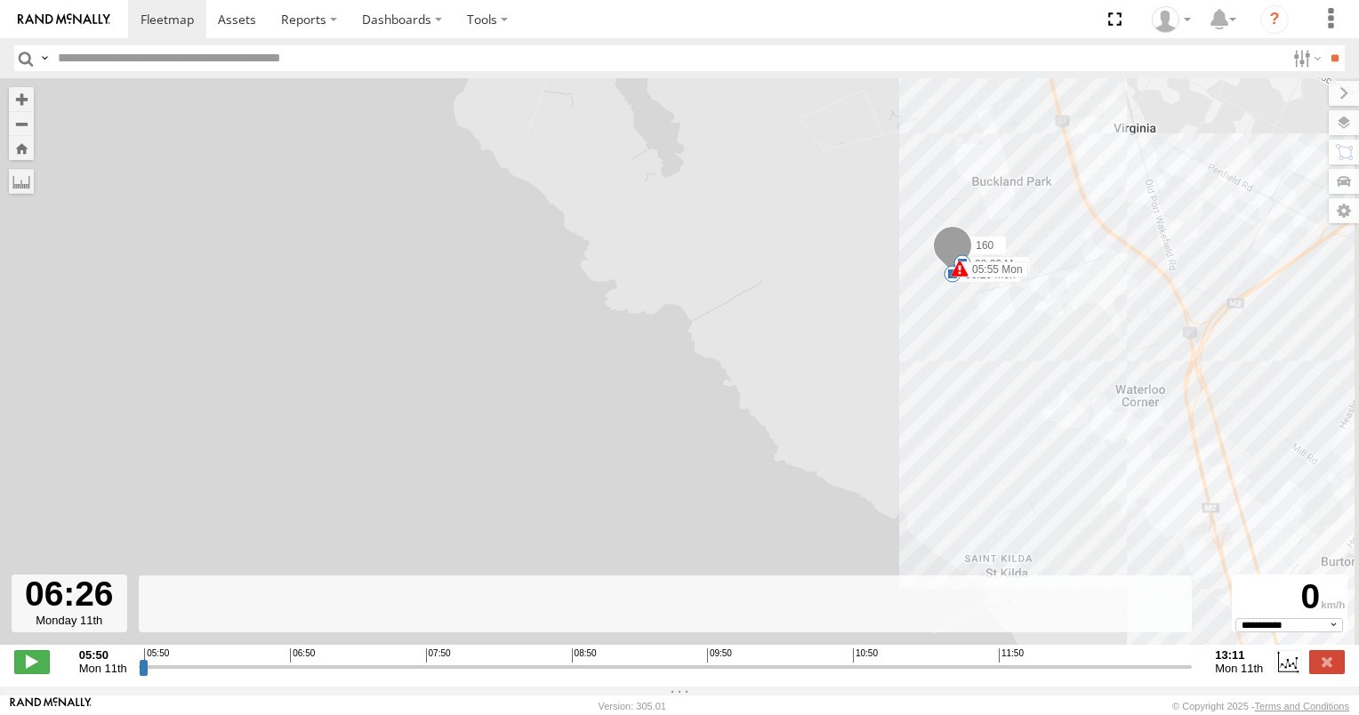
drag, startPoint x: 645, startPoint y: 444, endPoint x: 409, endPoint y: 391, distance: 241.4
click at [409, 391] on div "160 05:55 Mon 05:55 Mon 10:14 Mon 11:15 Mon 06:26 Mon 07:15 Mon 07:23 Mon 07:43…" at bounding box center [679, 370] width 1359 height 585
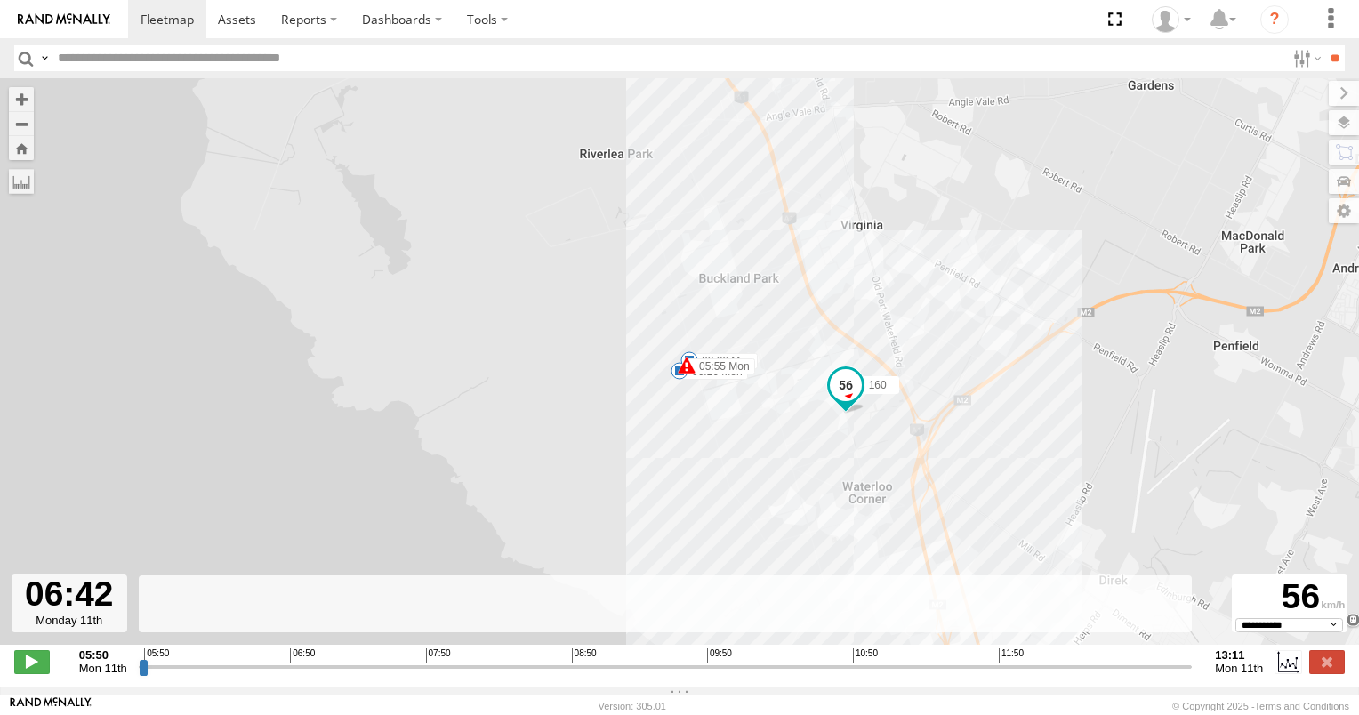
click at [264, 672] on input "range" at bounding box center [666, 666] width 1054 height 17
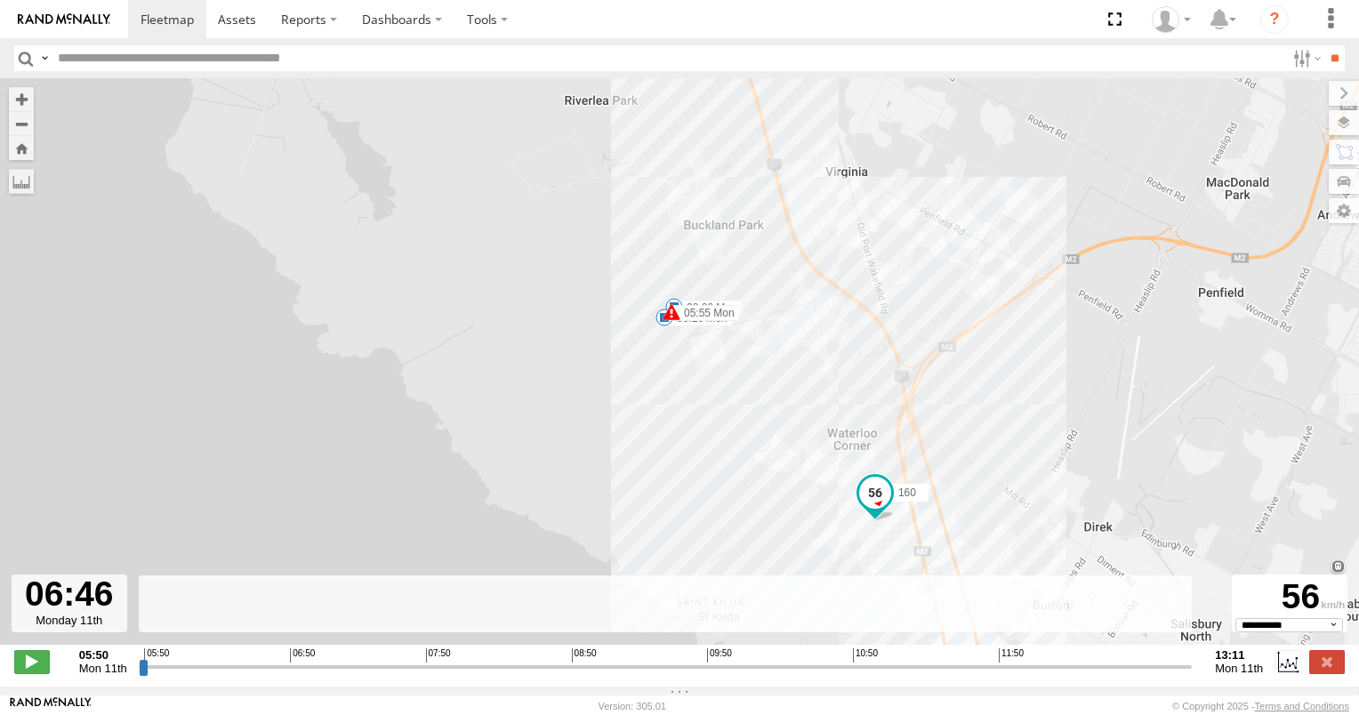
drag, startPoint x: 403, startPoint y: 548, endPoint x: 348, endPoint y: 402, distance: 155.9
click at [348, 405] on div "160 05:55 Mon 05:55 Mon 10:14 Mon 11:15 Mon 06:26 Mon 07:15 Mon 07:23 Mon 07:43…" at bounding box center [679, 370] width 1359 height 585
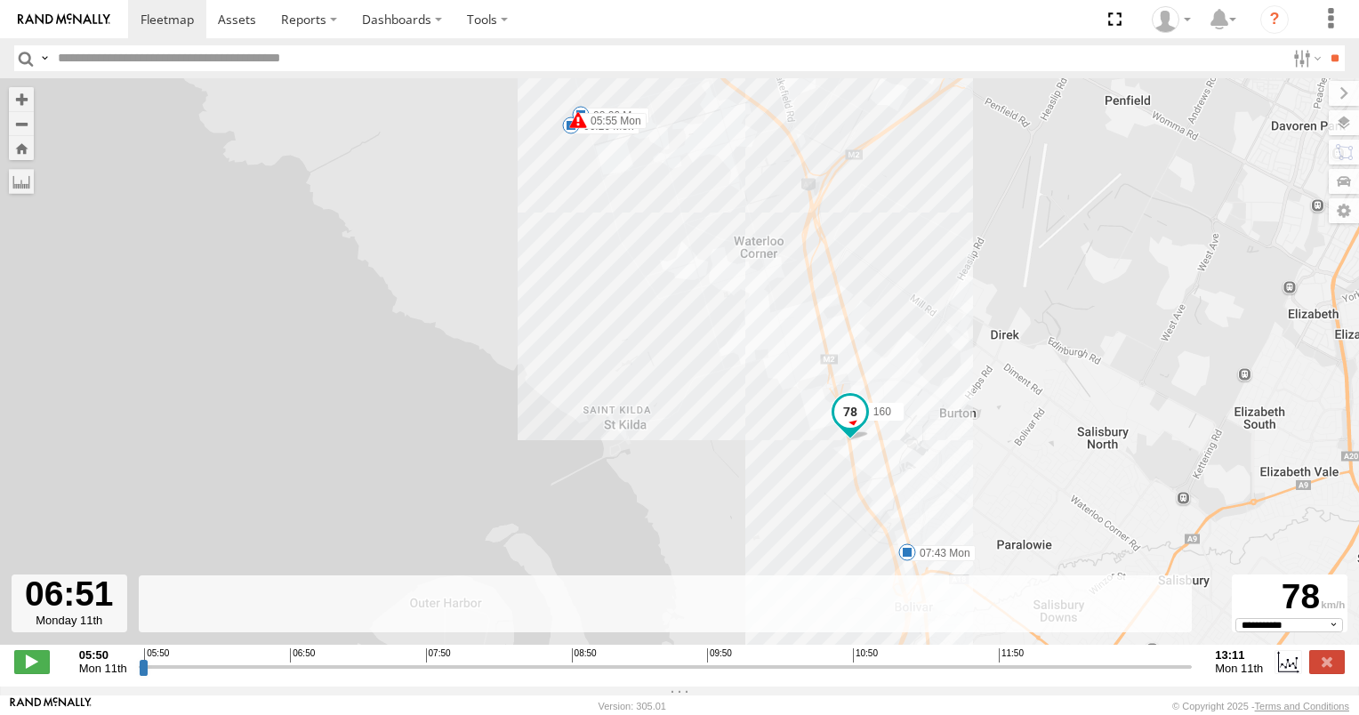
drag, startPoint x: 502, startPoint y: 487, endPoint x: 429, endPoint y: 339, distance: 165.4
click at [429, 343] on div "160 05:55 Mon 05:55 Mon 10:14 Mon 11:15 Mon 06:26 Mon 07:15 Mon 07:23 Mon 07:43…" at bounding box center [679, 370] width 1359 height 585
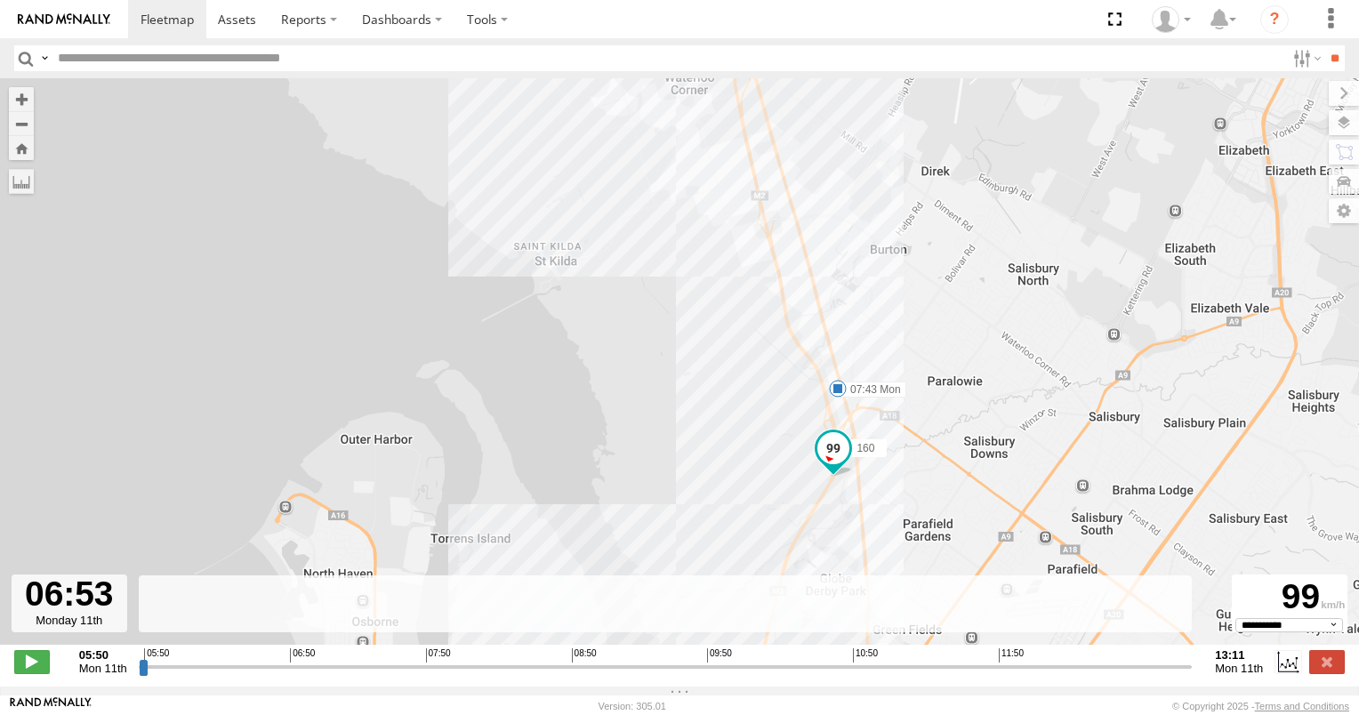
drag, startPoint x: 443, startPoint y: 347, endPoint x: 406, endPoint y: 243, distance: 110.2
click at [406, 243] on div "160 05:55 Mon 05:55 Mon 10:14 Mon 11:15 Mon 06:26 Mon 07:15 Mon 07:23 Mon 07:43…" at bounding box center [679, 370] width 1359 height 585
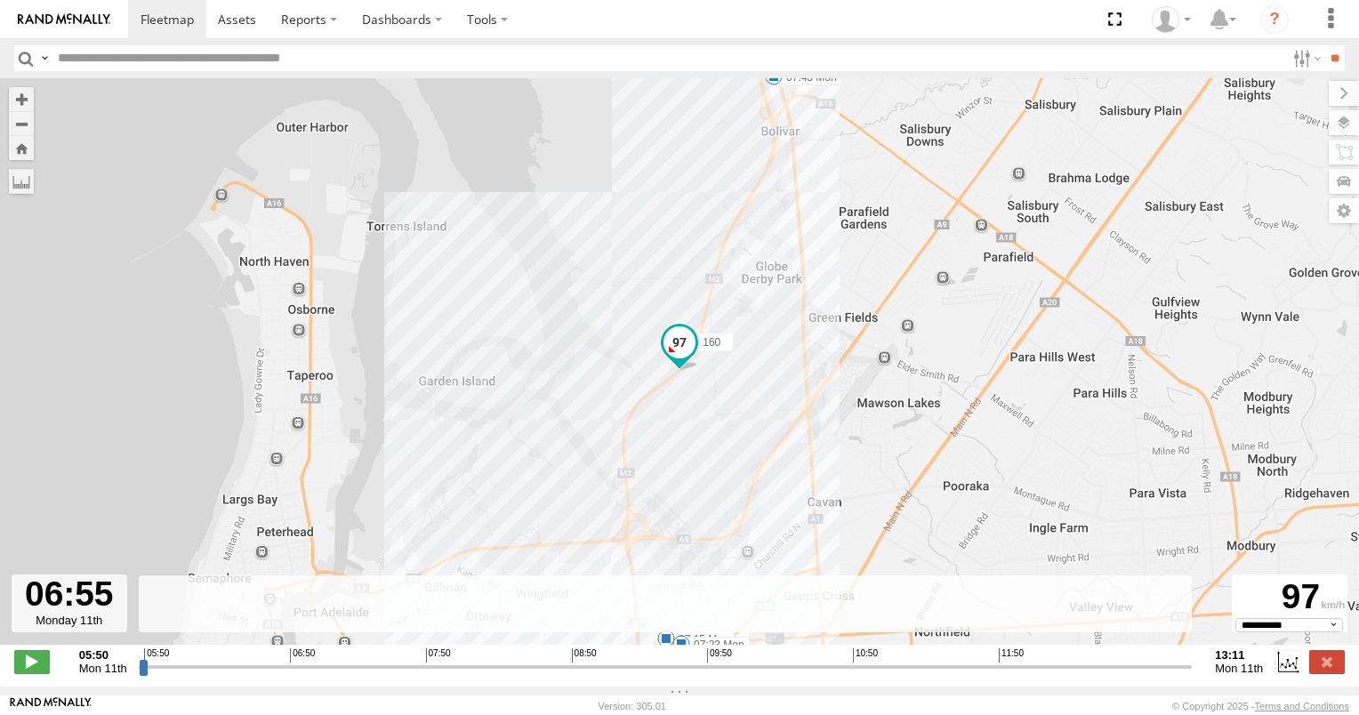
drag, startPoint x: 413, startPoint y: 373, endPoint x: 408, endPoint y: 304, distance: 68.6
click at [408, 305] on div "160 05:55 Mon 05:55 Mon 10:14 Mon 11:15 Mon 06:26 Mon 07:15 Mon 07:23 Mon 07:43…" at bounding box center [679, 370] width 1359 height 585
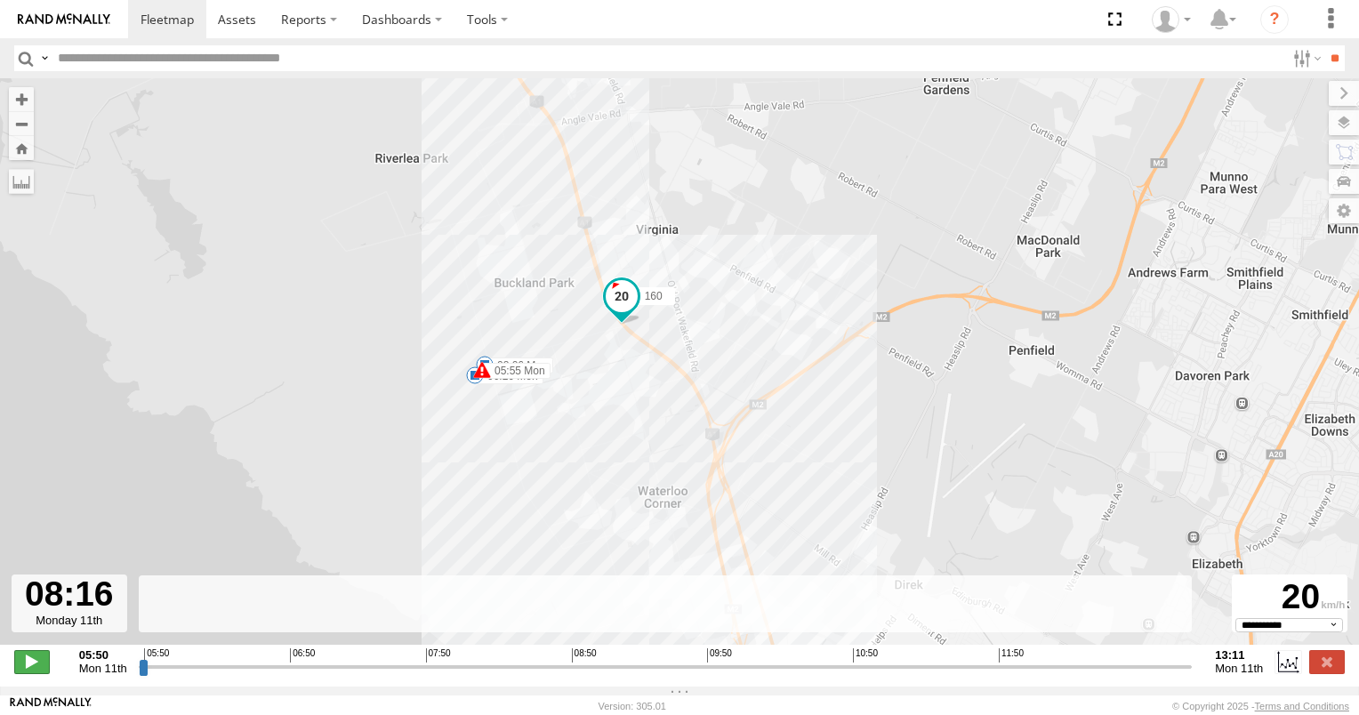
click at [36, 673] on span at bounding box center [32, 661] width 36 height 23
click at [31, 665] on span at bounding box center [32, 661] width 36 height 23
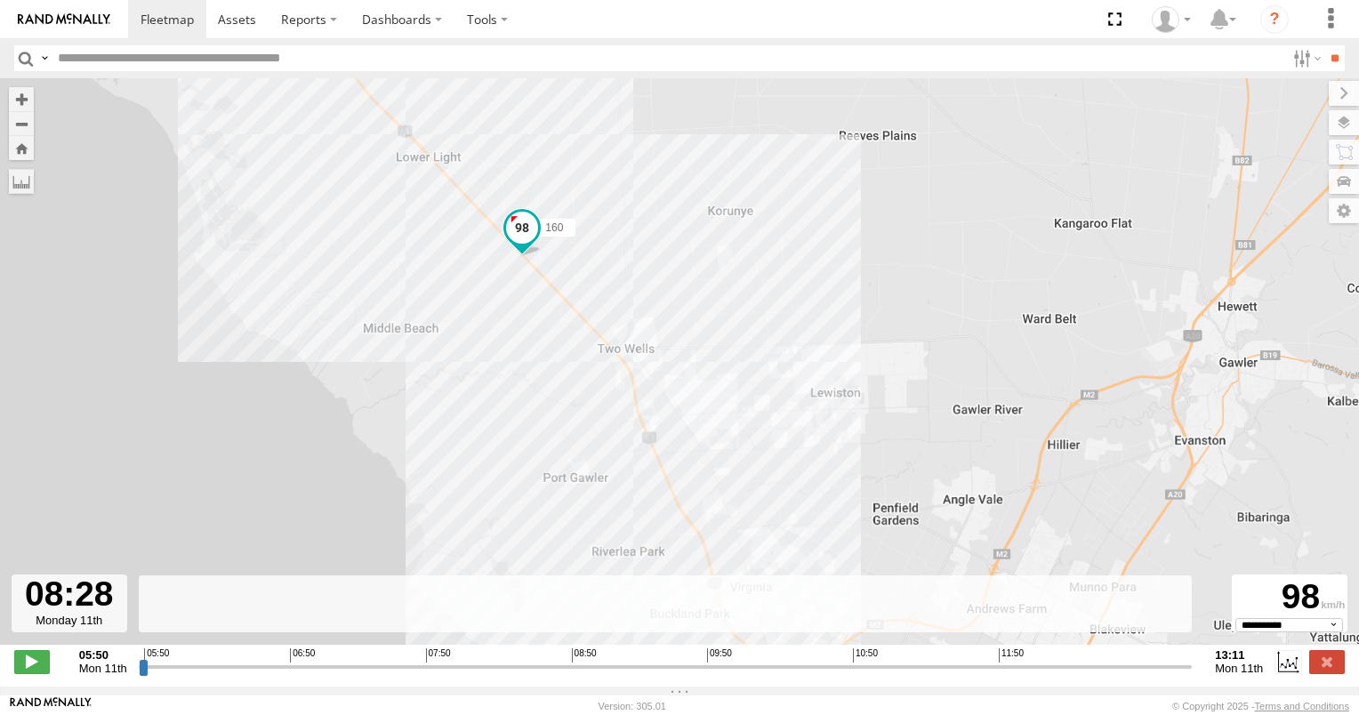
drag, startPoint x: 355, startPoint y: 484, endPoint x: 362, endPoint y: 283, distance: 201.1
click at [362, 285] on div "160 05:55 Mon 05:55 Mon 10:14 Mon 11:15 Mon 06:26 Mon 07:15 Mon 07:23 Mon 07:43…" at bounding box center [679, 370] width 1359 height 585
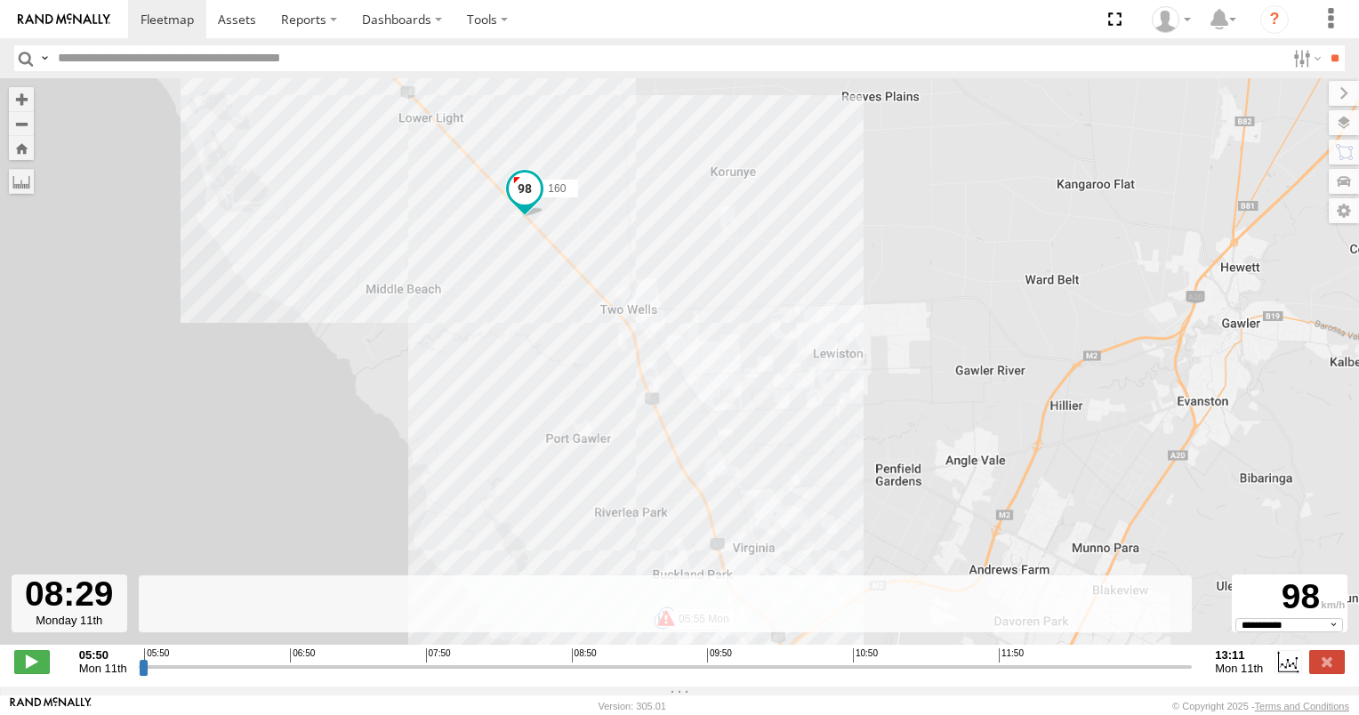
drag, startPoint x: 369, startPoint y: 383, endPoint x: 418, endPoint y: 143, distance: 245.0
click at [418, 145] on div "160 05:55 Mon 05:55 Mon 10:14 Mon 11:15 Mon 06:26 Mon 07:15 Mon 07:23 Mon 07:43…" at bounding box center [679, 370] width 1359 height 585
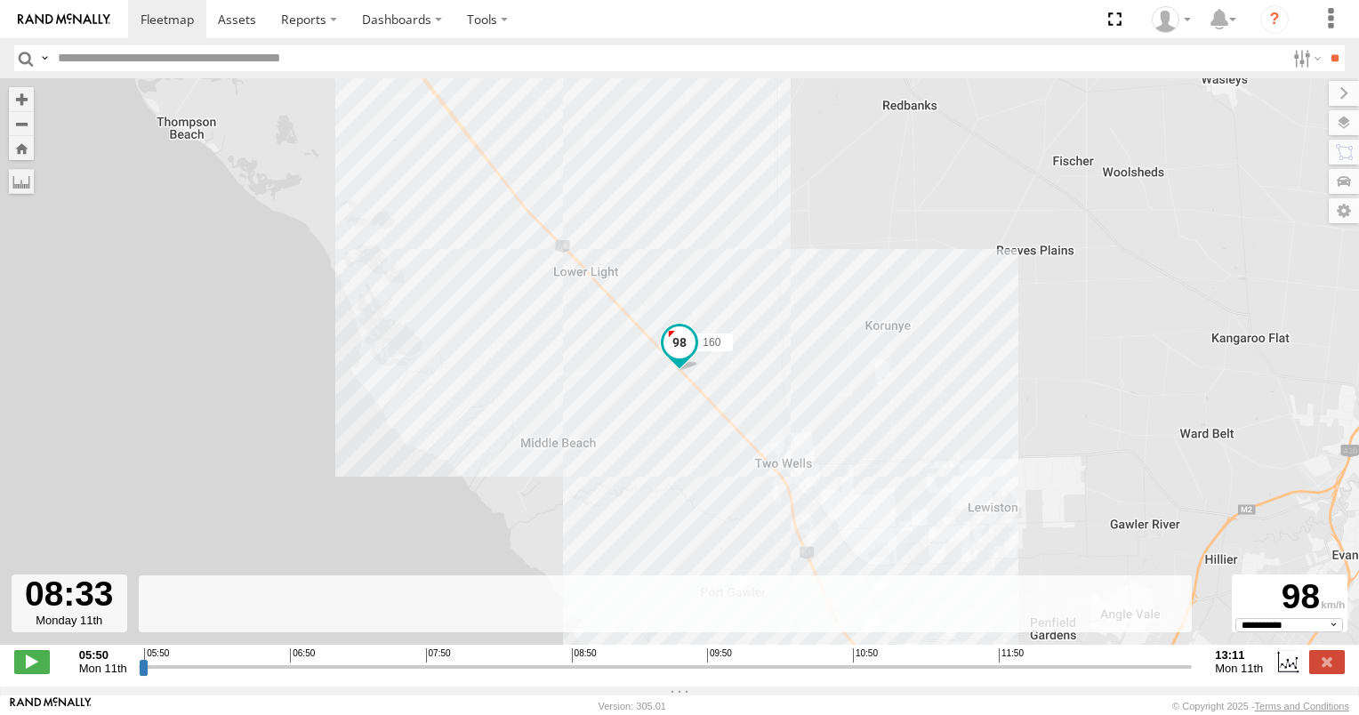
click at [508, 675] on input "range" at bounding box center [666, 666] width 1054 height 17
click at [481, 675] on input "range" at bounding box center [666, 666] width 1054 height 17
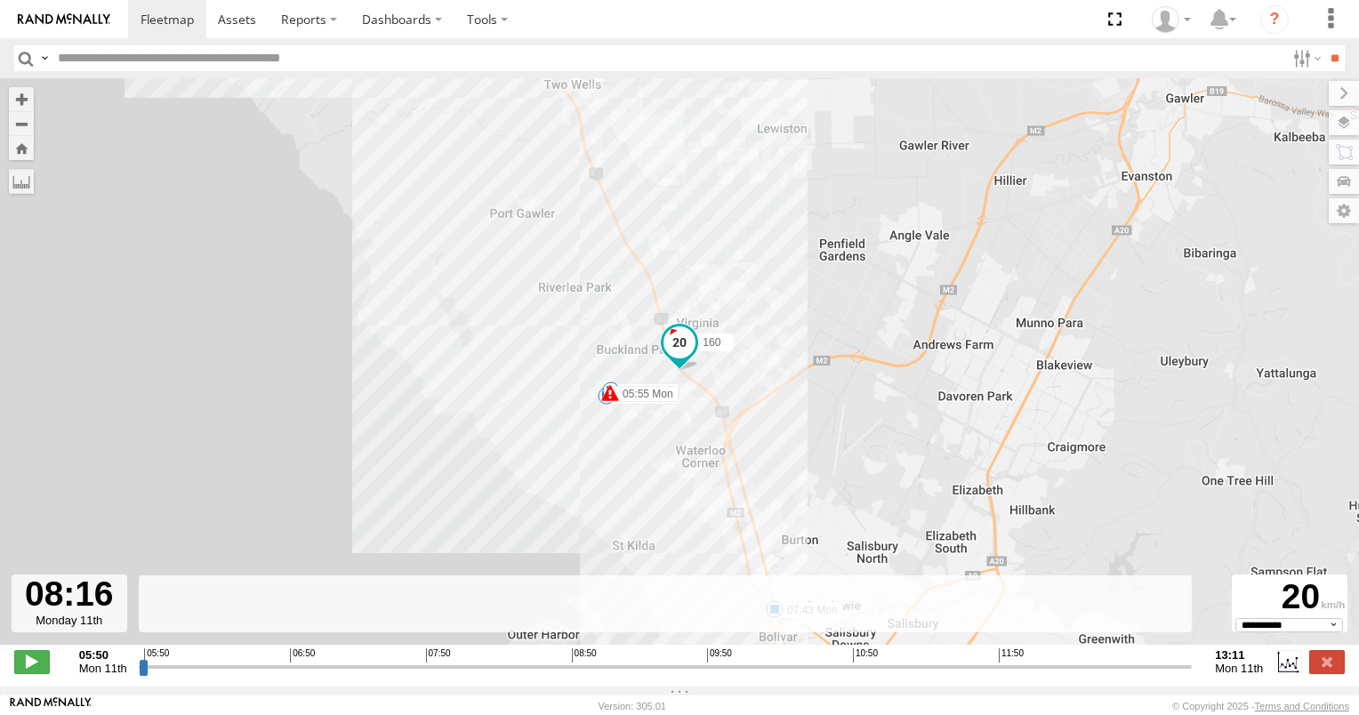
click at [432, 675] on input "range" at bounding box center [666, 666] width 1054 height 17
click at [31, 673] on span at bounding box center [32, 661] width 36 height 23
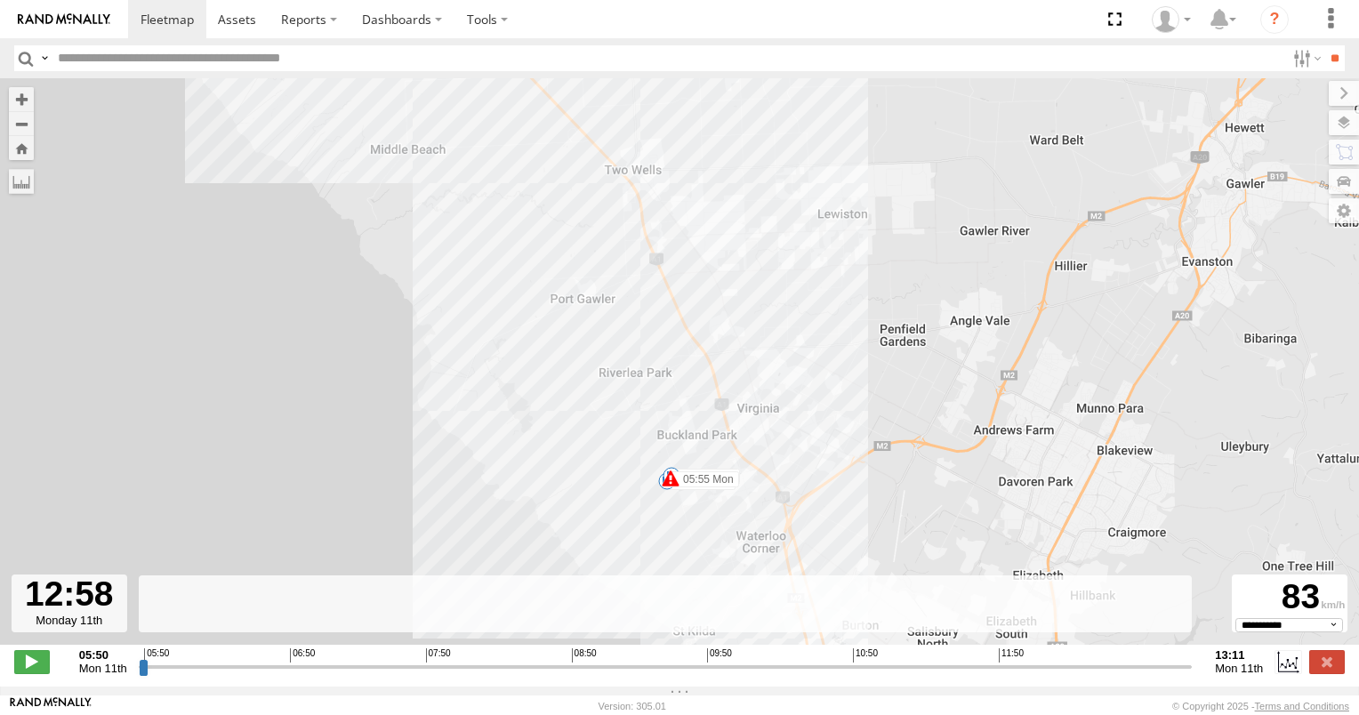
click at [1156, 675] on input "range" at bounding box center [666, 666] width 1054 height 17
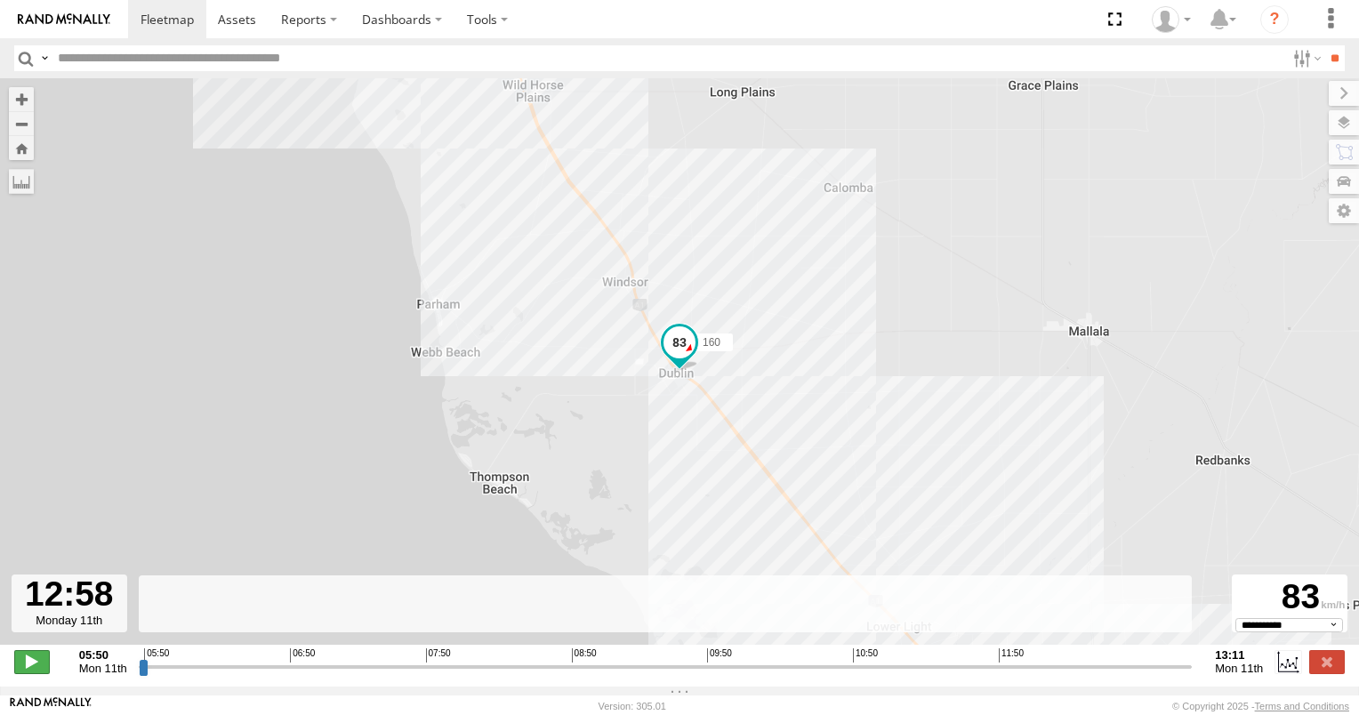
click at [35, 665] on span at bounding box center [32, 661] width 36 height 23
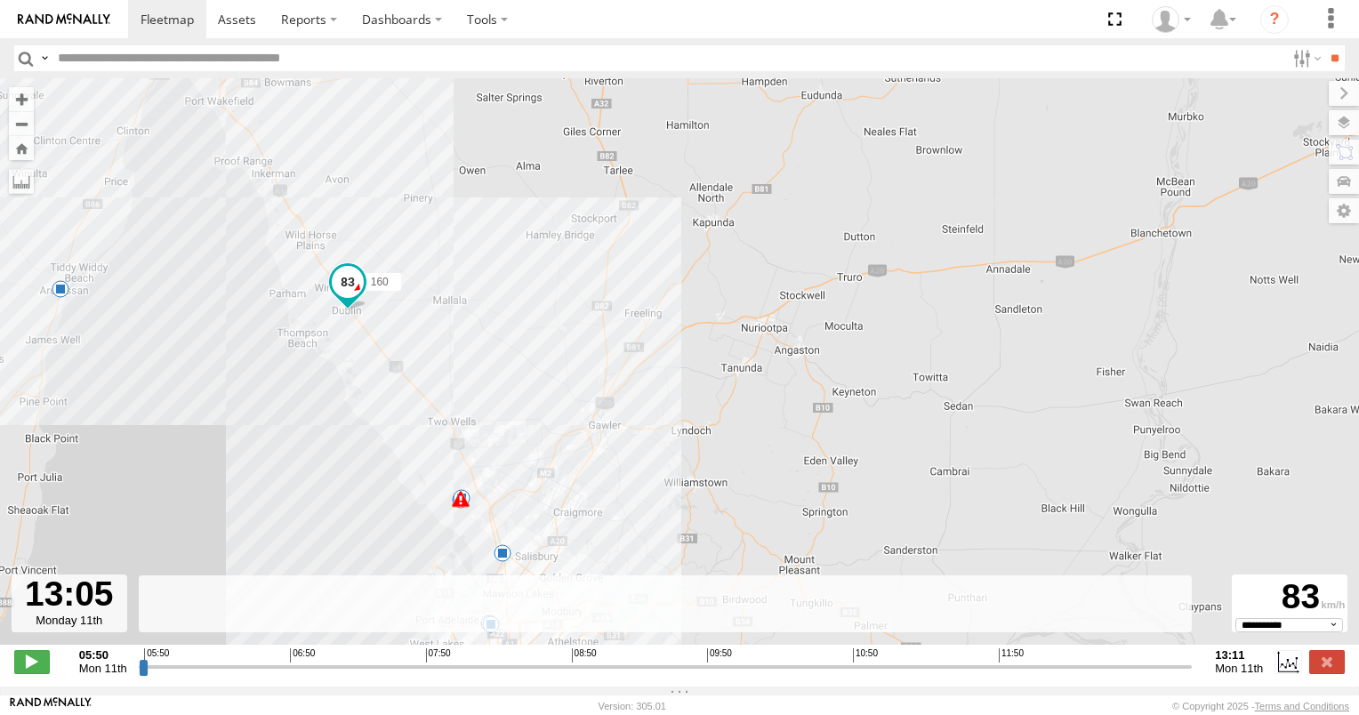
drag, startPoint x: 152, startPoint y: 412, endPoint x: 182, endPoint y: 344, distance: 74.0
click at [182, 344] on div "160 05:55 Mon 05:55 Mon 10:14 Mon 11:15 Mon 06:26 Mon 07:15 Mon 07:23 Mon 07:43…" at bounding box center [679, 370] width 1359 height 585
drag, startPoint x: 178, startPoint y: 389, endPoint x: 213, endPoint y: 325, distance: 73.2
click at [213, 325] on div "160 05:55 Mon 05:55 Mon 10:14 Mon 11:15 Mon 06:26 Mon 07:15 Mon 07:23 Mon 07:43…" at bounding box center [679, 370] width 1359 height 585
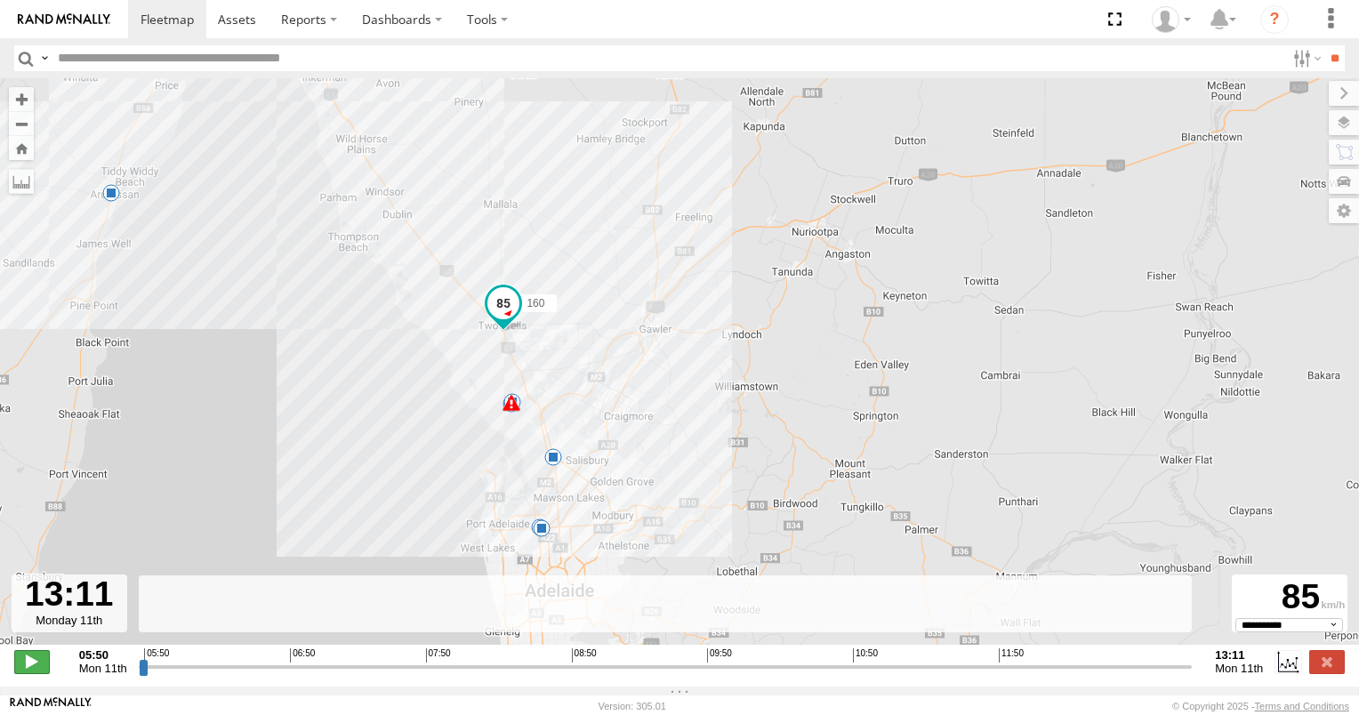
click at [32, 673] on span at bounding box center [32, 661] width 36 height 23
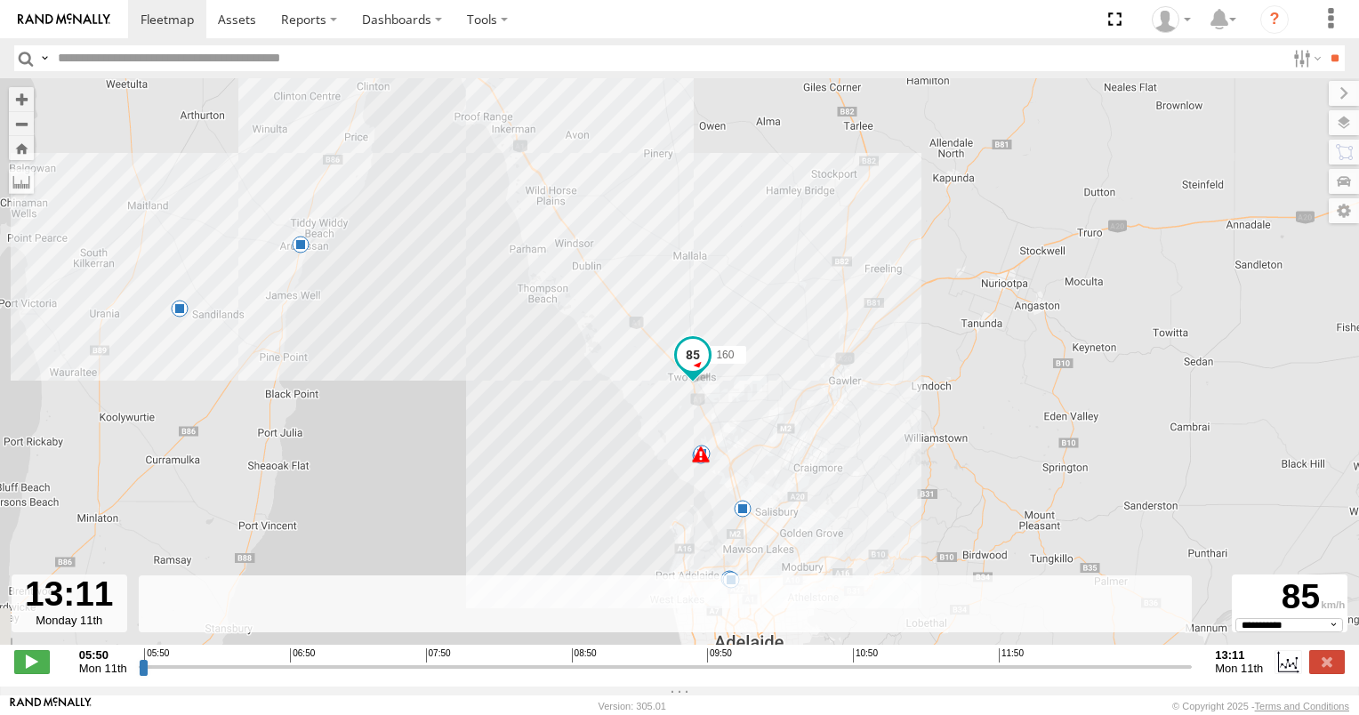
drag, startPoint x: 150, startPoint y: 673, endPoint x: 1198, endPoint y: 678, distance: 1047.4
type input "**********"
click at [1192, 675] on input "range" at bounding box center [666, 666] width 1054 height 17
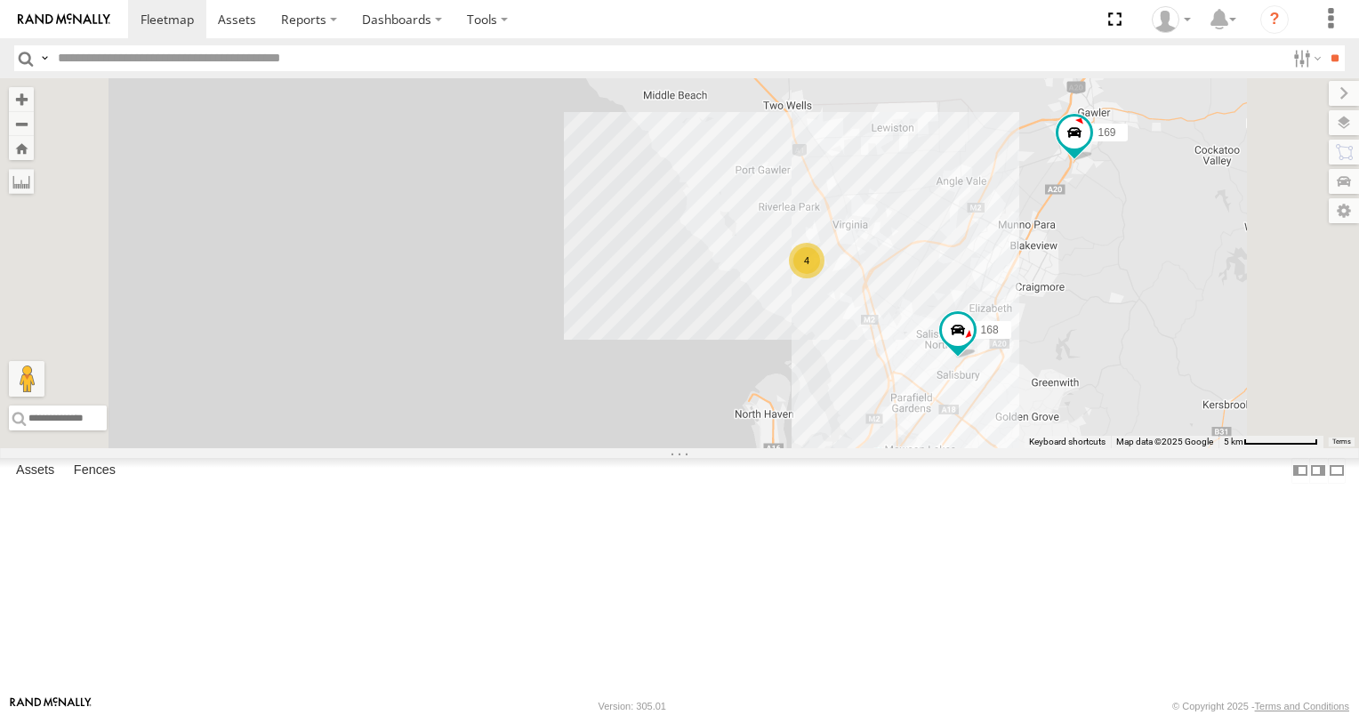
drag, startPoint x: 685, startPoint y: 277, endPoint x: 684, endPoint y: 445, distance: 167.2
click at [681, 448] on div "178 169 177 168 166 6 4 391 176 165" at bounding box center [679, 263] width 1359 height 370
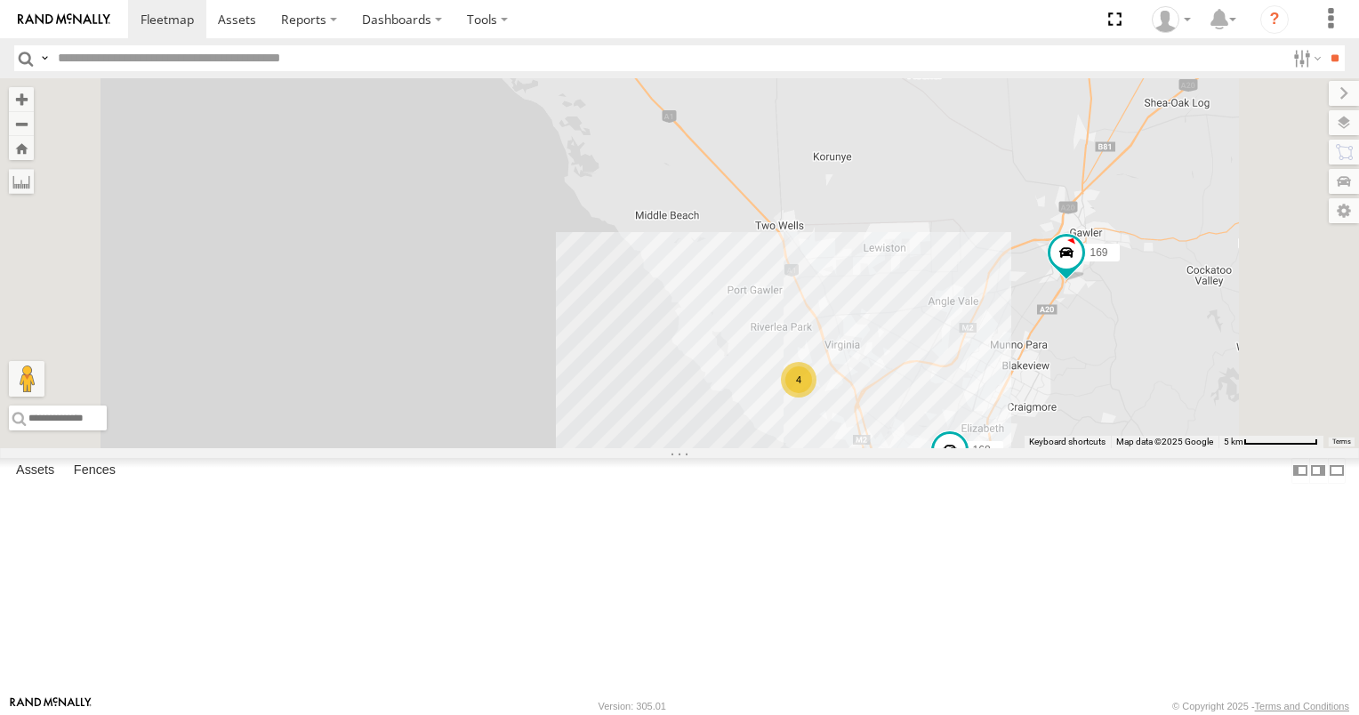
drag, startPoint x: 707, startPoint y: 285, endPoint x: 699, endPoint y: 391, distance: 106.1
click at [699, 391] on div "178 169 177 168 166 6 4 391 176 165" at bounding box center [679, 263] width 1359 height 370
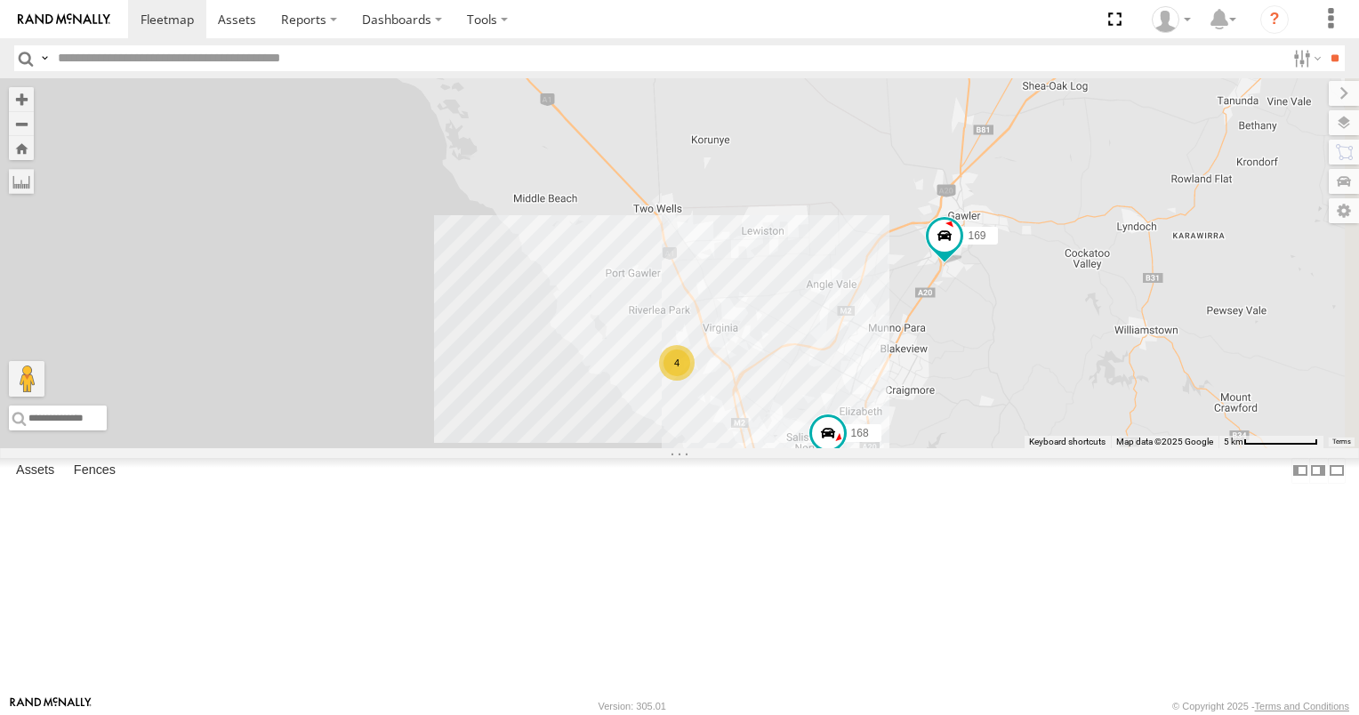
drag, startPoint x: 888, startPoint y: 413, endPoint x: 830, endPoint y: 281, distance: 144.5
click at [838, 287] on div "169 177 168 178 166 4" at bounding box center [679, 263] width 1359 height 370
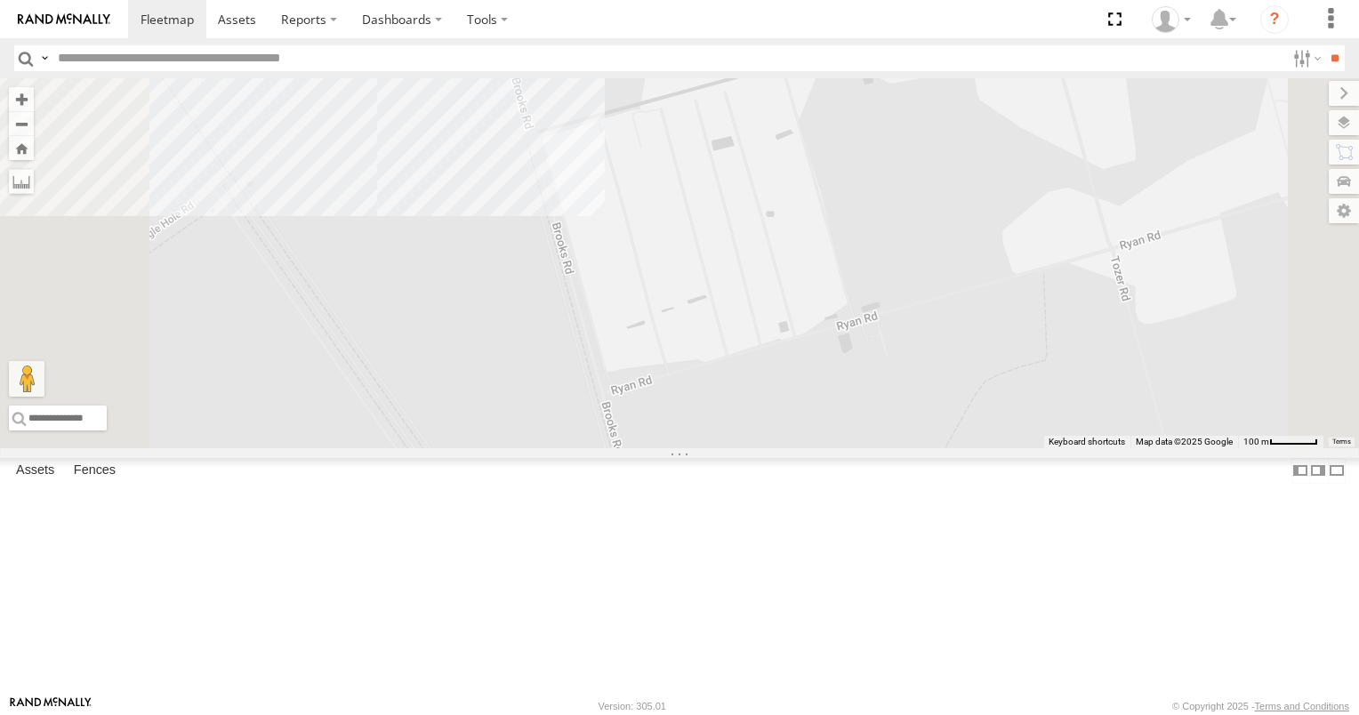
drag, startPoint x: 662, startPoint y: 255, endPoint x: 685, endPoint y: 388, distance: 134.5
click at [685, 389] on div "169 177 168 178 166 391 176 165 153 167 160 606" at bounding box center [679, 263] width 1359 height 370
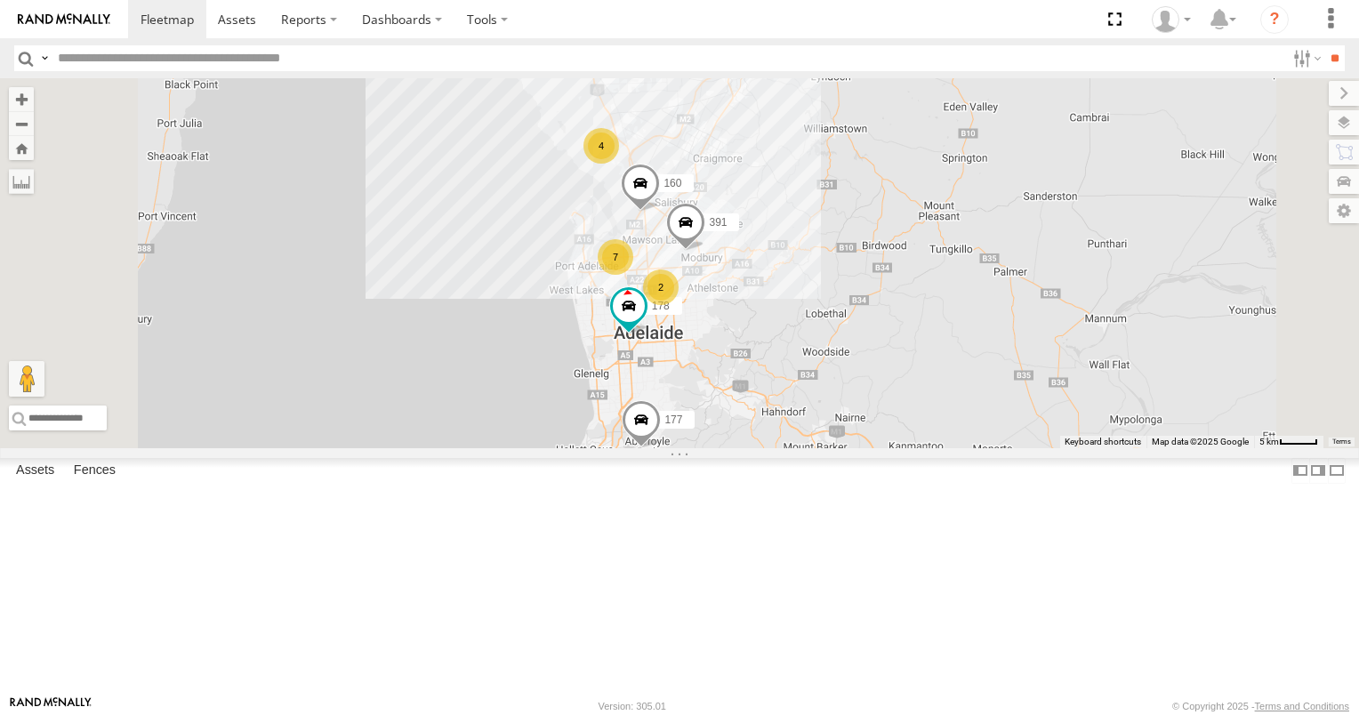
click at [826, 287] on div "178 169 7 4 177 391 160 2" at bounding box center [679, 263] width 1359 height 370
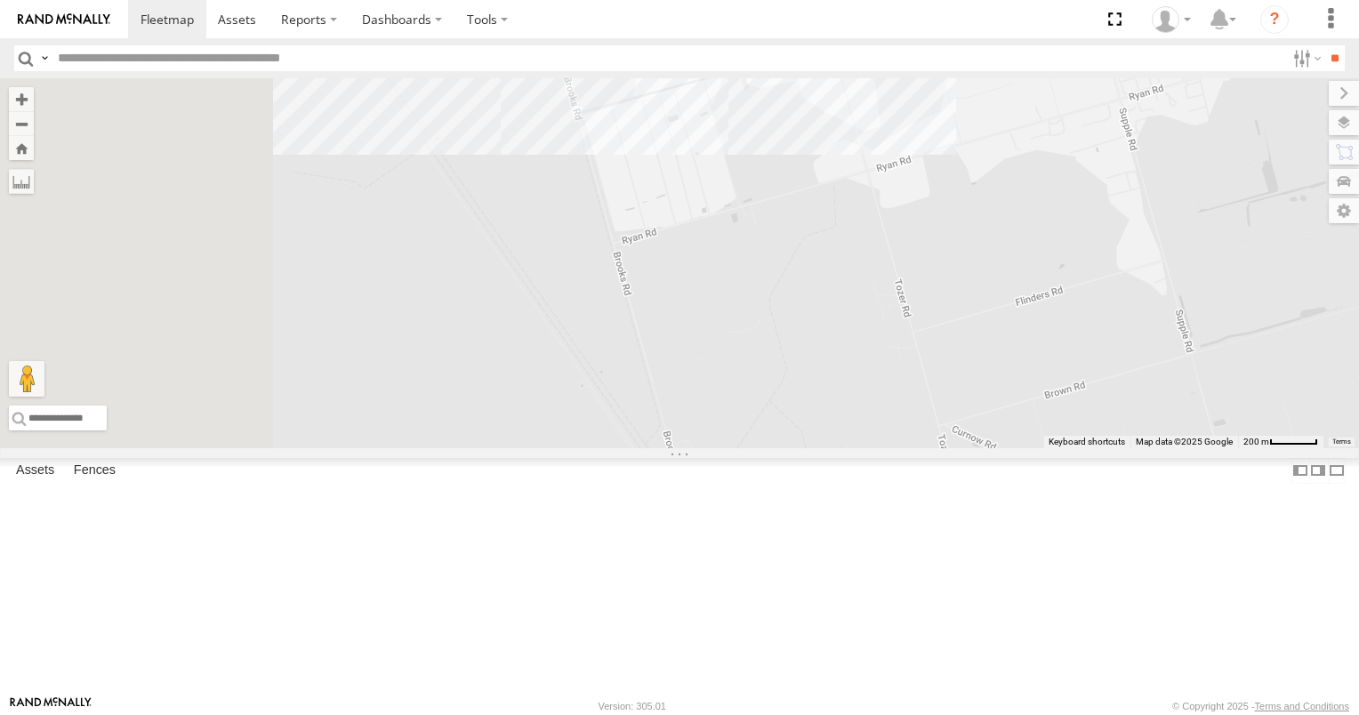
drag, startPoint x: 817, startPoint y: 305, endPoint x: 868, endPoint y: 414, distance: 120.5
click at [868, 412] on div "178 169 177 391 160" at bounding box center [679, 263] width 1359 height 370
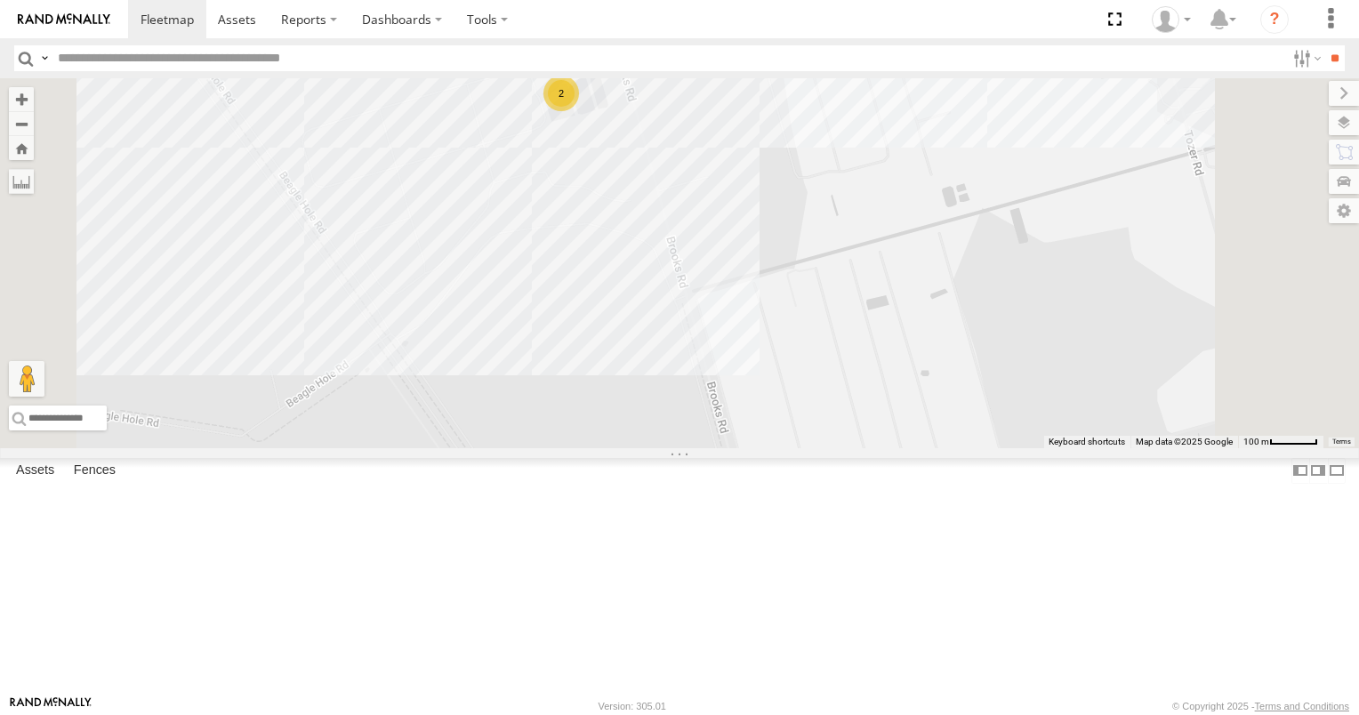
drag, startPoint x: 760, startPoint y: 313, endPoint x: 762, endPoint y: 351, distance: 38.3
click at [760, 352] on div "178 169 177 391 160 168 2 167" at bounding box center [679, 263] width 1359 height 370
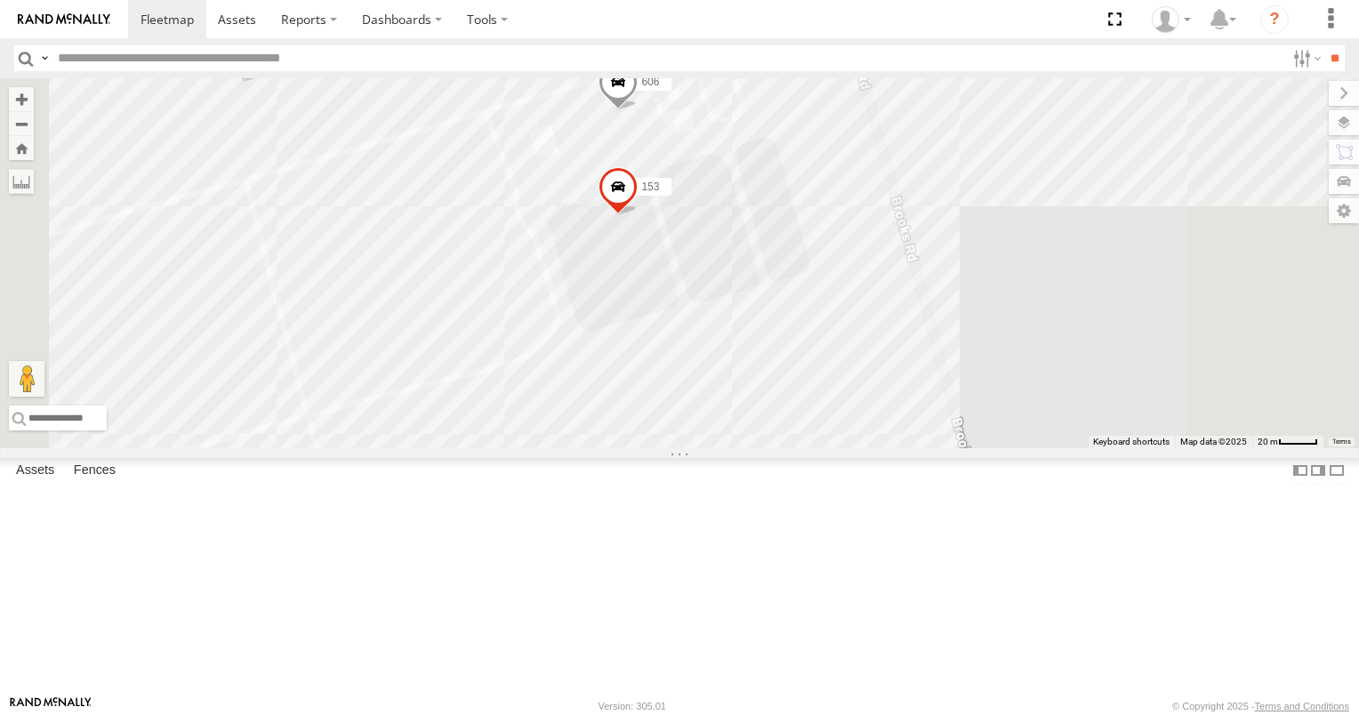
drag, startPoint x: 763, startPoint y: 337, endPoint x: 762, endPoint y: 506, distance: 168.9
click at [761, 448] on div "178 169 177 391 160 168 167 153 606" at bounding box center [679, 263] width 1359 height 370
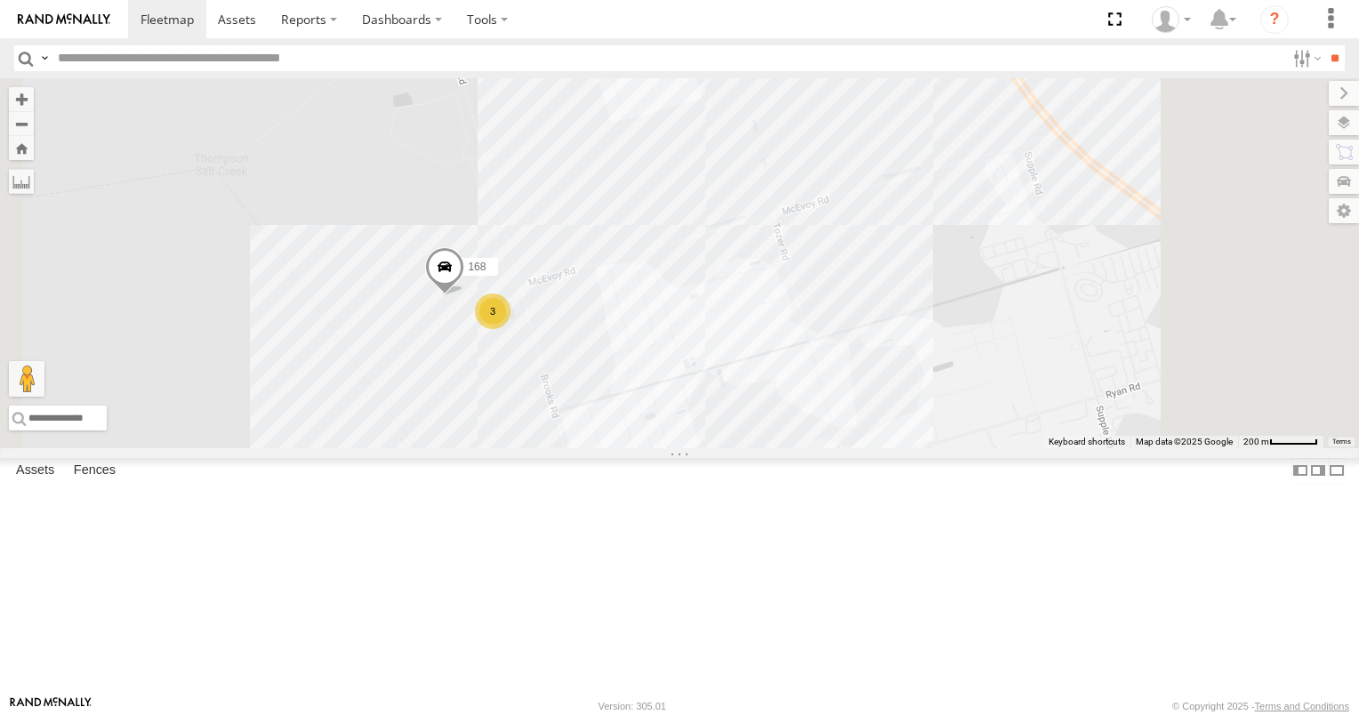
drag, startPoint x: 918, startPoint y: 562, endPoint x: 830, endPoint y: 472, distance: 125.1
click at [830, 448] on div "178 169 177 391 160 168 3" at bounding box center [679, 263] width 1359 height 370
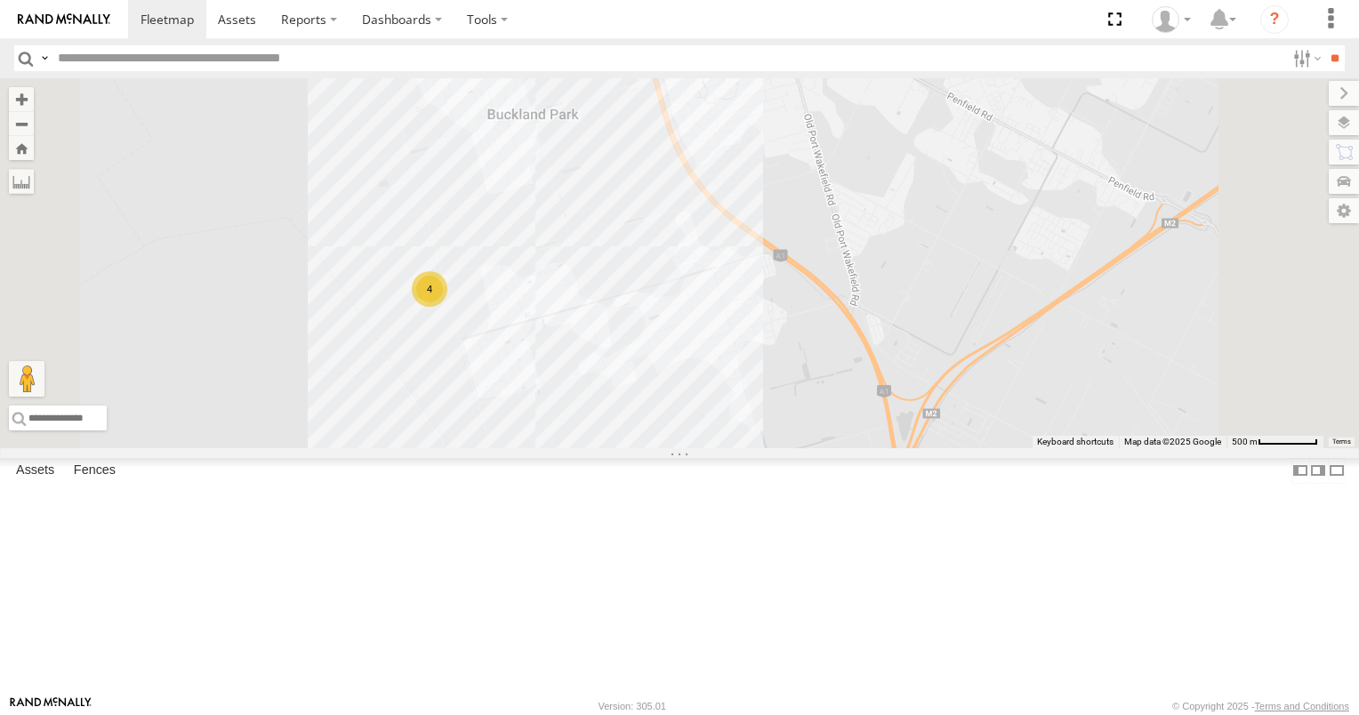
drag, startPoint x: 744, startPoint y: 577, endPoint x: 735, endPoint y: 437, distance: 139.9
click at [737, 448] on div "178 169 177 391 160 4" at bounding box center [679, 263] width 1359 height 370
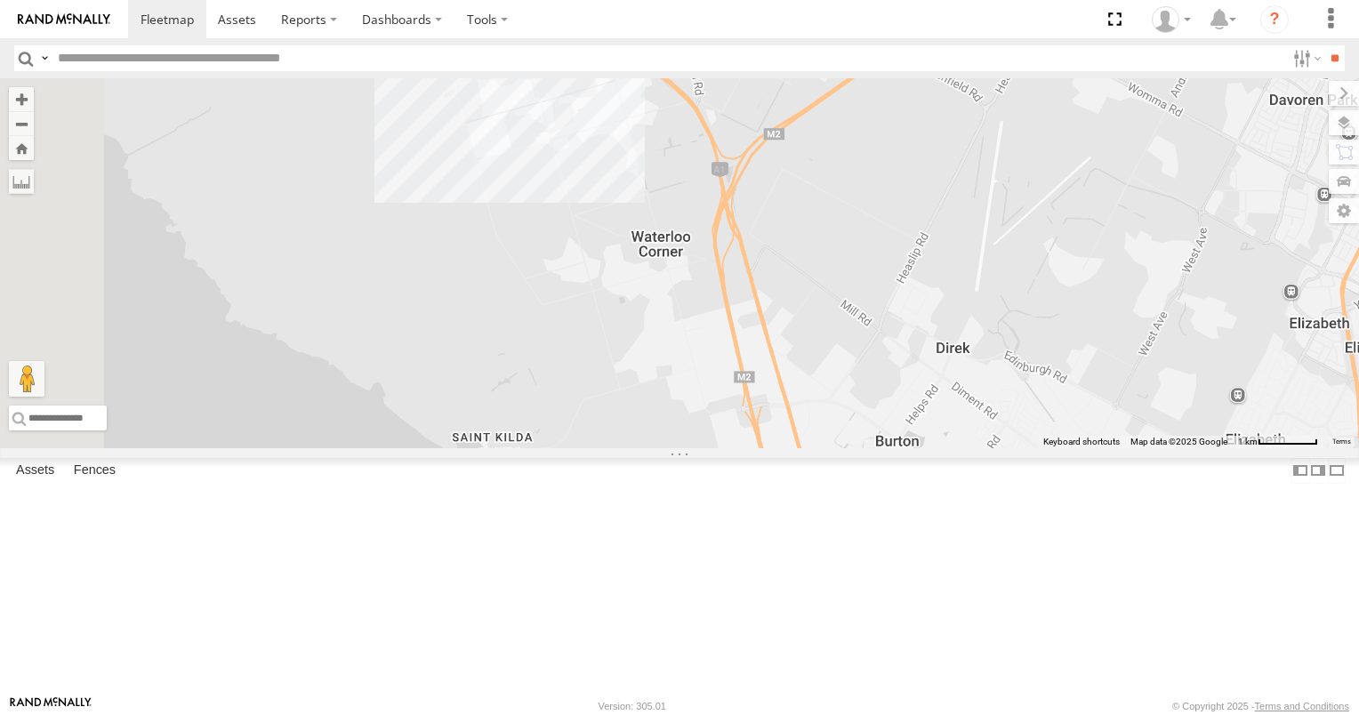
drag, startPoint x: 735, startPoint y: 430, endPoint x: 735, endPoint y: 398, distance: 32.0
click at [735, 405] on div "178 169 177 391 160" at bounding box center [679, 263] width 1359 height 370
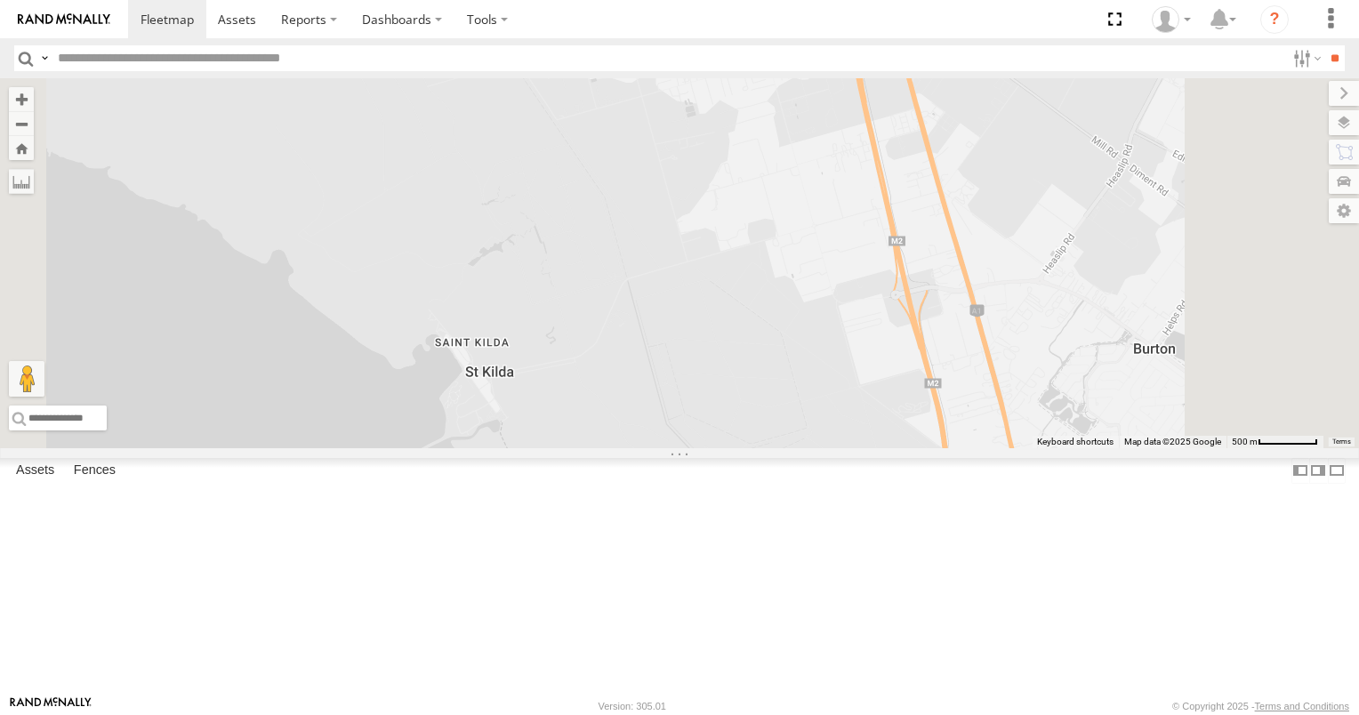
drag, startPoint x: 754, startPoint y: 473, endPoint x: 736, endPoint y: 289, distance: 184.9
click at [736, 290] on div "178 169 177 391 160" at bounding box center [679, 263] width 1359 height 370
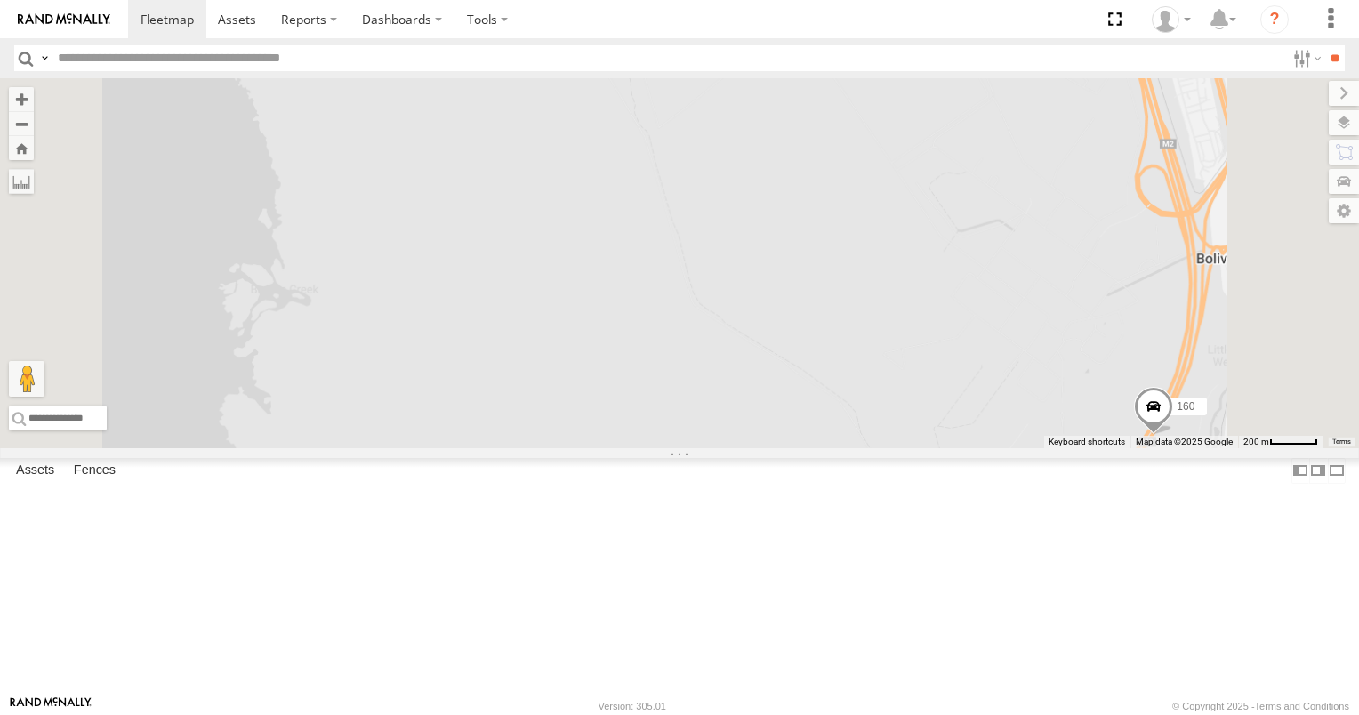
drag, startPoint x: 964, startPoint y: 517, endPoint x: 896, endPoint y: 315, distance: 213.7
click at [886, 292] on div "178 169 177 391 160" at bounding box center [679, 263] width 1359 height 370
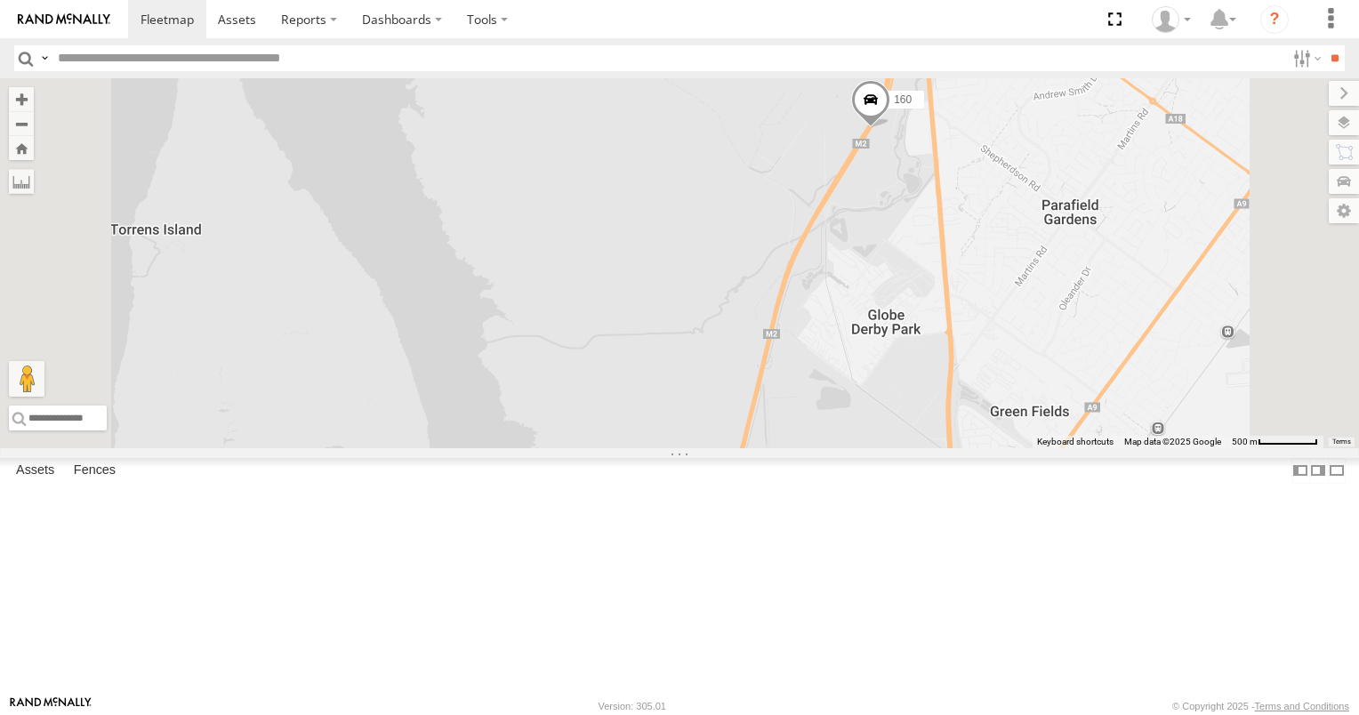
drag, startPoint x: 863, startPoint y: 431, endPoint x: 847, endPoint y: 335, distance: 97.3
click at [847, 338] on div "178 169 177 391 160" at bounding box center [679, 263] width 1359 height 370
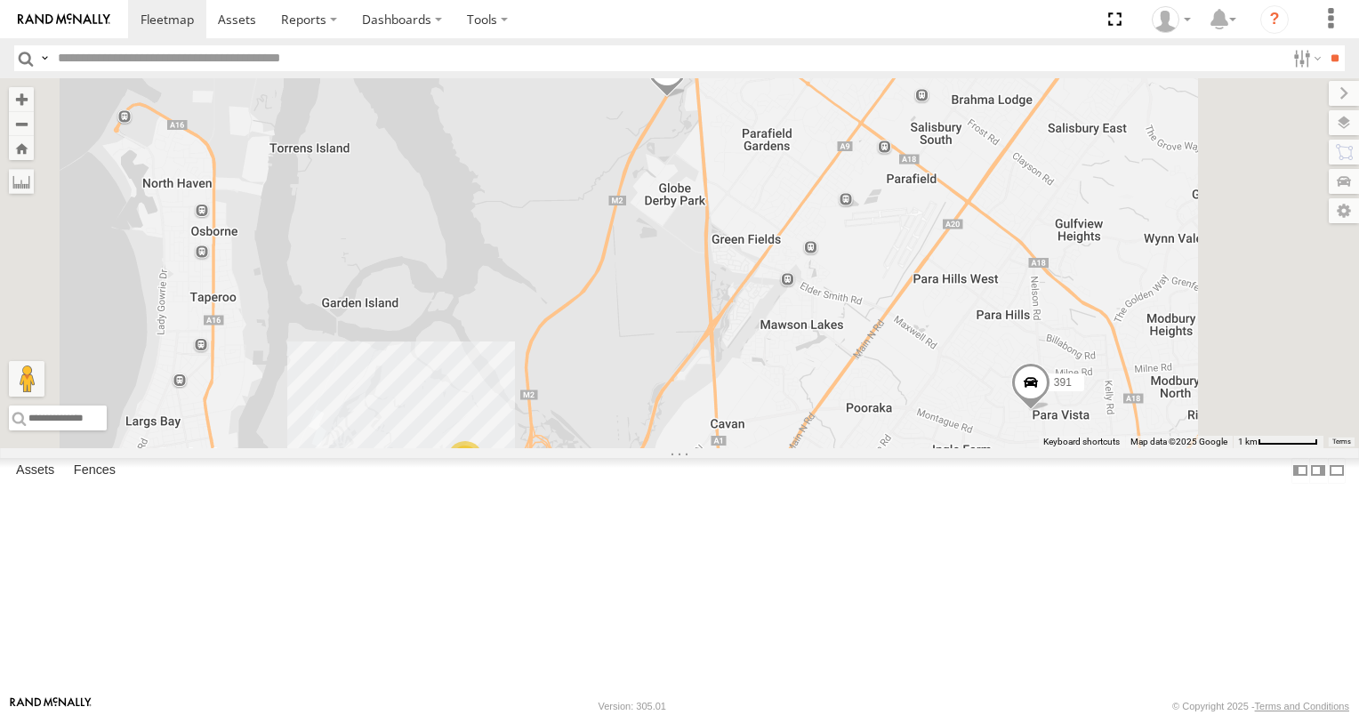
click at [0, 0] on span at bounding box center [0, 0] width 0 height 0
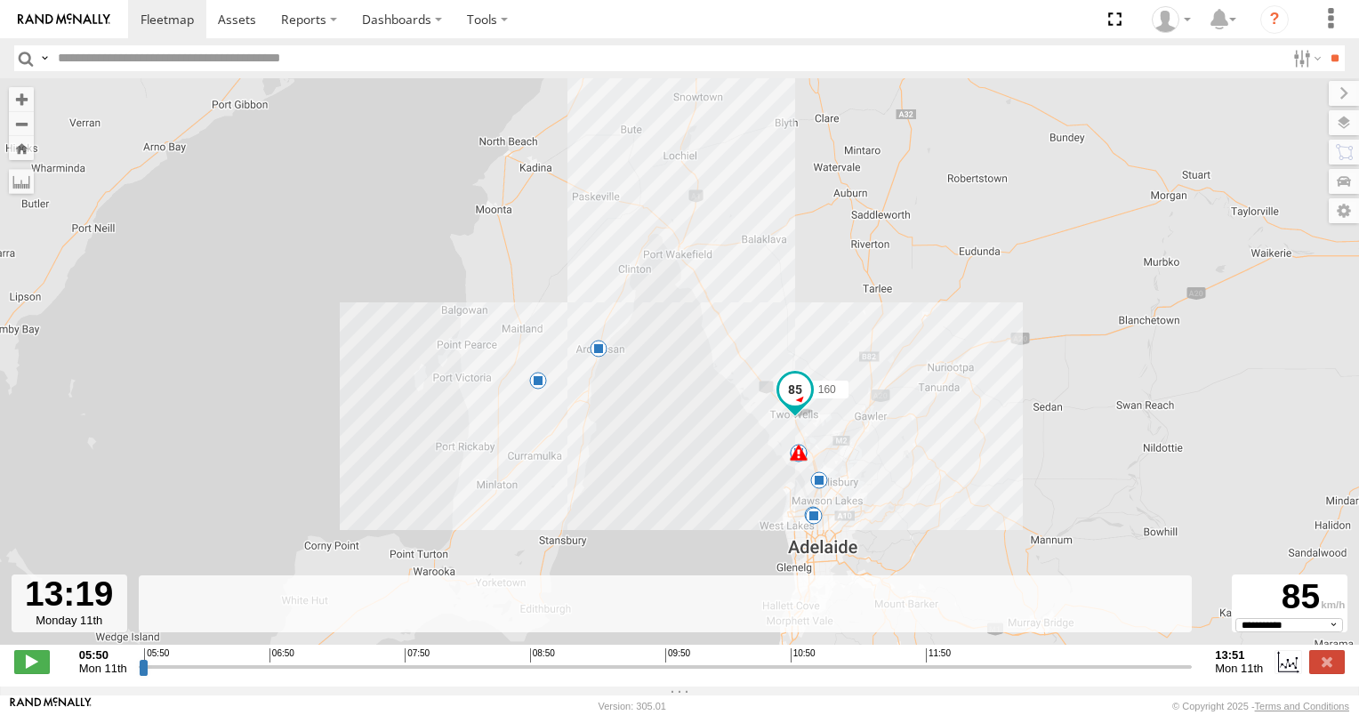
drag, startPoint x: 146, startPoint y: 678, endPoint x: 1118, endPoint y: 674, distance: 971.8
click at [1118, 674] on input "range" at bounding box center [666, 666] width 1054 height 17
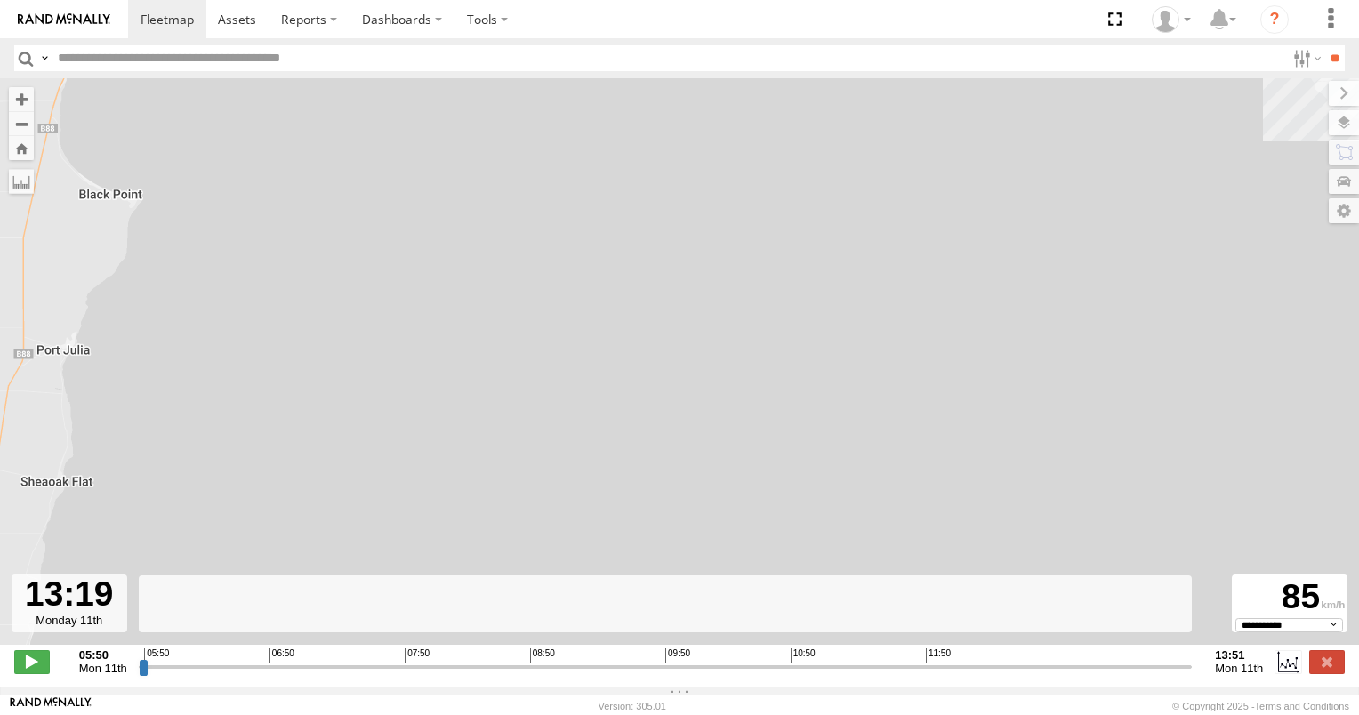
drag, startPoint x: 829, startPoint y: 436, endPoint x: 256, endPoint y: 423, distance: 572.7
click at [259, 429] on div "160 05:55 Mon 05:55 Mon 06:26 Mon 07:15 Mon 07:23 Mon 07:43 Mon 08:06 Mon 10:14…" at bounding box center [679, 370] width 1359 height 585
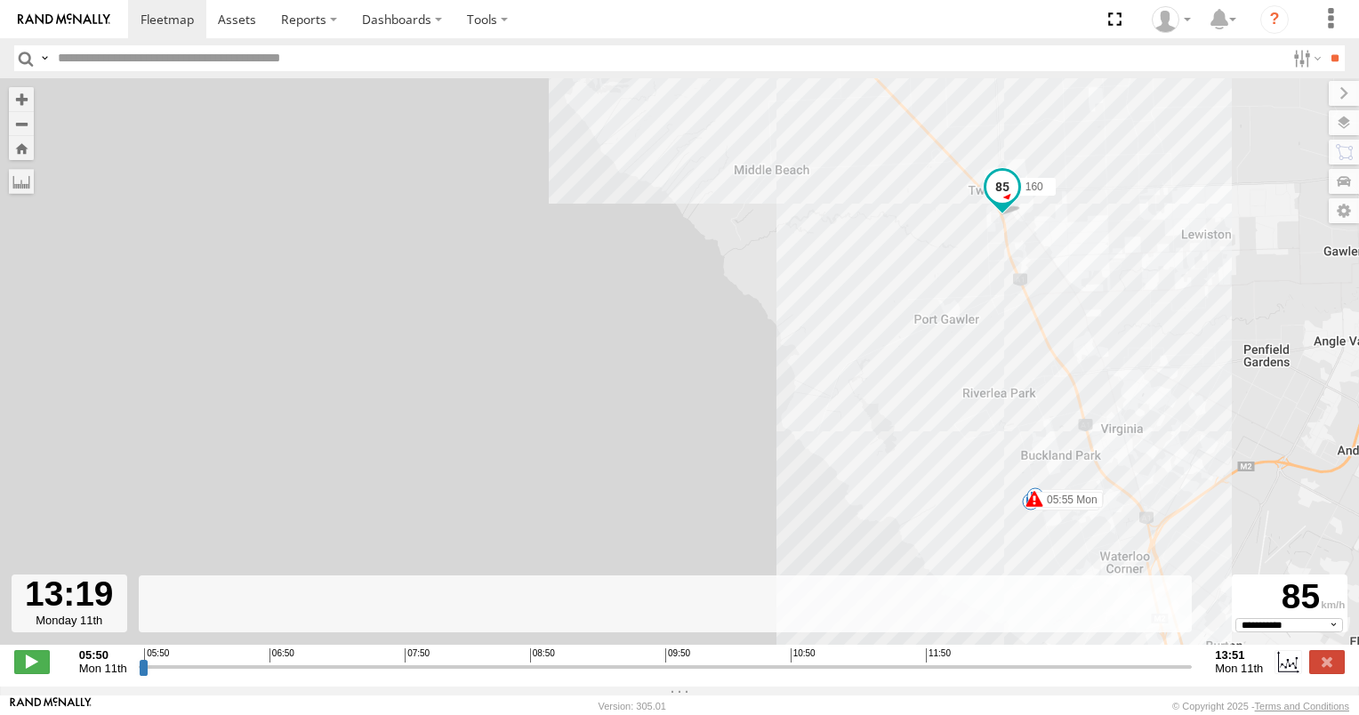
drag, startPoint x: 619, startPoint y: 309, endPoint x: 30, endPoint y: 372, distance: 591.9
click at [31, 374] on div "160 05:55 Mon 05:55 Mon 06:26 Mon 07:15 Mon 07:23 Mon 07:43 Mon 08:06 Mon 10:14…" at bounding box center [679, 370] width 1359 height 585
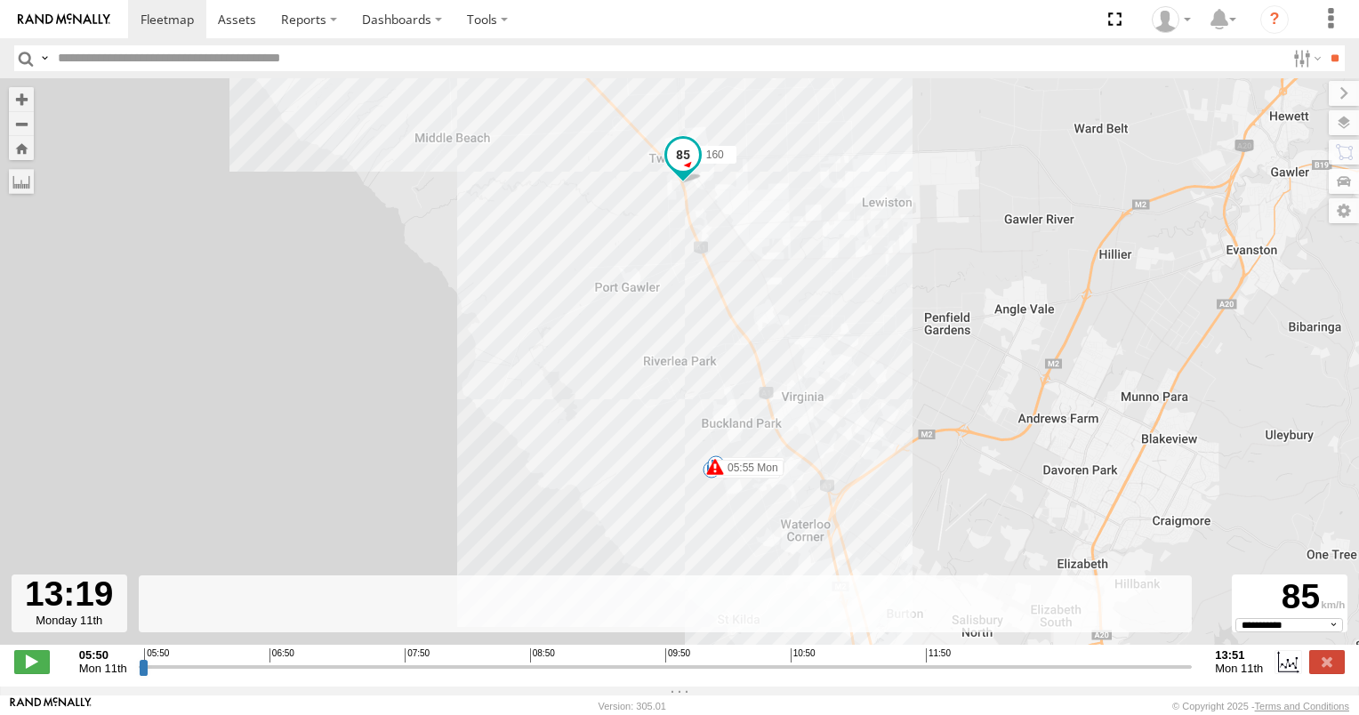
drag, startPoint x: 521, startPoint y: 405, endPoint x: 342, endPoint y: 359, distance: 184.6
click at [342, 359] on div "160 05:55 Mon 05:55 Mon 06:26 Mon 07:15 Mon 07:23 Mon 07:43 Mon 08:06 Mon 10:14…" at bounding box center [679, 370] width 1359 height 585
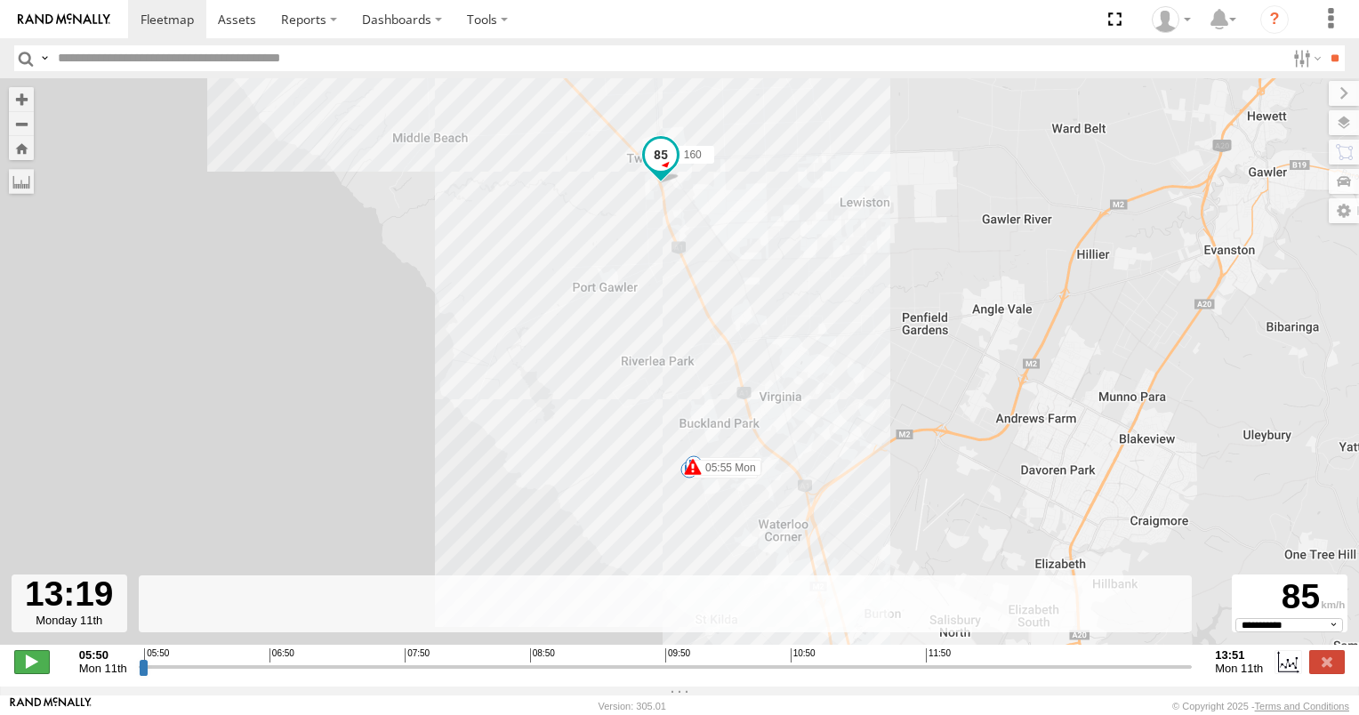
click at [29, 672] on span at bounding box center [32, 661] width 36 height 23
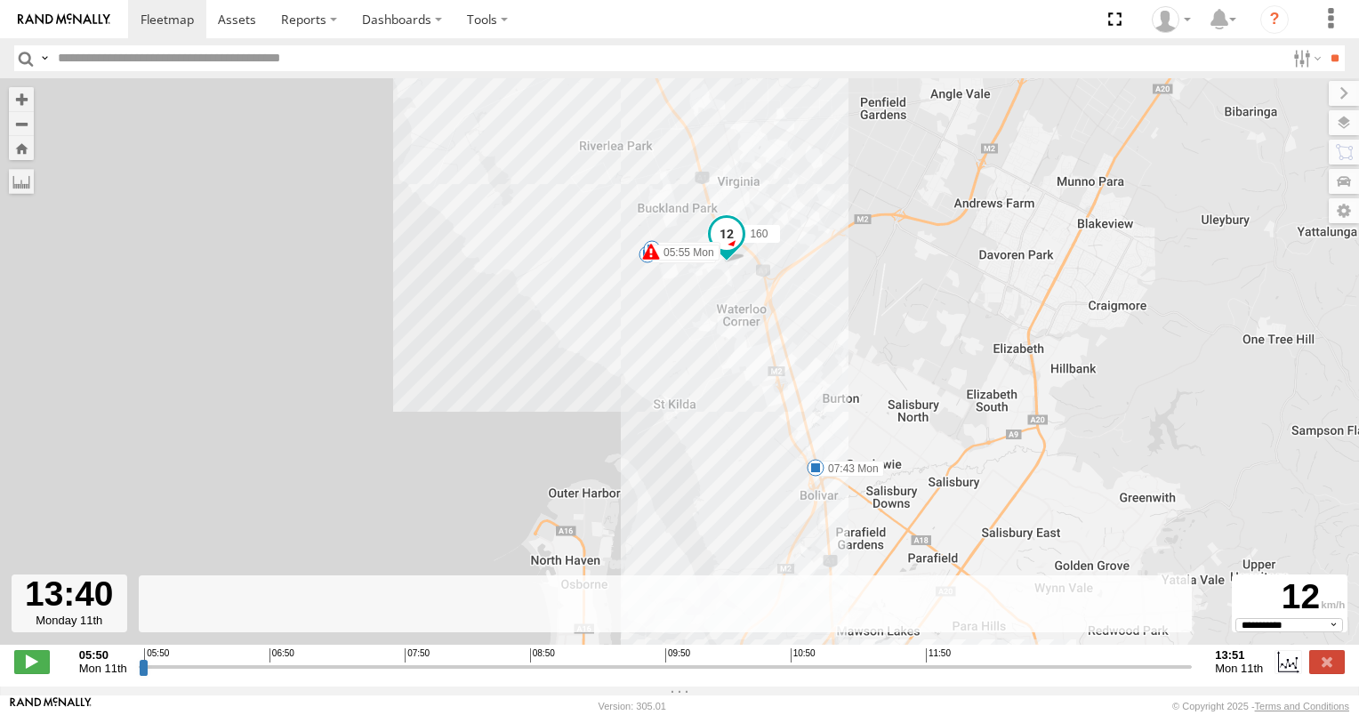
drag, startPoint x: 237, startPoint y: 514, endPoint x: 192, endPoint y: 287, distance: 231.2
click at [192, 287] on div "160 05:55 Mon 05:55 Mon 06:26 Mon 07:15 Mon 07:23 Mon 07:43 Mon 08:06 Mon 10:14…" at bounding box center [679, 370] width 1359 height 585
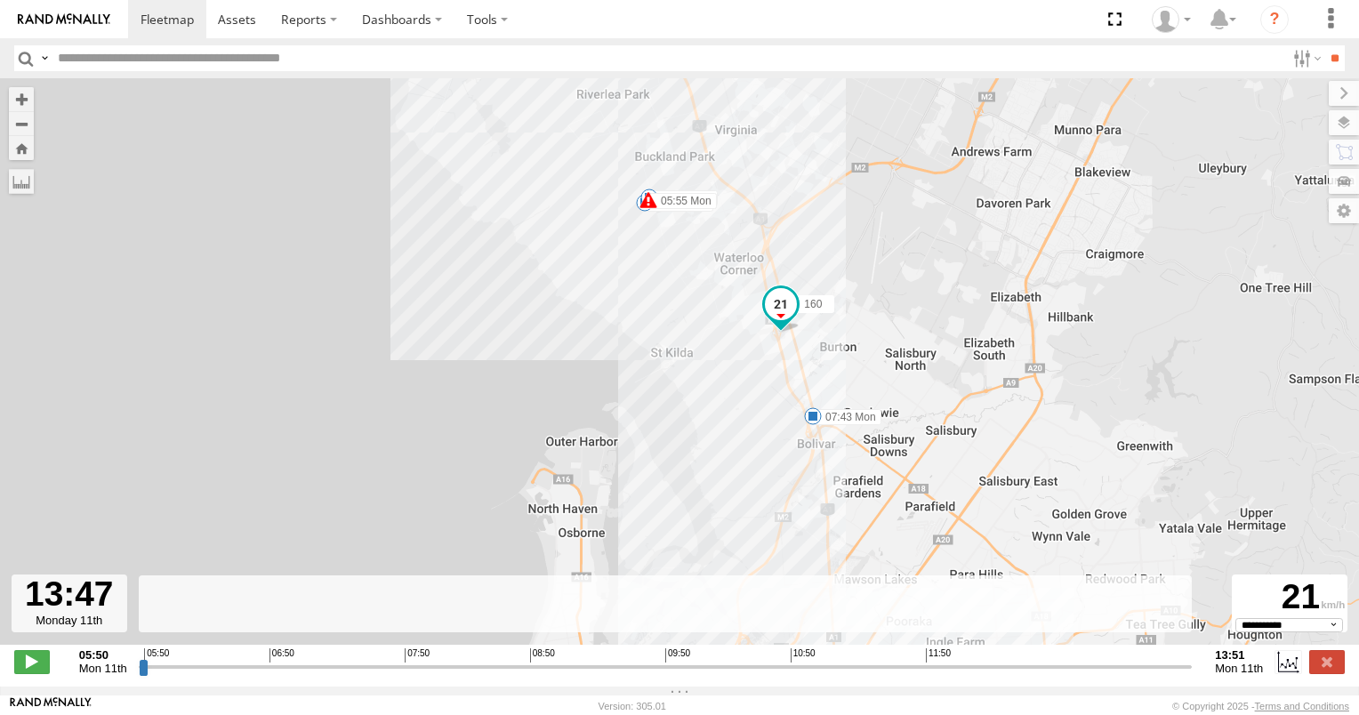
drag, startPoint x: 217, startPoint y: 376, endPoint x: 214, endPoint y: 317, distance: 59.6
click at [214, 317] on div "160 05:55 Mon 05:55 Mon 06:26 Mon 07:15 Mon 07:23 Mon 07:43 Mon 08:06 Mon 10:14…" at bounding box center [679, 370] width 1359 height 585
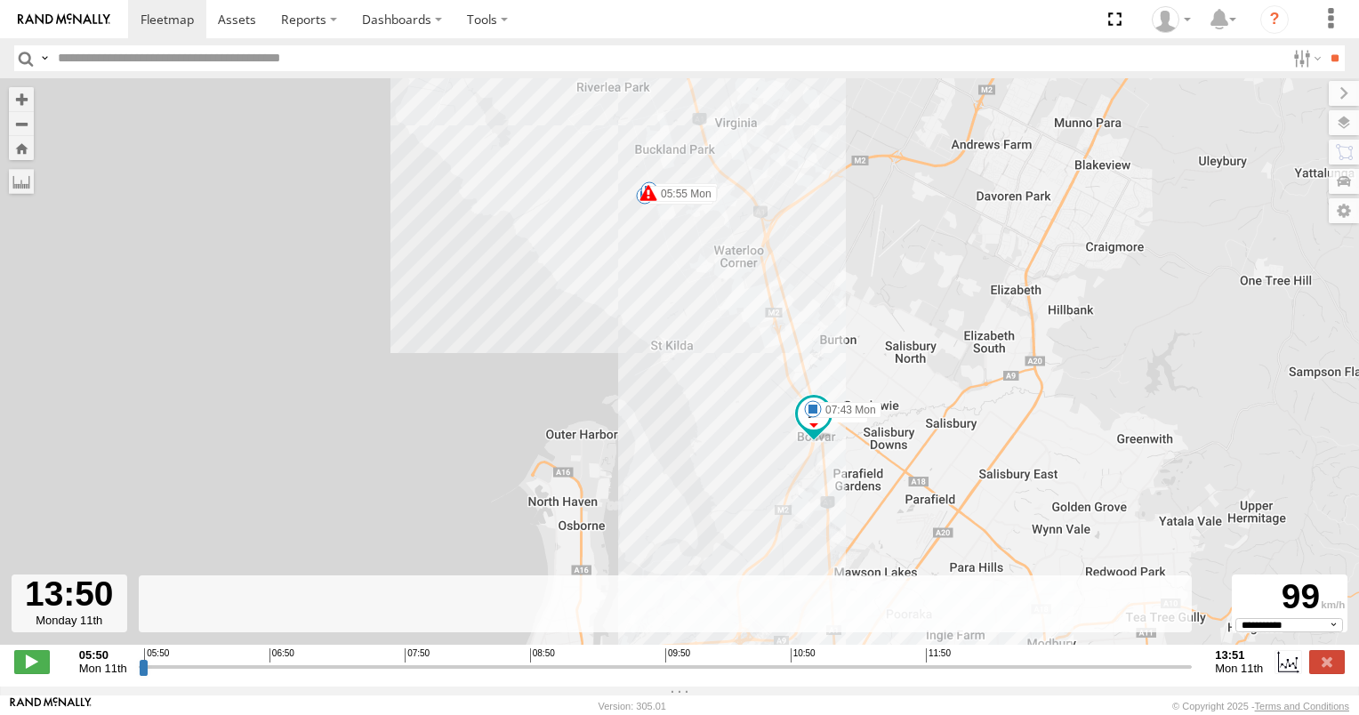
type input "**********"
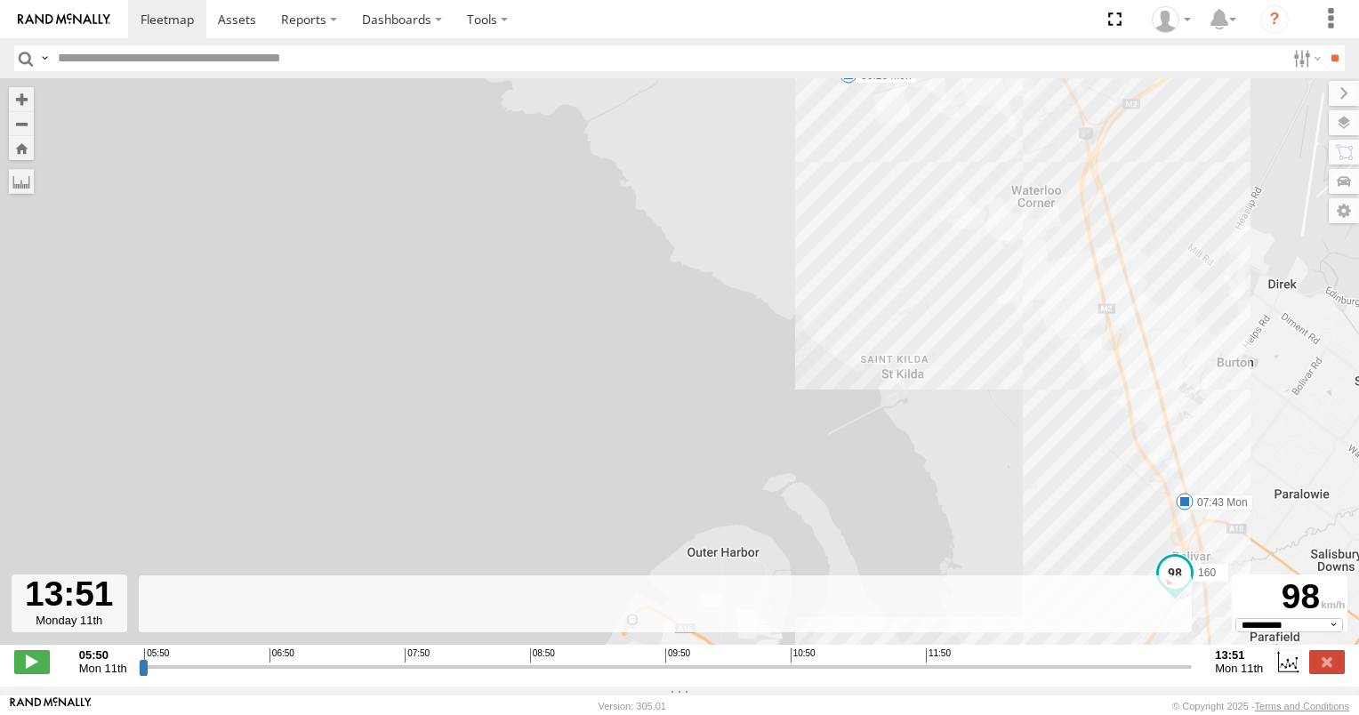
drag, startPoint x: 658, startPoint y: 332, endPoint x: 508, endPoint y: 340, distance: 150.5
click at [508, 340] on div "160 05:55 Mon 05:55 Mon 06:26 Mon 07:15 Mon 07:23 Mon 07:43 Mon 08:06 Mon 10:14…" at bounding box center [679, 370] width 1359 height 585
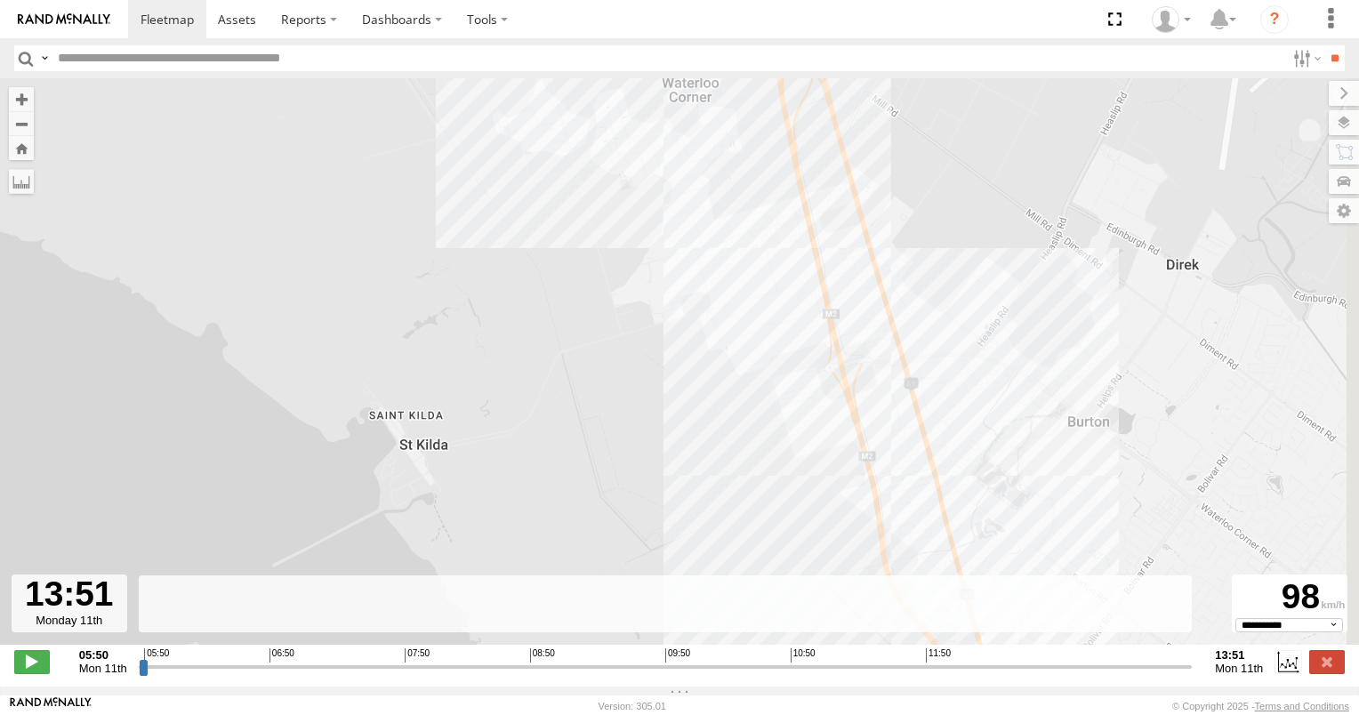
drag, startPoint x: 784, startPoint y: 331, endPoint x: 228, endPoint y: 349, distance: 556.9
click at [228, 349] on div "160 05:55 Mon 05:55 Mon 06:26 Mon 07:15 Mon 07:23 Mon 07:43 Mon 08:06 Mon 10:14…" at bounding box center [679, 370] width 1359 height 585
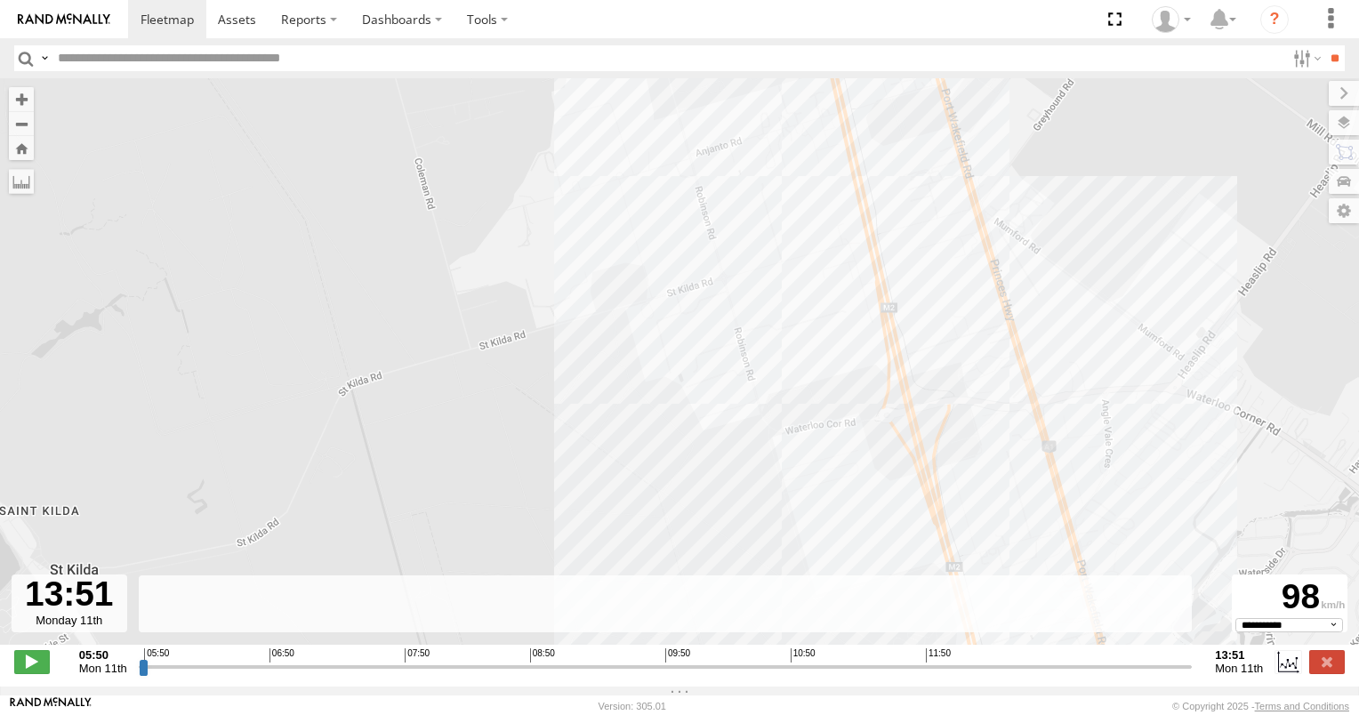
drag, startPoint x: 211, startPoint y: 266, endPoint x: 241, endPoint y: 469, distance: 205.8
click at [239, 469] on div "160 05:55 Mon 05:55 Mon 06:26 Mon 07:15 Mon 07:23 Mon 07:43 Mon 08:06 Mon 10:14…" at bounding box center [679, 370] width 1359 height 585
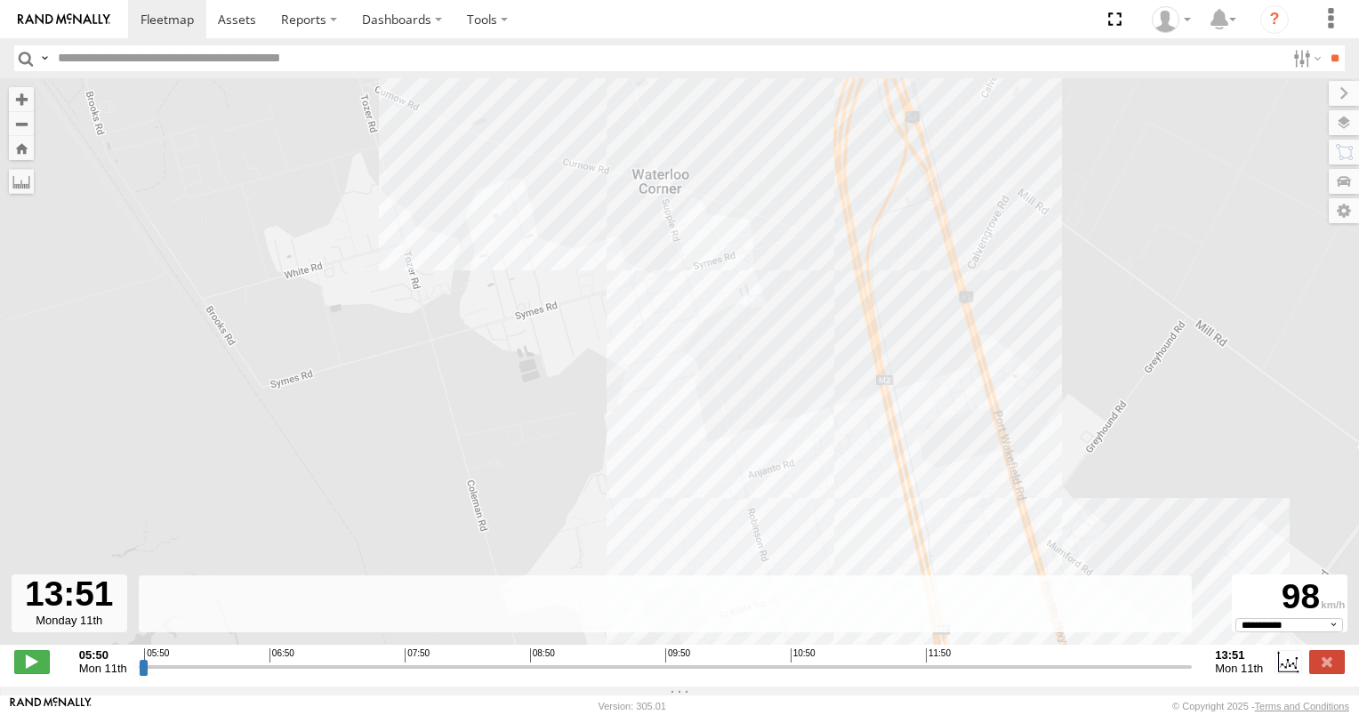
drag, startPoint x: 301, startPoint y: 378, endPoint x: 323, endPoint y: 471, distance: 96.0
click at [318, 471] on div "160 05:55 Mon 05:55 Mon 06:26 Mon 07:15 Mon 07:23 Mon 07:43 Mon 08:06 Mon 10:14…" at bounding box center [679, 370] width 1359 height 585
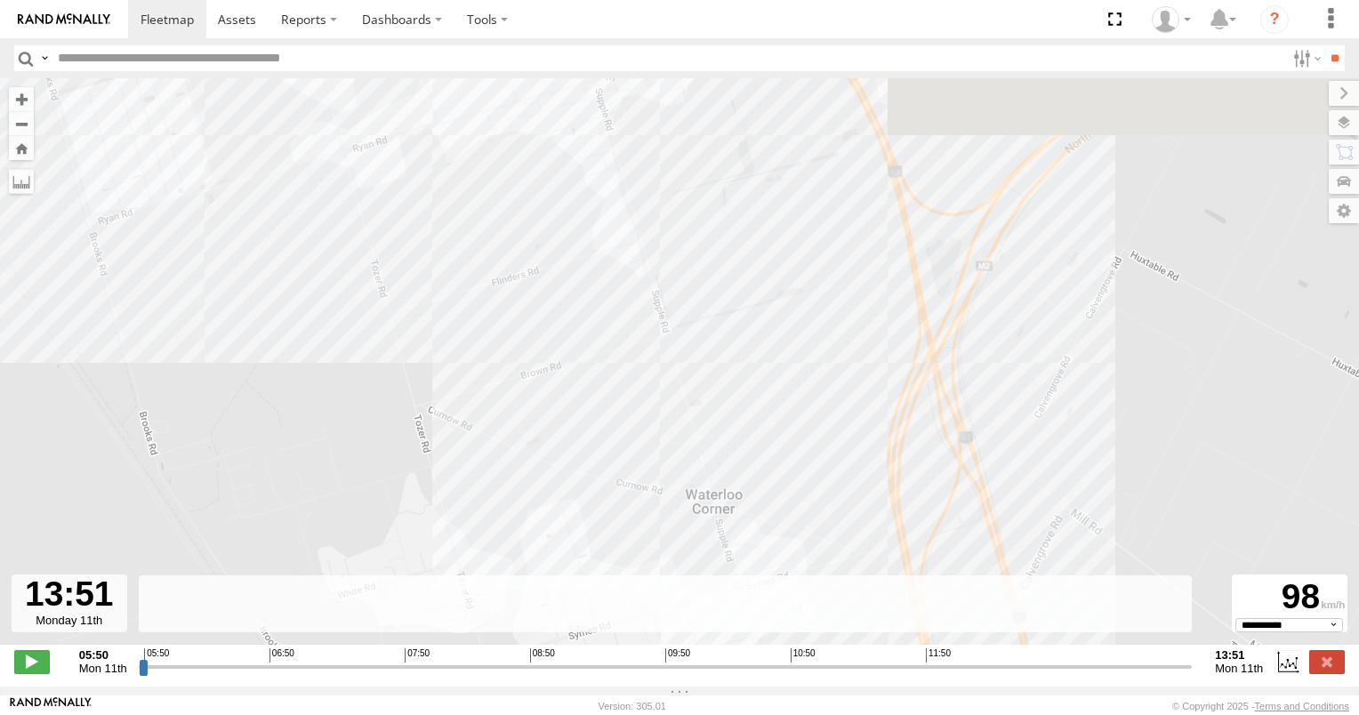
drag, startPoint x: 343, startPoint y: 348, endPoint x: 354, endPoint y: 496, distance: 148.9
click at [354, 496] on div "160 05:55 Mon 05:55 Mon 06:26 Mon 07:15 Mon 07:23 Mon 07:43 Mon 08:06 Mon 10:14…" at bounding box center [679, 370] width 1359 height 585
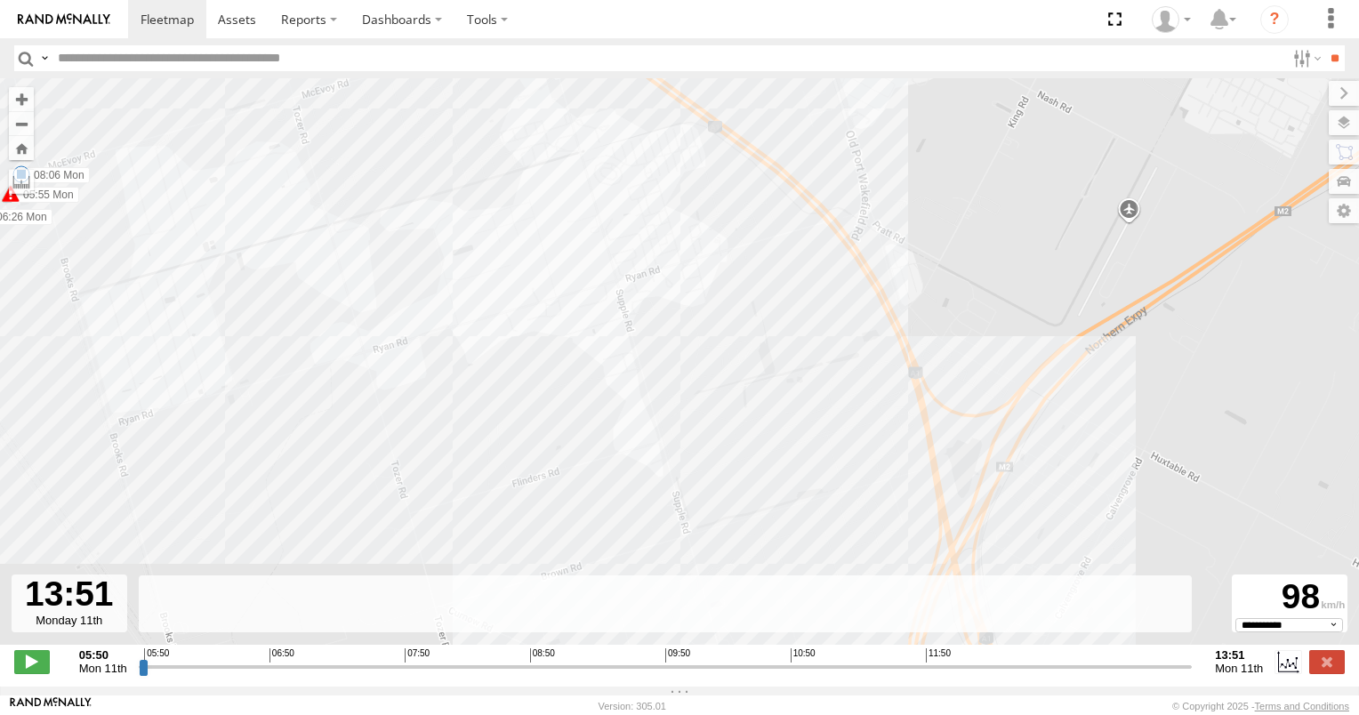
drag, startPoint x: 425, startPoint y: 421, endPoint x: 414, endPoint y: 469, distance: 50.1
click at [414, 469] on div "160 05:55 Mon 05:55 Mon 06:26 Mon 07:15 Mon 07:23 Mon 07:43 Mon 08:06 Mon 10:14…" at bounding box center [679, 370] width 1359 height 585
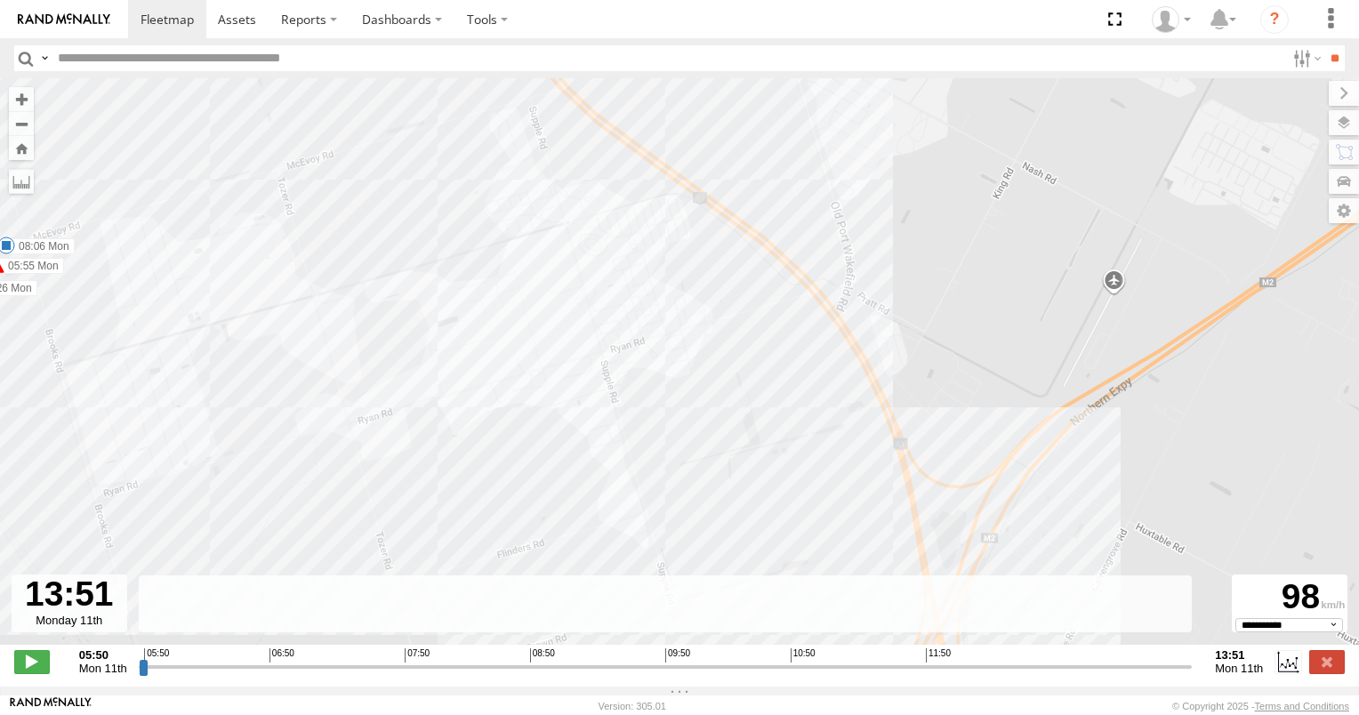
drag, startPoint x: 534, startPoint y: 529, endPoint x: 474, endPoint y: 415, distance: 128.9
click at [474, 415] on div "160 05:55 Mon 05:55 Mon 06:26 Mon 07:15 Mon 07:23 Mon 07:43 Mon 08:06 Mon 10:14…" at bounding box center [679, 370] width 1359 height 585
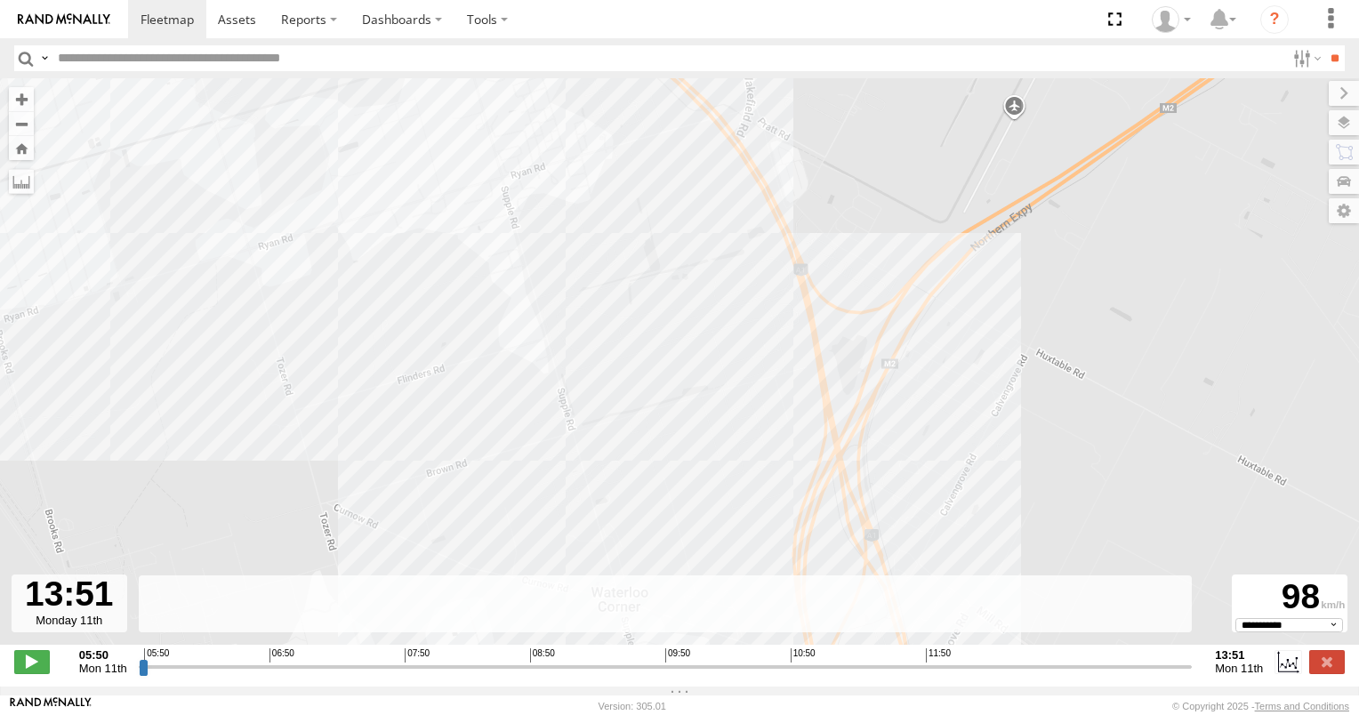
drag, startPoint x: 501, startPoint y: 464, endPoint x: 493, endPoint y: 278, distance: 186.0
click at [494, 288] on div "160 05:55 Mon 05:55 Mon 06:26 Mon 07:15 Mon 07:23 Mon 07:43 Mon 08:06 Mon 10:14…" at bounding box center [679, 370] width 1359 height 585
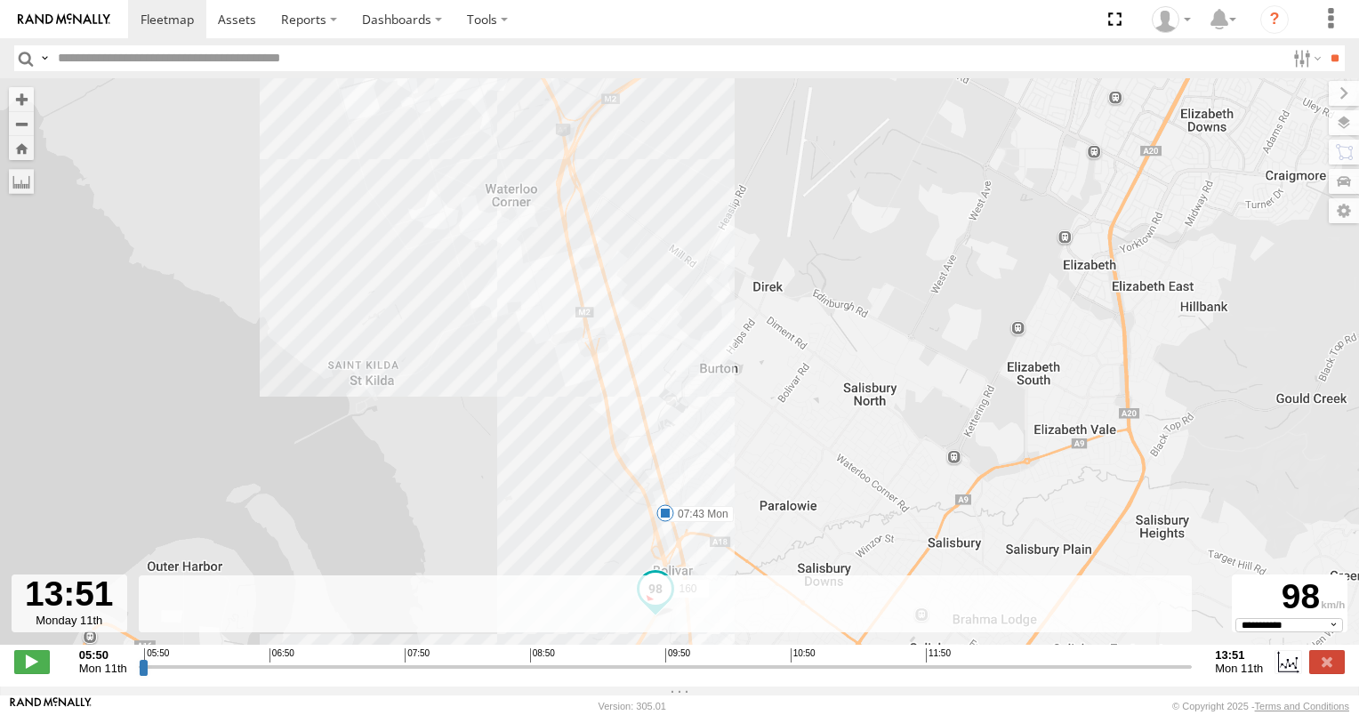
drag, startPoint x: 494, startPoint y: 459, endPoint x: 487, endPoint y: 303, distance: 155.8
click at [487, 304] on div "160 05:55 Mon 05:55 Mon 06:26 Mon 07:15 Mon 07:23 Mon 07:43 Mon 08:06 Mon 10:14…" at bounding box center [679, 370] width 1359 height 585
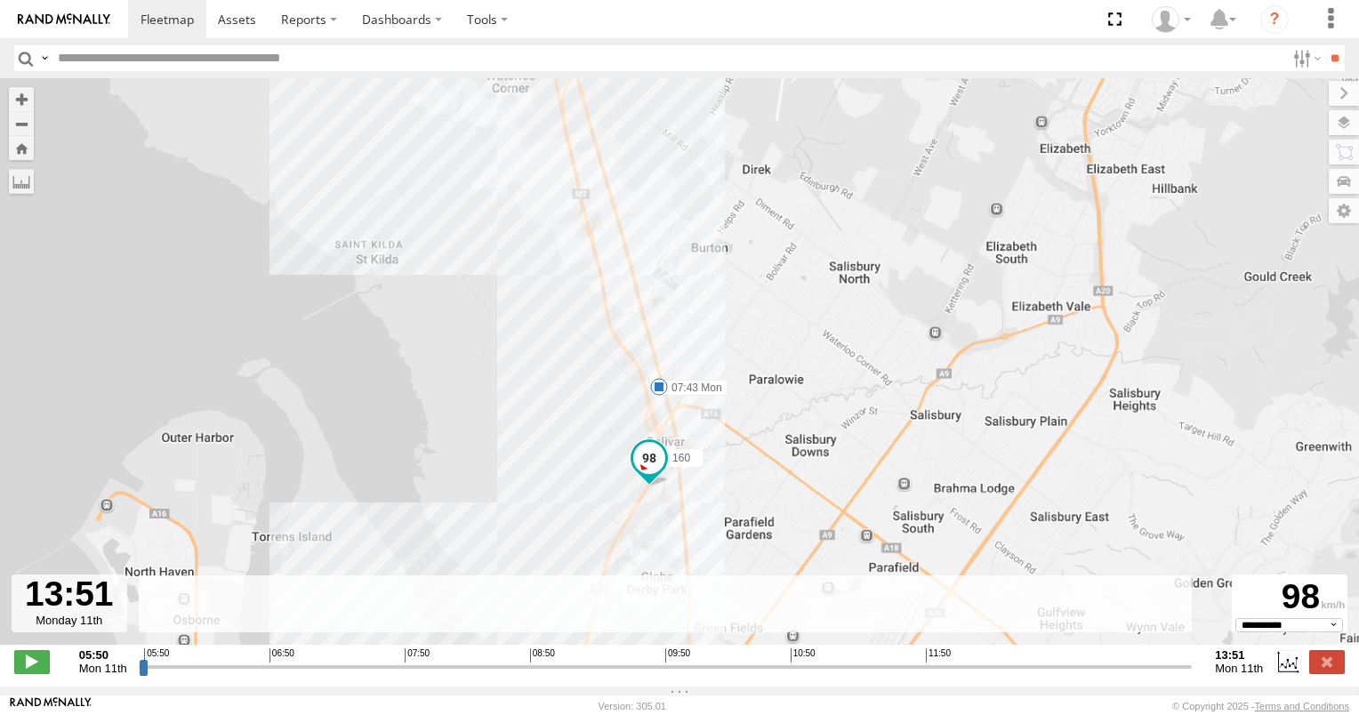
drag, startPoint x: 496, startPoint y: 378, endPoint x: 505, endPoint y: 289, distance: 89.4
click at [505, 289] on div "160 05:55 Mon 05:55 Mon 06:26 Mon 07:15 Mon 07:23 Mon 07:43 Mon 08:06 Mon 10:14…" at bounding box center [679, 370] width 1359 height 585
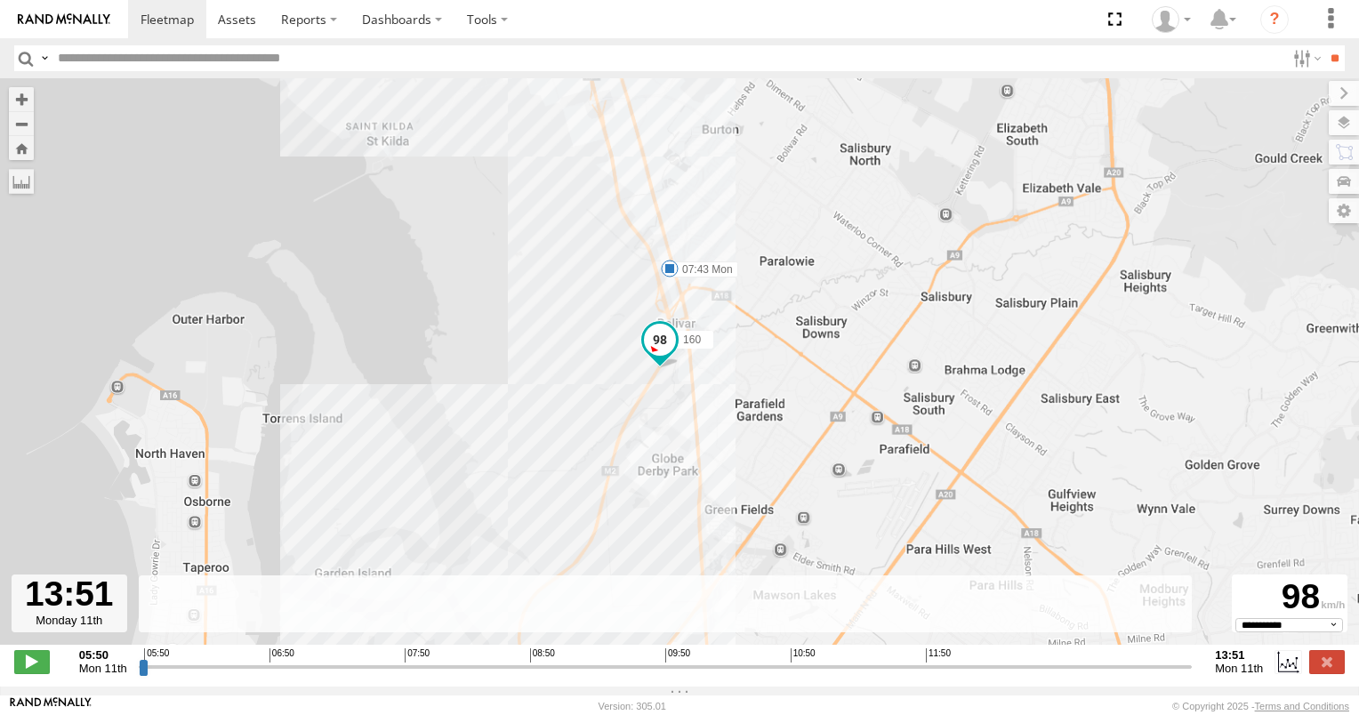
drag, startPoint x: 500, startPoint y: 437, endPoint x: 548, endPoint y: 333, distance: 114.6
click at [548, 334] on div "160 05:55 Mon 05:55 Mon 06:26 Mon 07:15 Mon 07:23 Mon 07:43 Mon 08:06 Mon 10:14…" at bounding box center [679, 370] width 1359 height 585
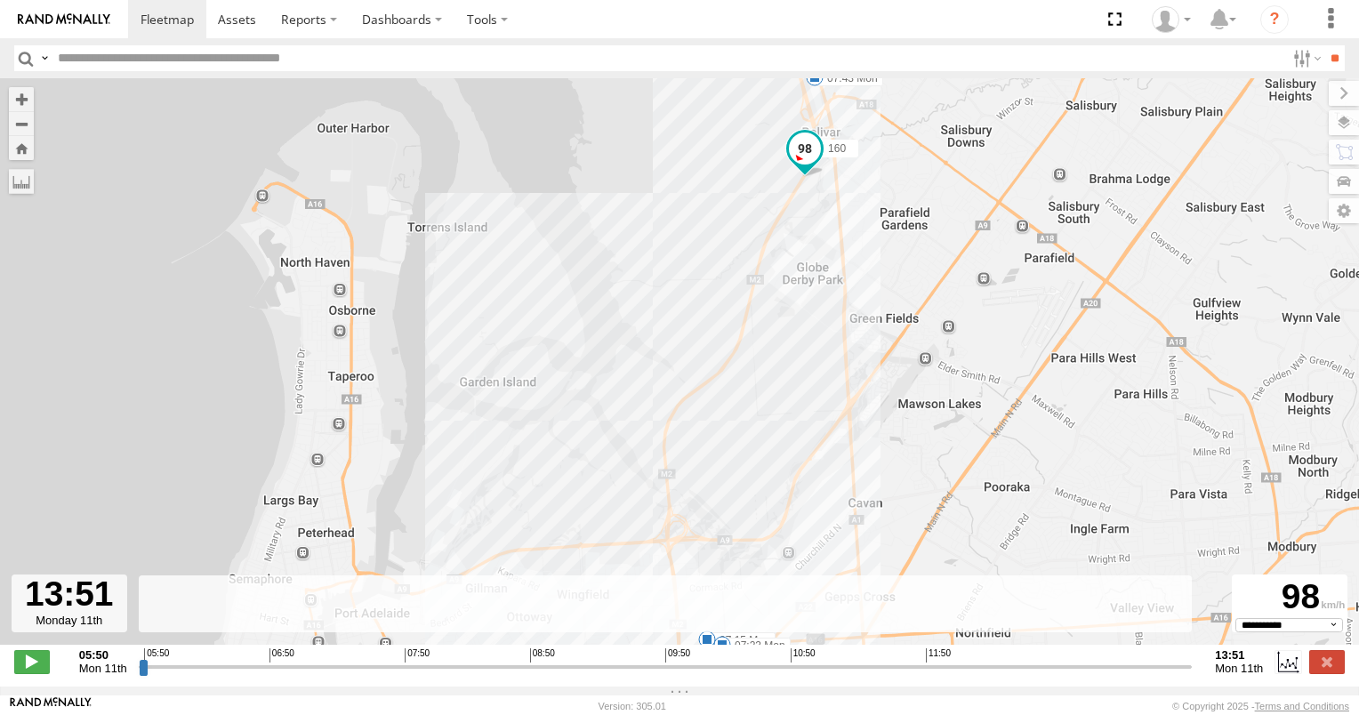
drag, startPoint x: 517, startPoint y: 232, endPoint x: 535, endPoint y: 325, distance: 95.0
click at [535, 325] on div "160 05:55 Mon 05:55 Mon 06:26 Mon 07:15 Mon 07:23 Mon 07:43 Mon 08:06 Mon 10:14…" at bounding box center [679, 370] width 1359 height 585
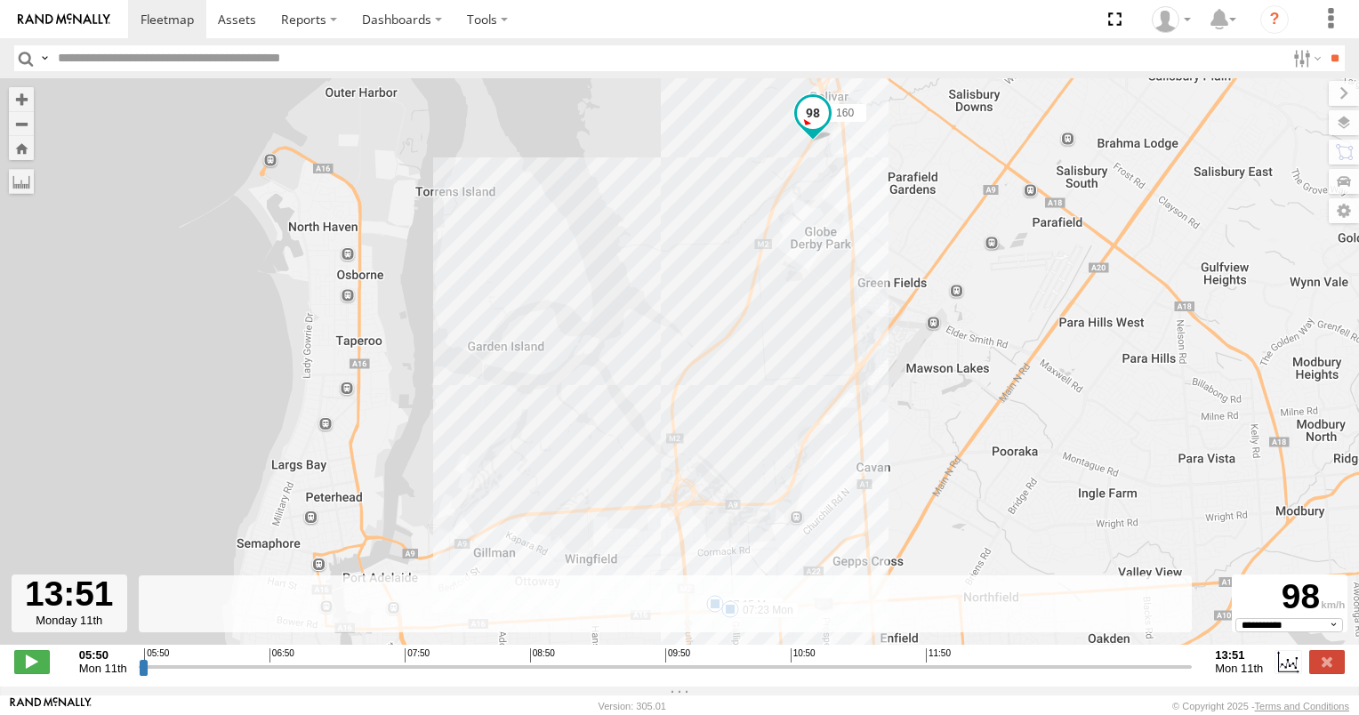
drag, startPoint x: 500, startPoint y: 387, endPoint x: 509, endPoint y: 327, distance: 60.2
click at [509, 327] on div "160 05:55 Mon 05:55 Mon 06:26 Mon 07:15 Mon 07:23 Mon 07:43 Mon 08:06 Mon 10:14…" at bounding box center [679, 370] width 1359 height 585
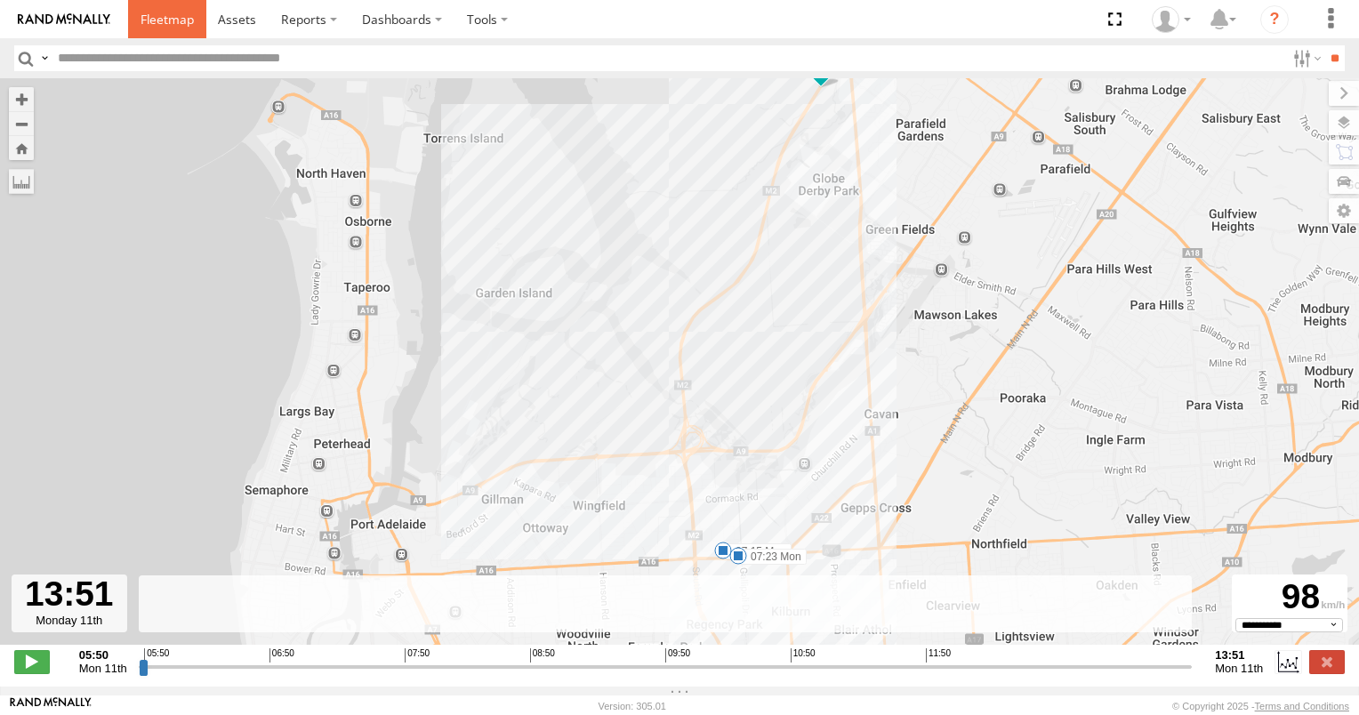
click at [177, 16] on span at bounding box center [166, 19] width 53 height 17
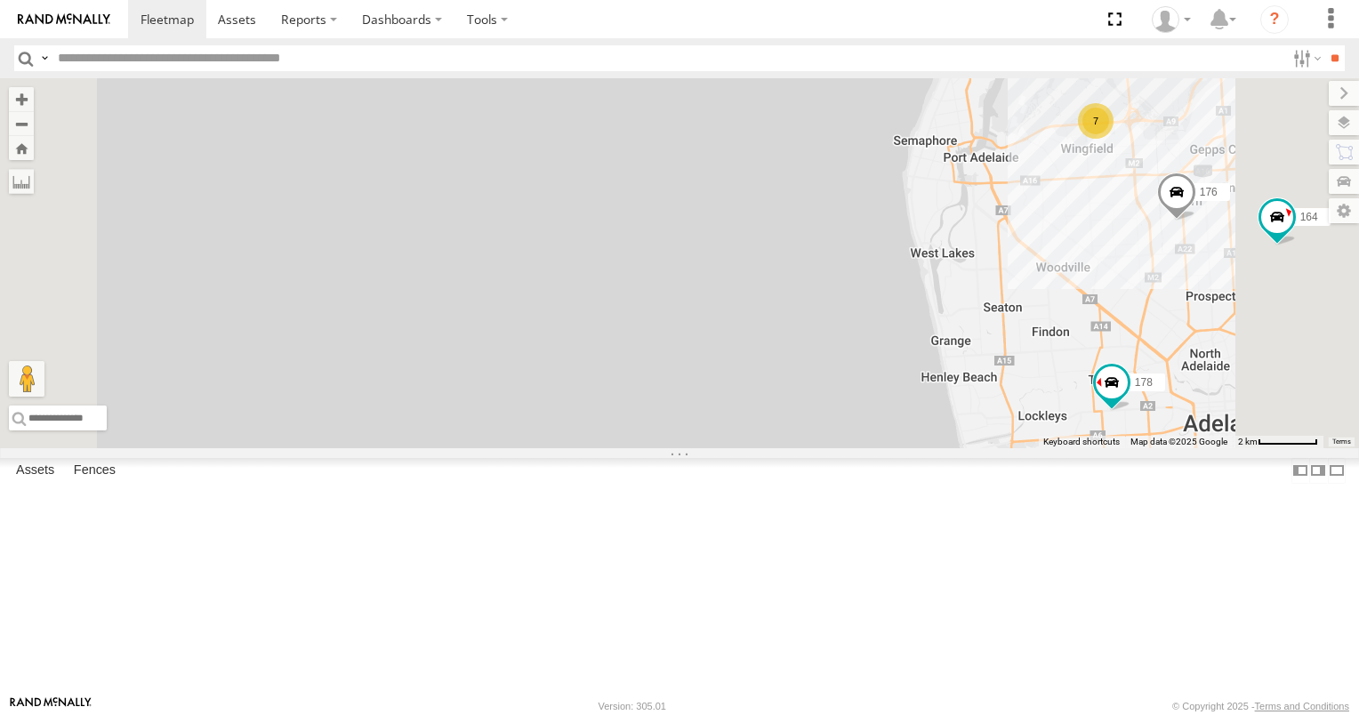
drag, startPoint x: 757, startPoint y: 383, endPoint x: 578, endPoint y: 473, distance: 200.0
click at [583, 448] on div "178 169 177 391 164 176 7" at bounding box center [679, 263] width 1359 height 370
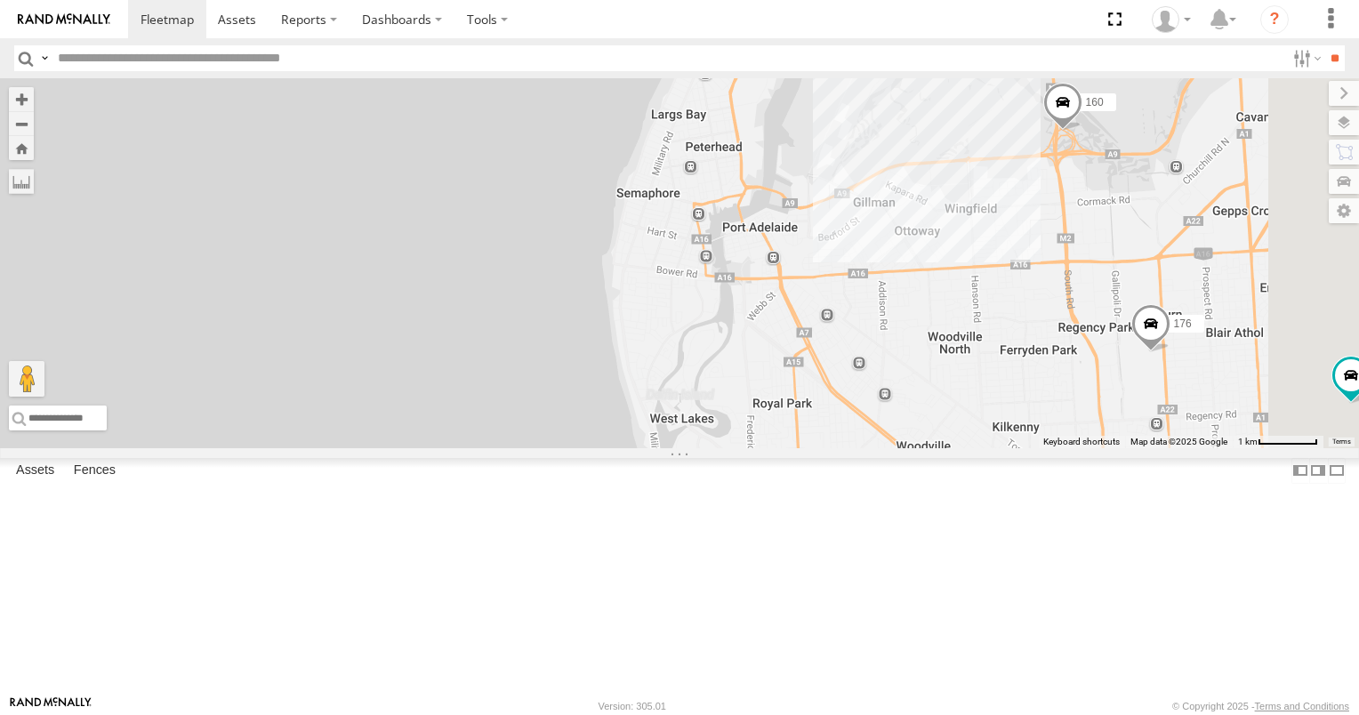
drag, startPoint x: 862, startPoint y: 409, endPoint x: 587, endPoint y: 441, distance: 276.6
click at [597, 443] on div "178 169 177 391 164 176 160" at bounding box center [679, 263] width 1359 height 370
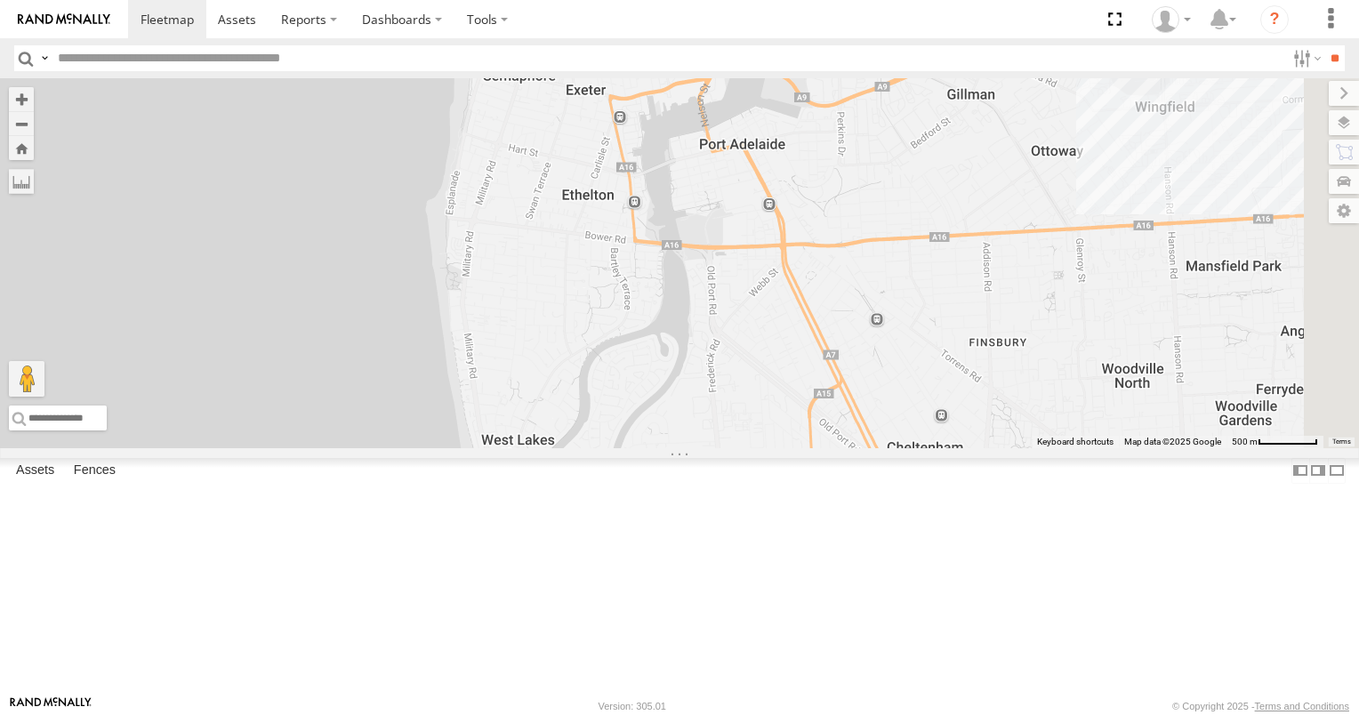
drag, startPoint x: 788, startPoint y: 402, endPoint x: 588, endPoint y: 487, distance: 217.5
click at [589, 448] on div "178 169 177 391 164 176 160" at bounding box center [679, 263] width 1359 height 370
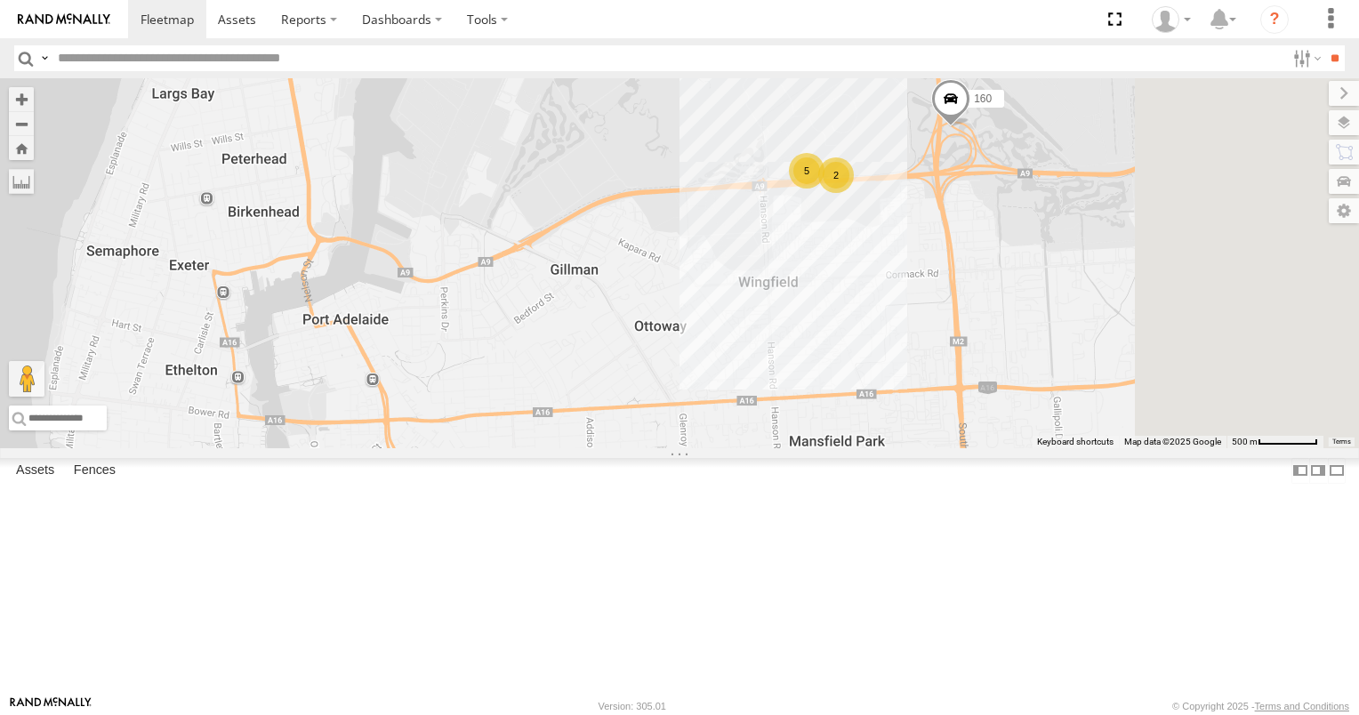
drag, startPoint x: 784, startPoint y: 393, endPoint x: 548, endPoint y: 451, distance: 243.5
click at [551, 448] on div "178 169 177 391 164 176 160 5 2" at bounding box center [679, 263] width 1359 height 370
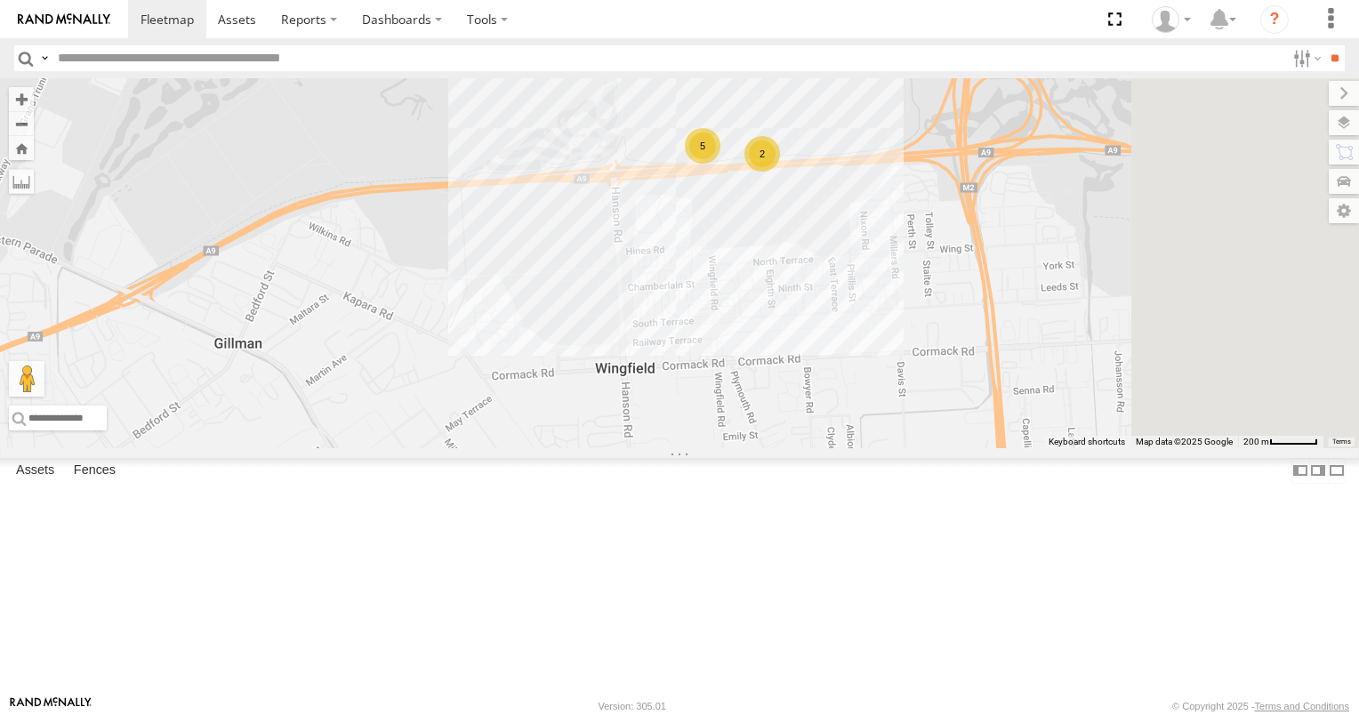
drag, startPoint x: 639, startPoint y: 415, endPoint x: 511, endPoint y: 462, distance: 136.4
click at [516, 448] on div "178 169 177 391 164 176 160 5 2" at bounding box center [679, 263] width 1359 height 370
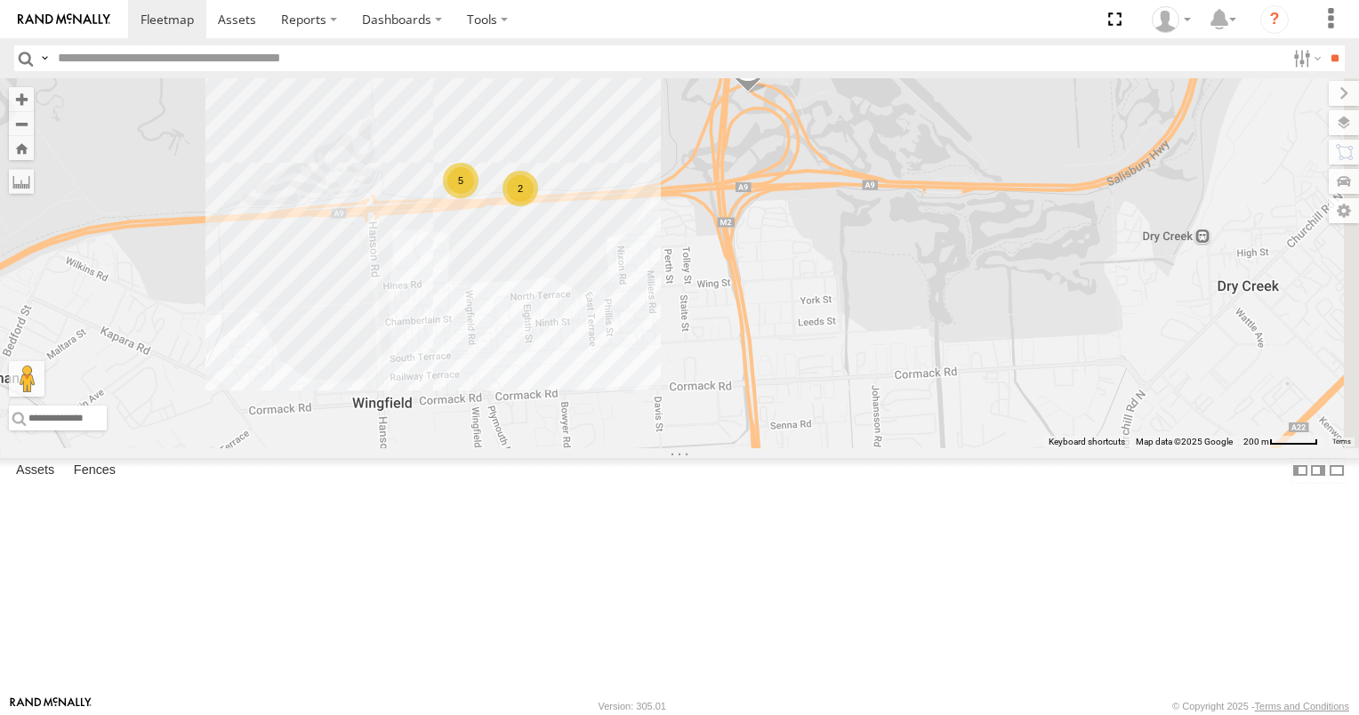
drag, startPoint x: 661, startPoint y: 475, endPoint x: 552, endPoint y: 472, distance: 108.5
click at [552, 448] on div "178 169 177 391 164 176 160 5 2" at bounding box center [679, 263] width 1359 height 370
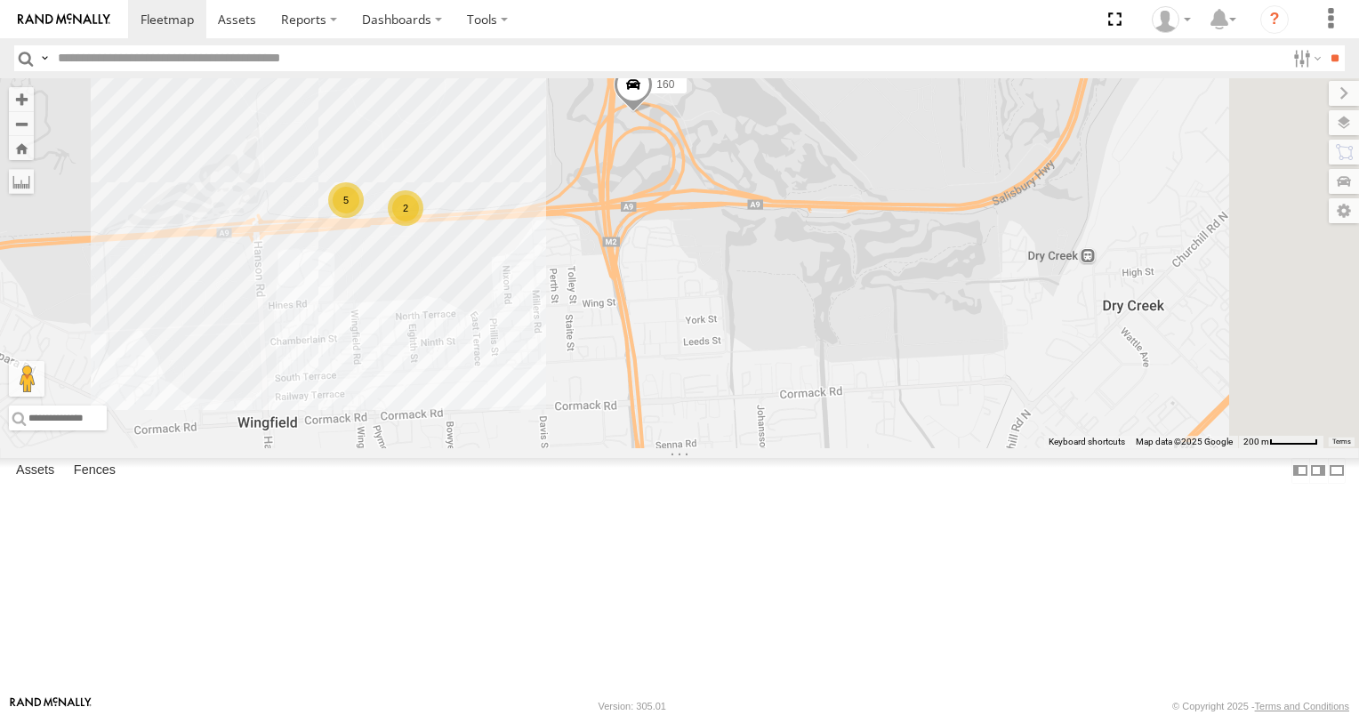
drag, startPoint x: 736, startPoint y: 468, endPoint x: 626, endPoint y: 488, distance: 112.1
click at [626, 448] on div "178 169 177 391 164 176 160 5 2" at bounding box center [679, 263] width 1359 height 370
